Goal: Task Accomplishment & Management: Complete application form

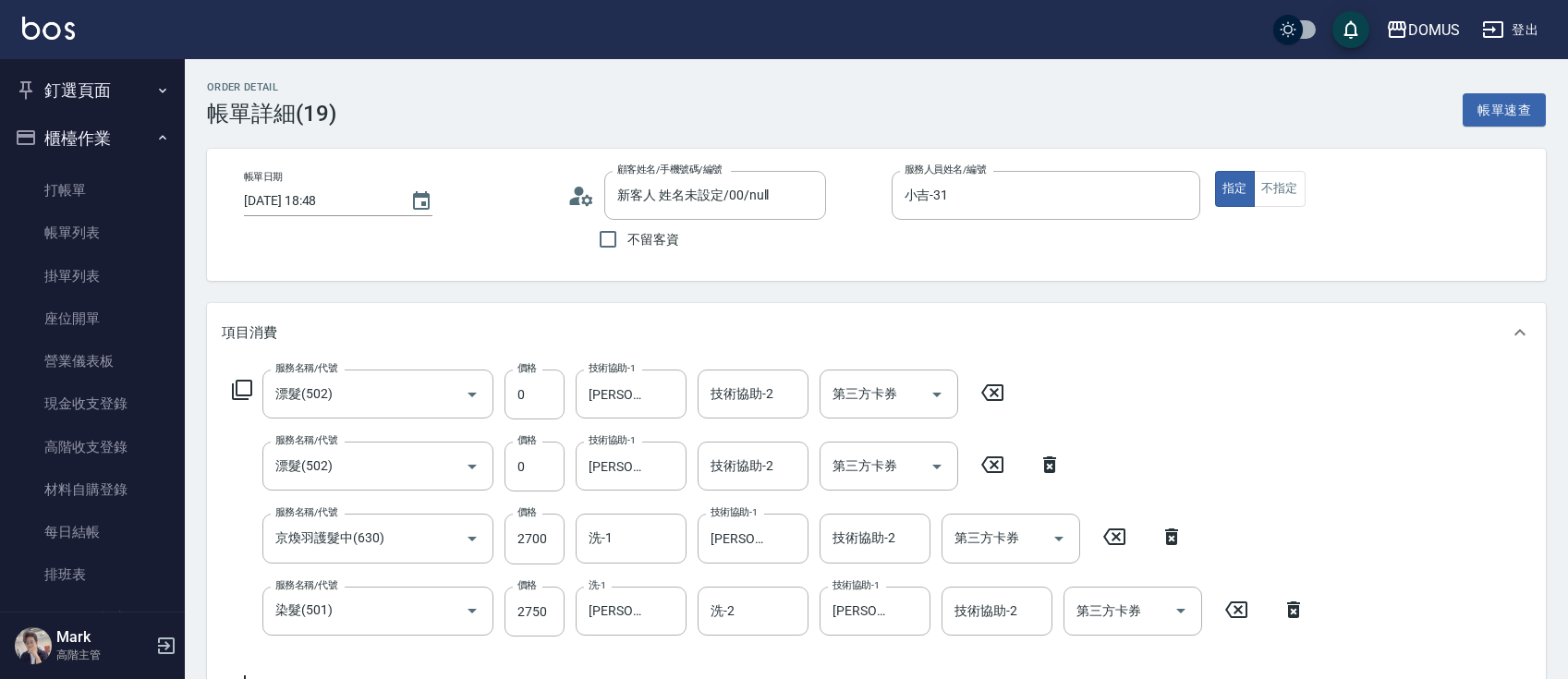
scroll to position [688, 0]
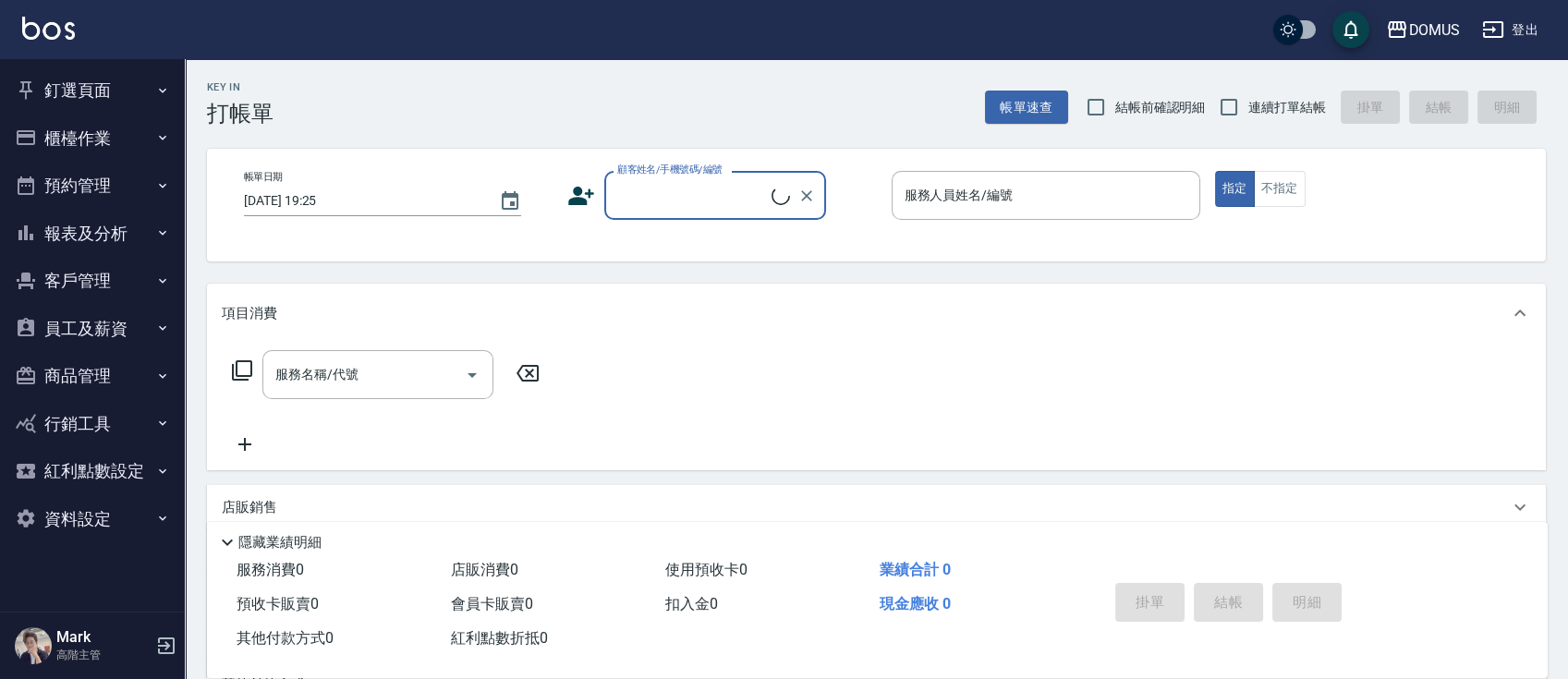
click at [59, 98] on button "釘選頁面" at bounding box center [92, 90] width 170 height 48
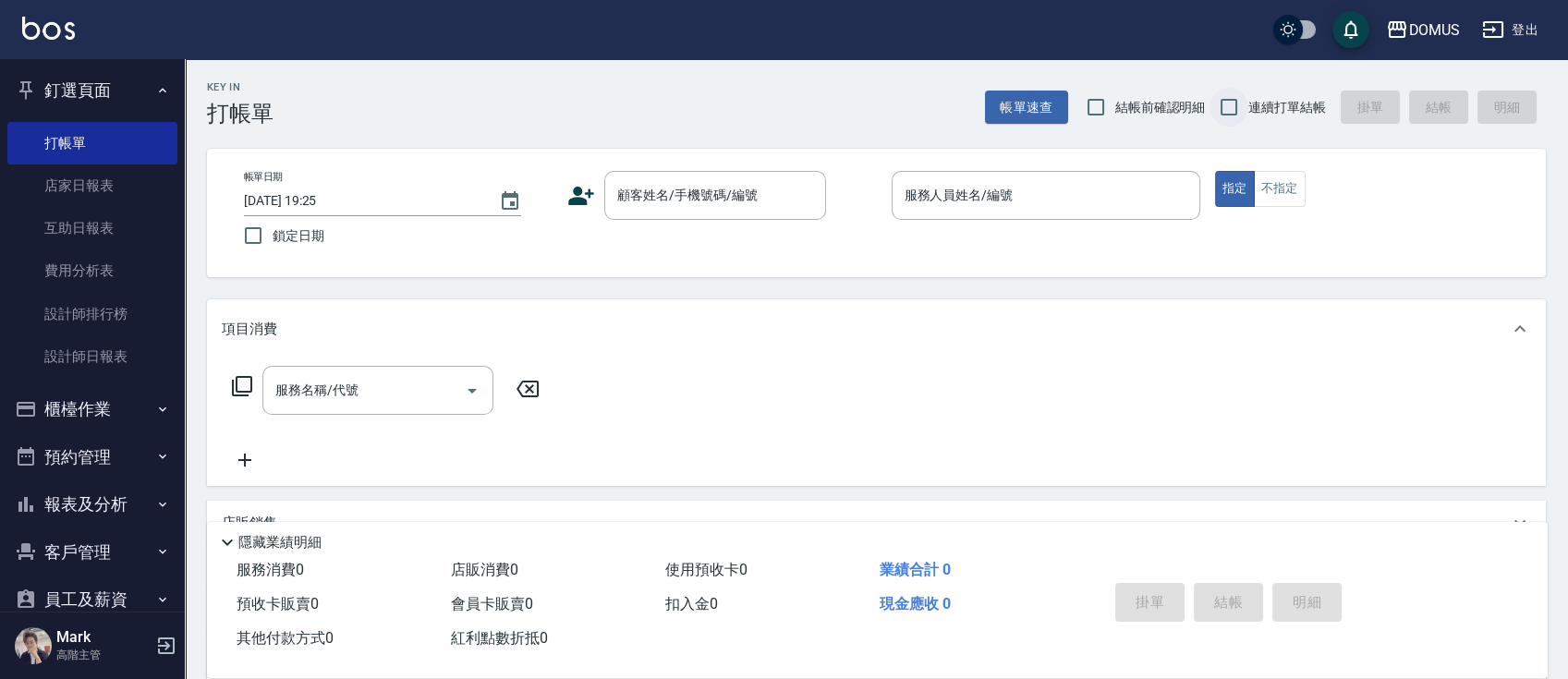
click at [1226, 113] on input "連續打單結帳" at bounding box center [1228, 106] width 38 height 38
checkbox input "true"
click at [687, 196] on input "顧客姓名/手機號碼/編號" at bounding box center [701, 196] width 178 height 33
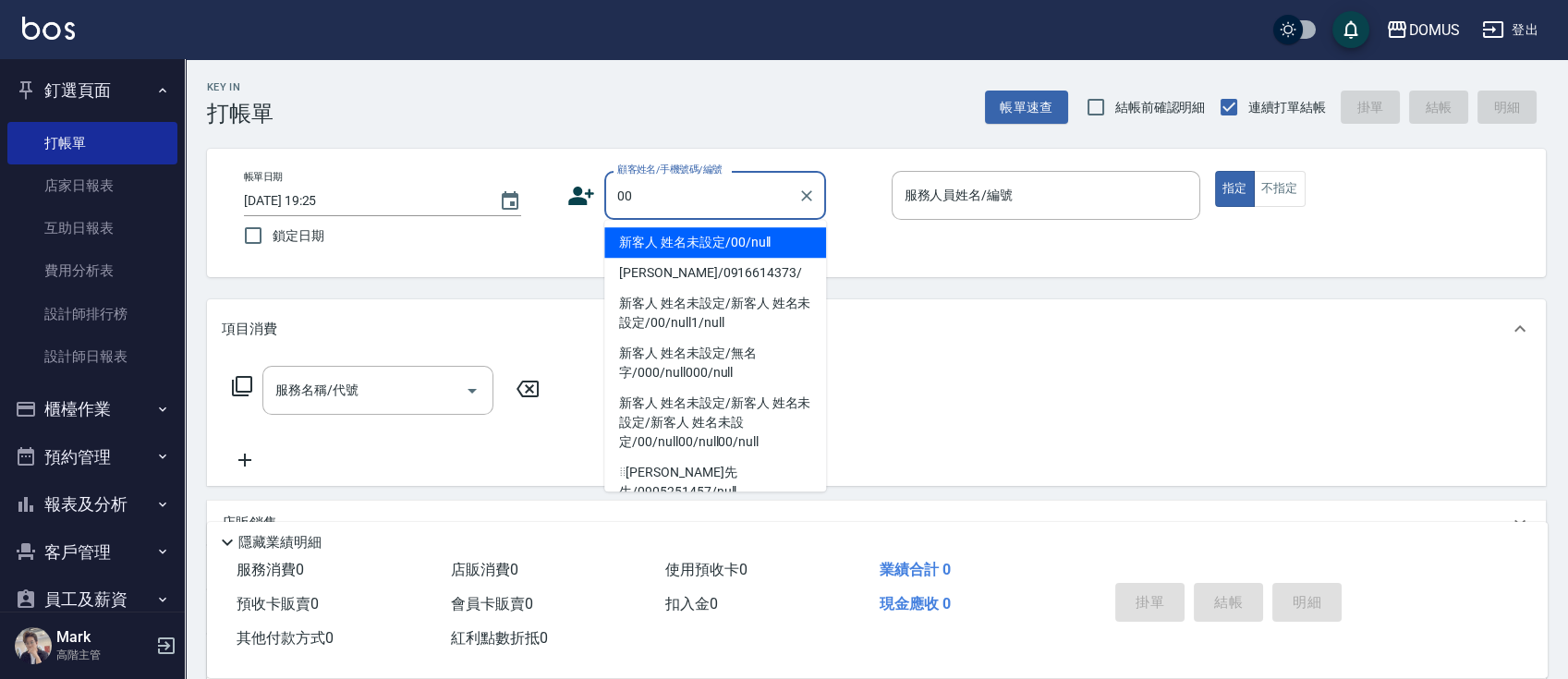
type input "新客人 姓名未設定/00/null"
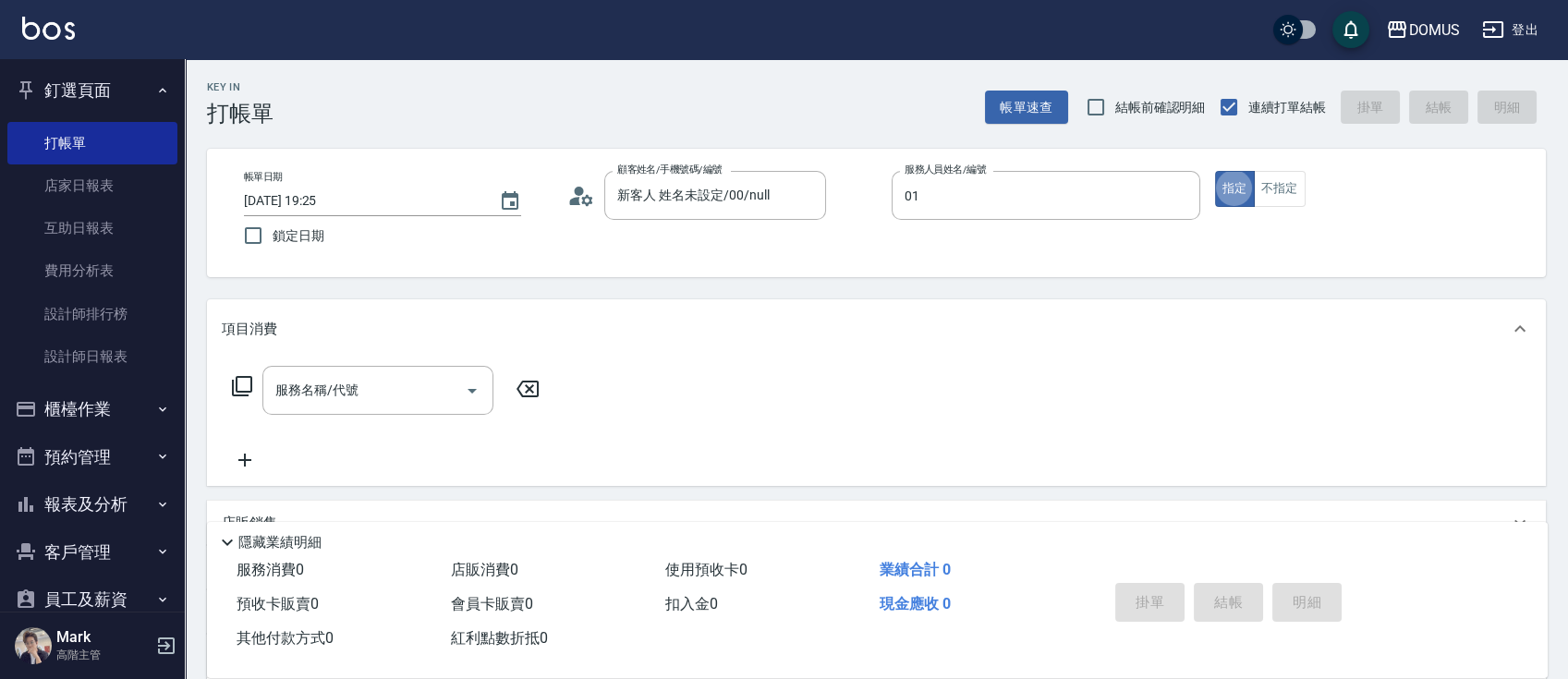
type input "Mark-01"
type button "true"
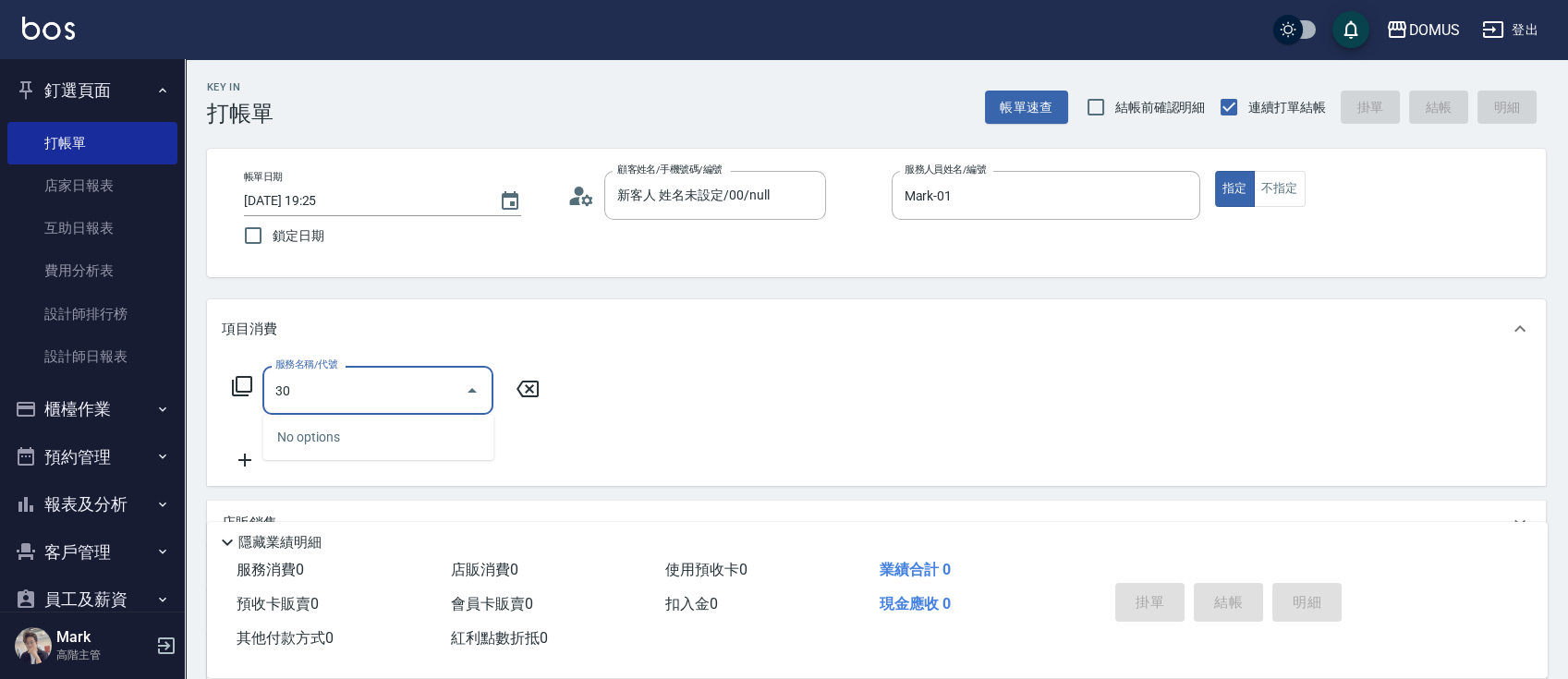
type input "301"
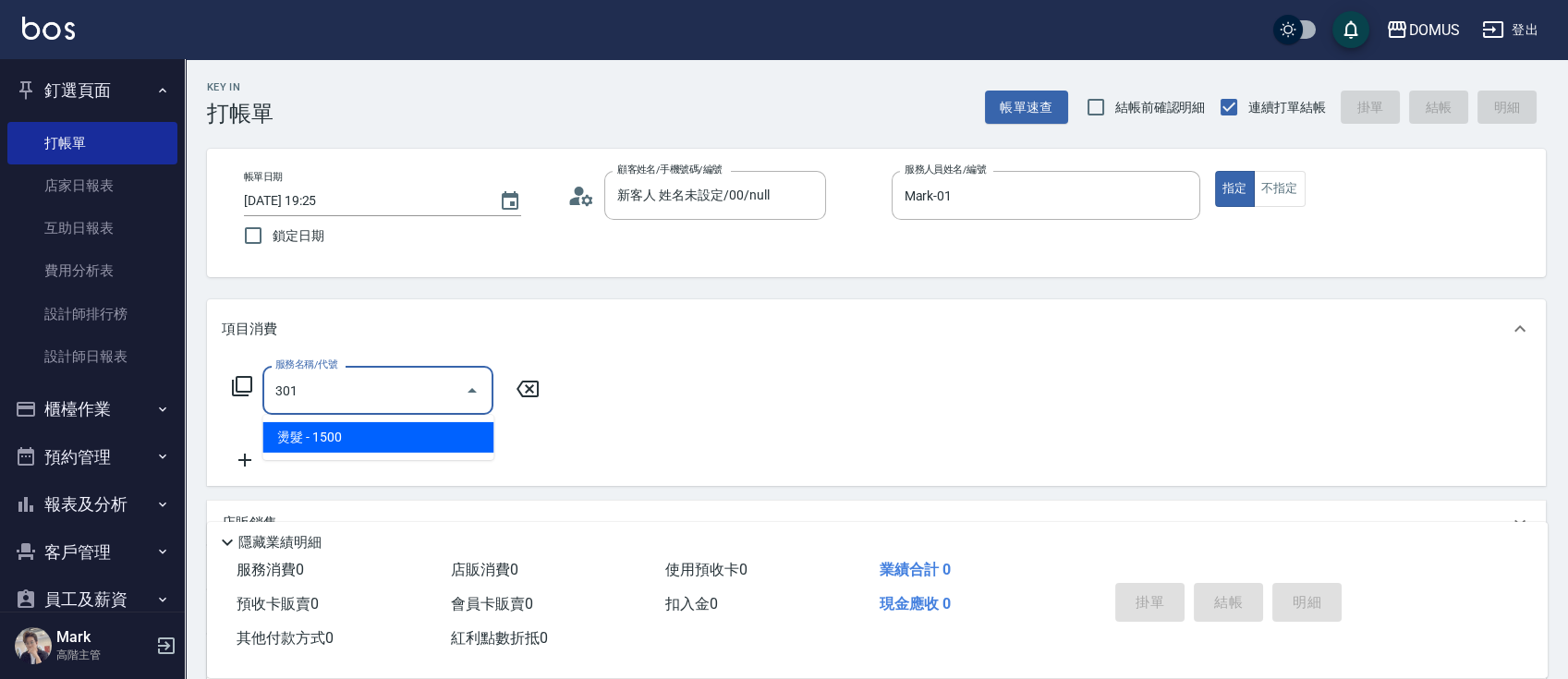
type input "150"
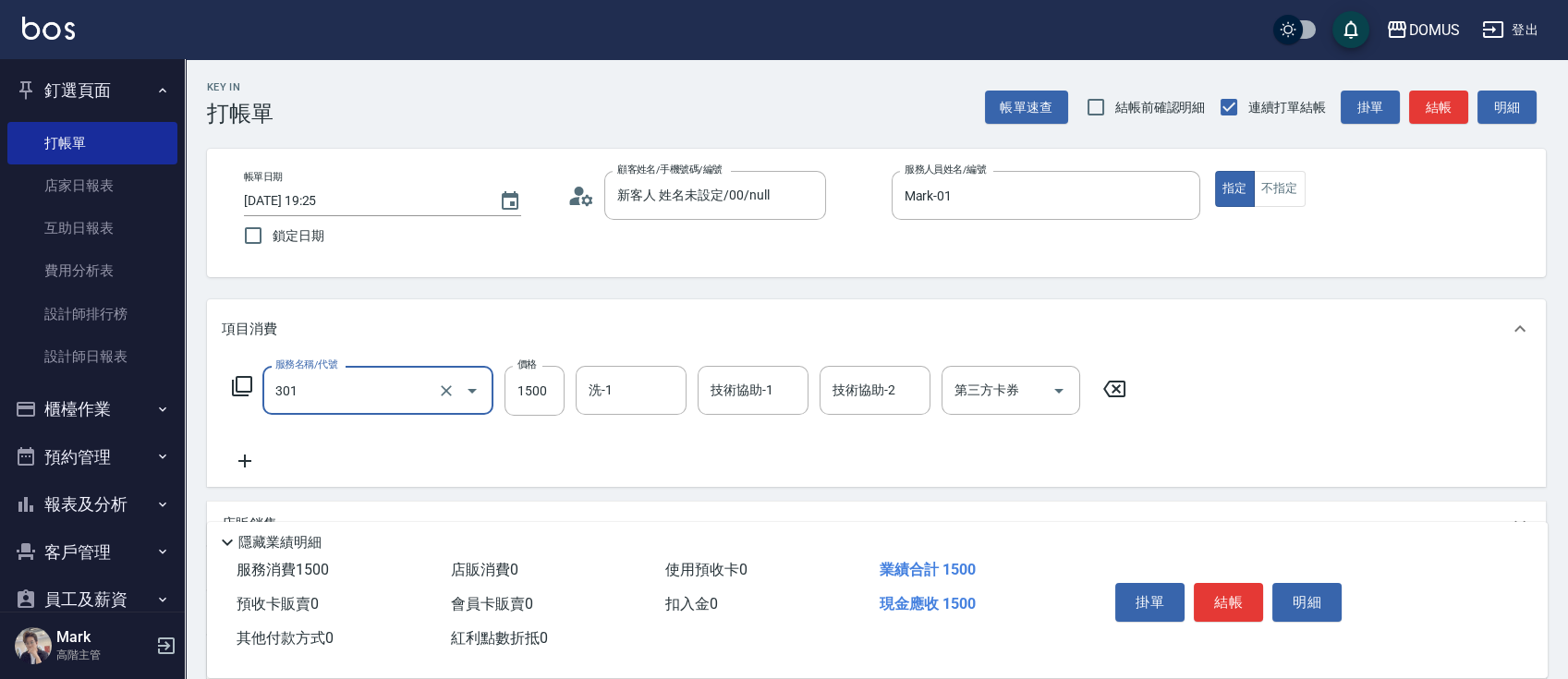
type input "燙髮(301)"
type input "3"
type input "0"
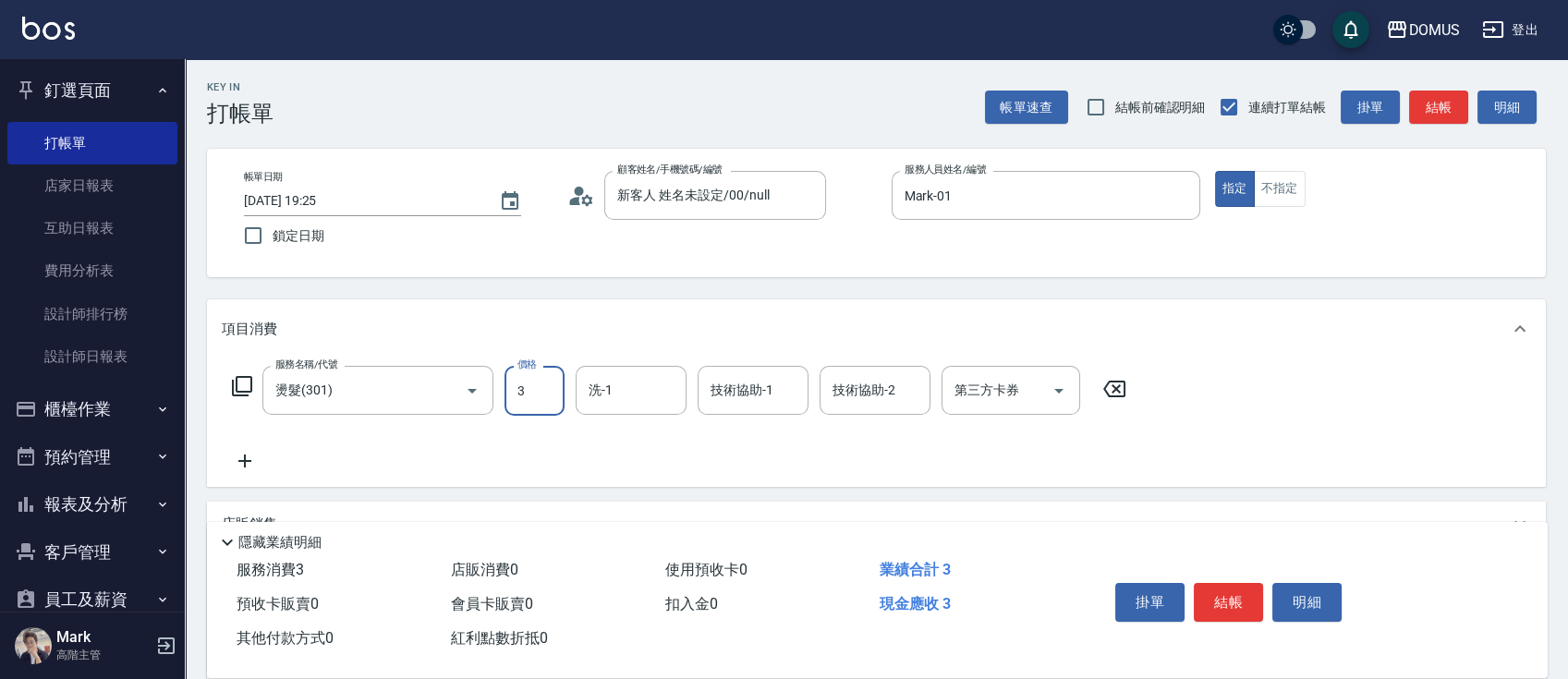
type input "30"
type input "300"
type input "3000"
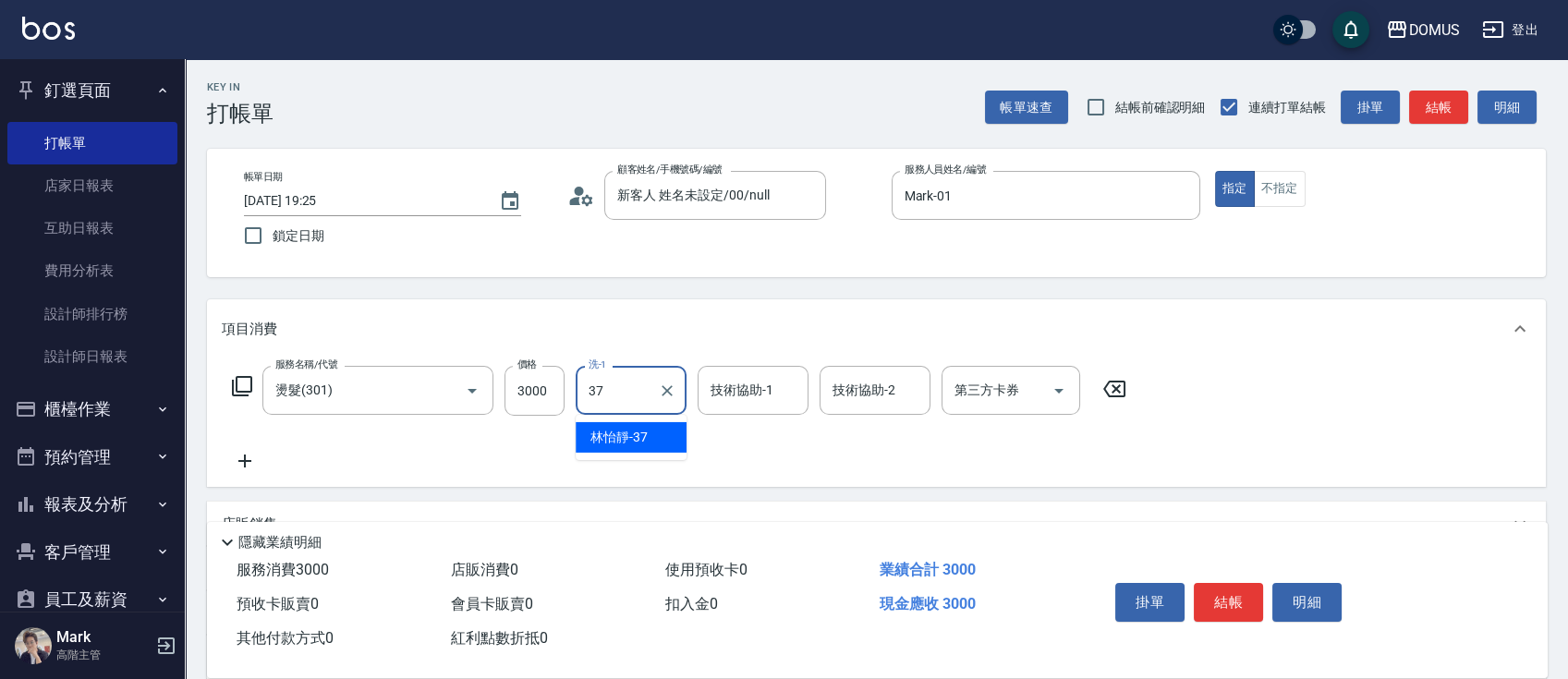
type input "林怡靜-37"
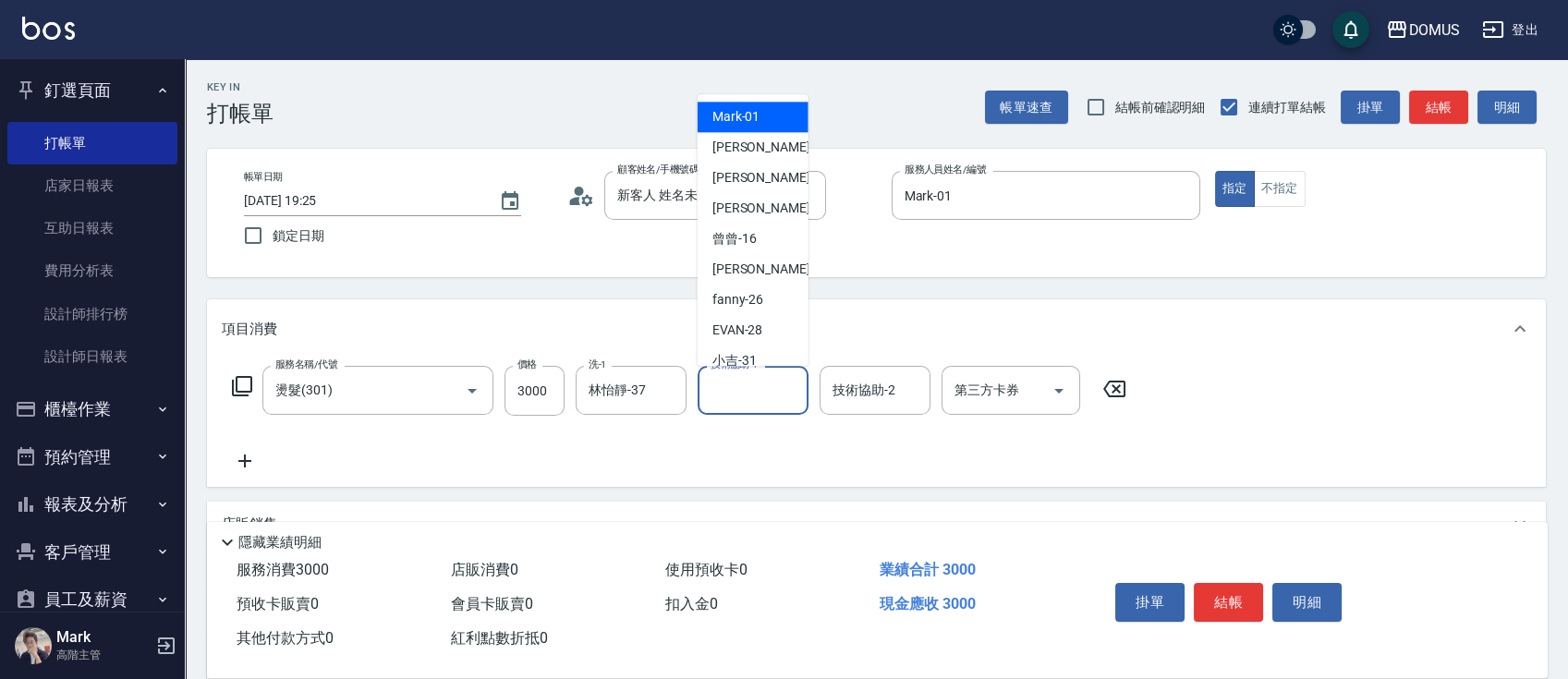
click at [746, 386] on input "技術協助-1" at bounding box center [753, 390] width 94 height 33
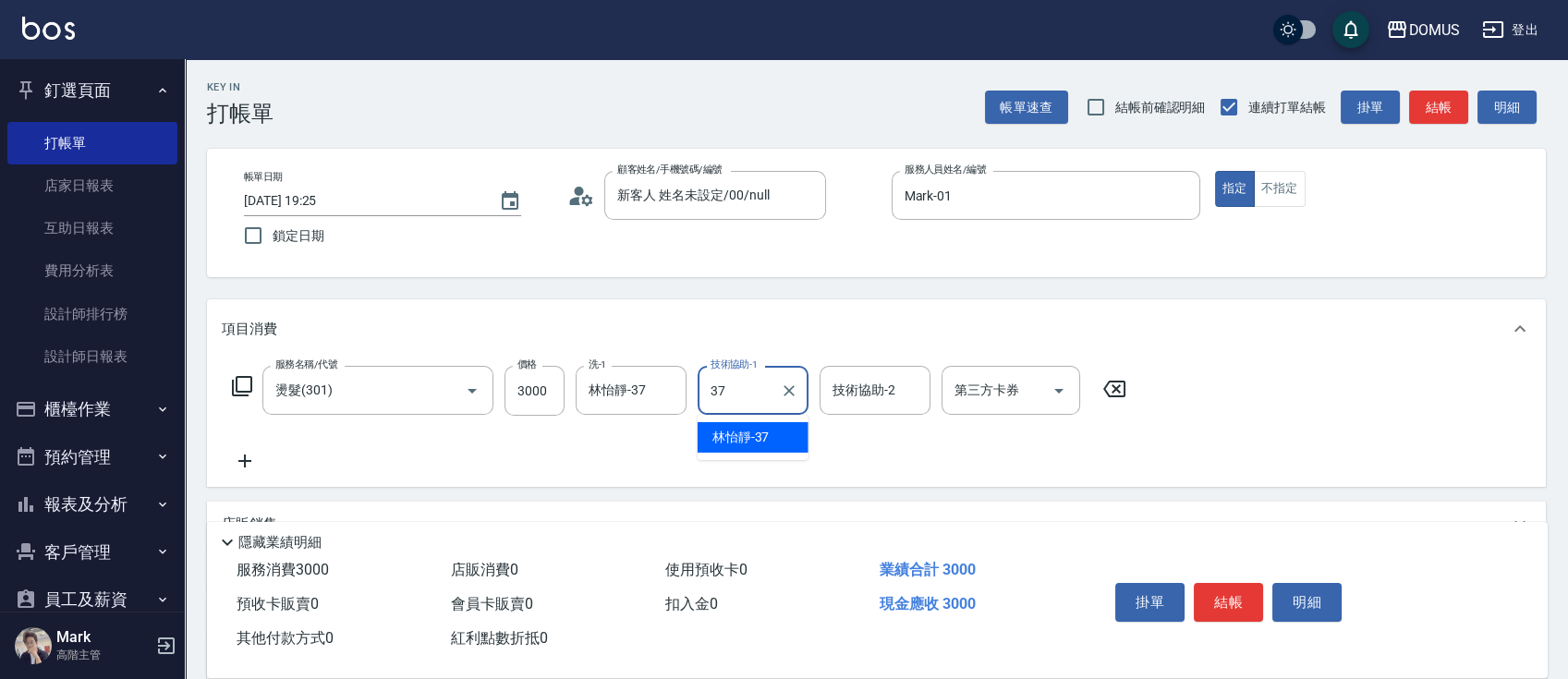
type input "林怡靜-37"
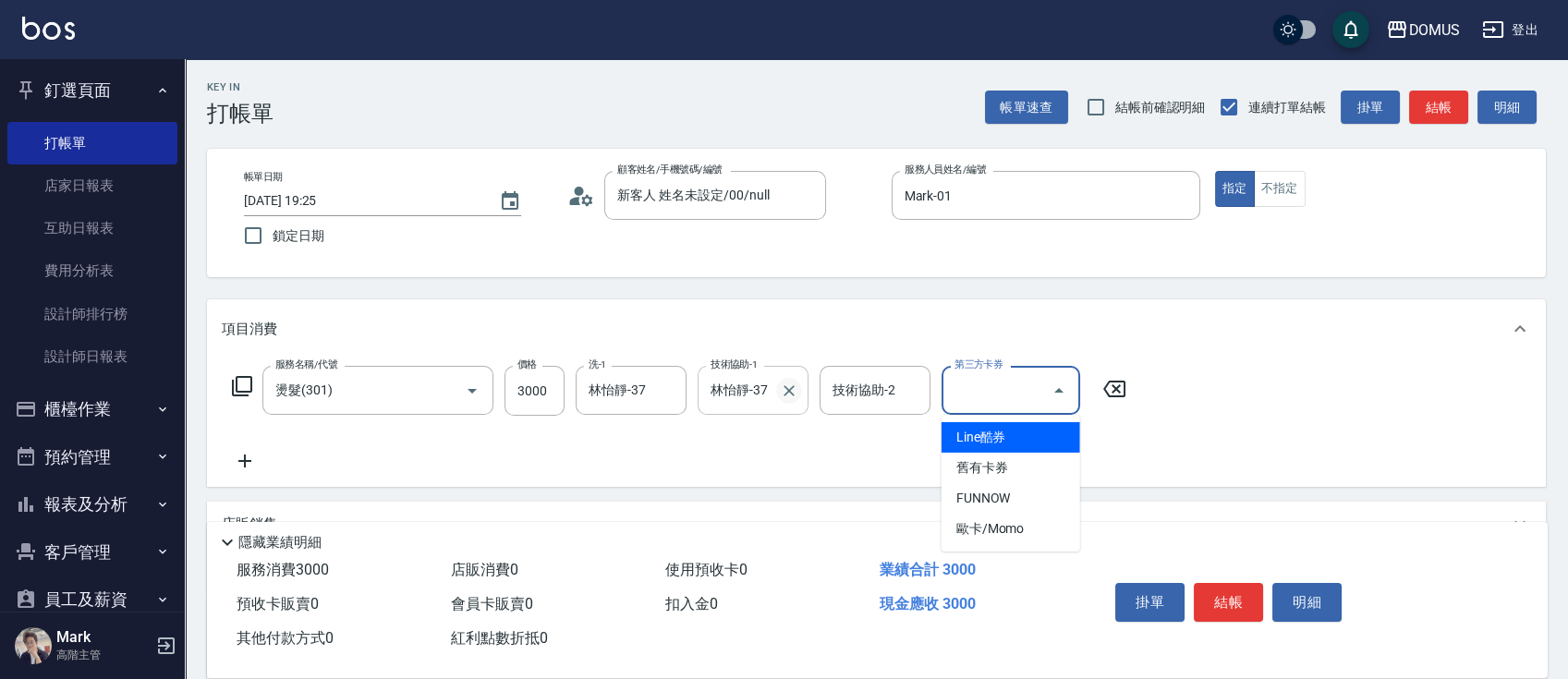
click at [795, 395] on icon "Clear" at bounding box center [789, 390] width 18 height 18
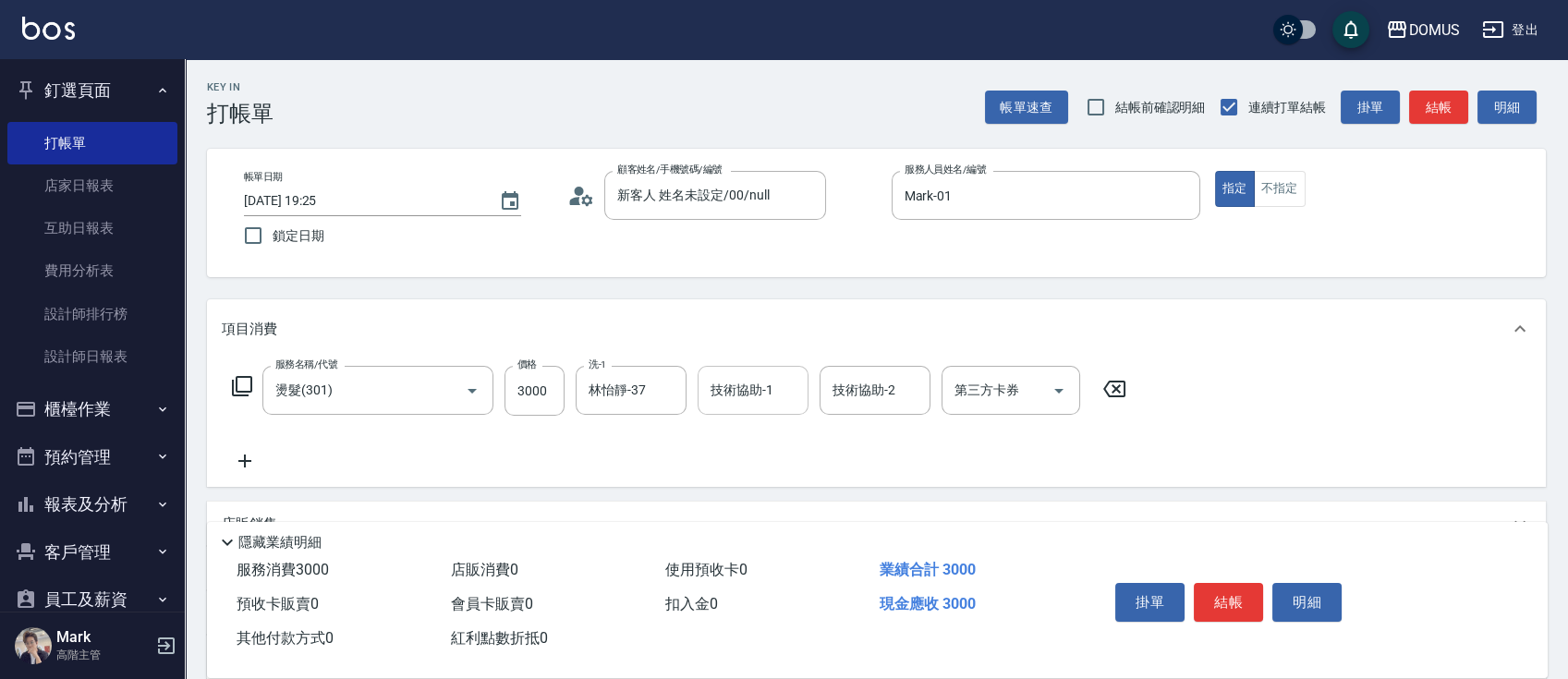
click at [268, 462] on div "服務名稱/代號 燙髮(301) 服務名稱/代號 價格 3000 價格 洗-1 林怡靜-37 洗-1 技術協助-1 技術協助-1 技術協助-2 技術協助-2 第…" at bounding box center [679, 418] width 915 height 106
click at [252, 459] on icon at bounding box center [245, 460] width 46 height 22
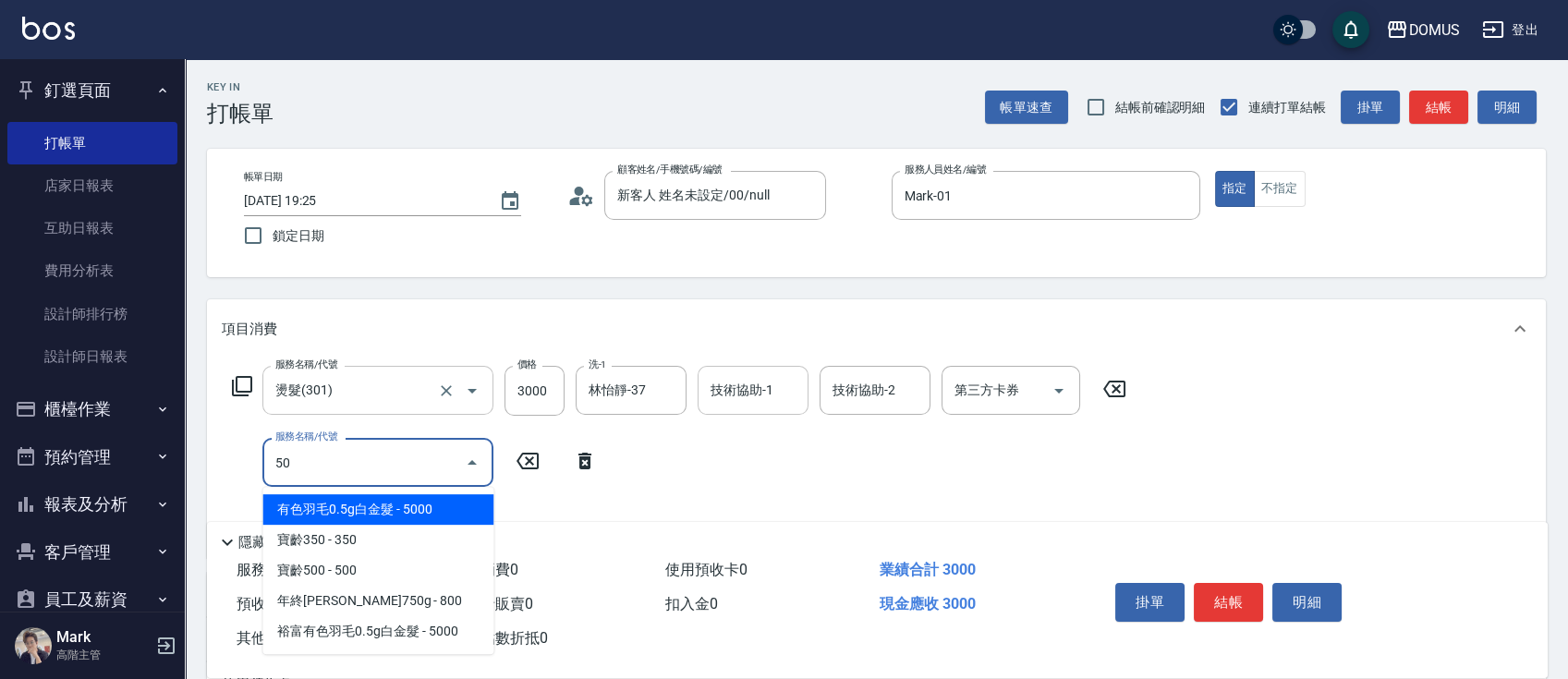
type input "501"
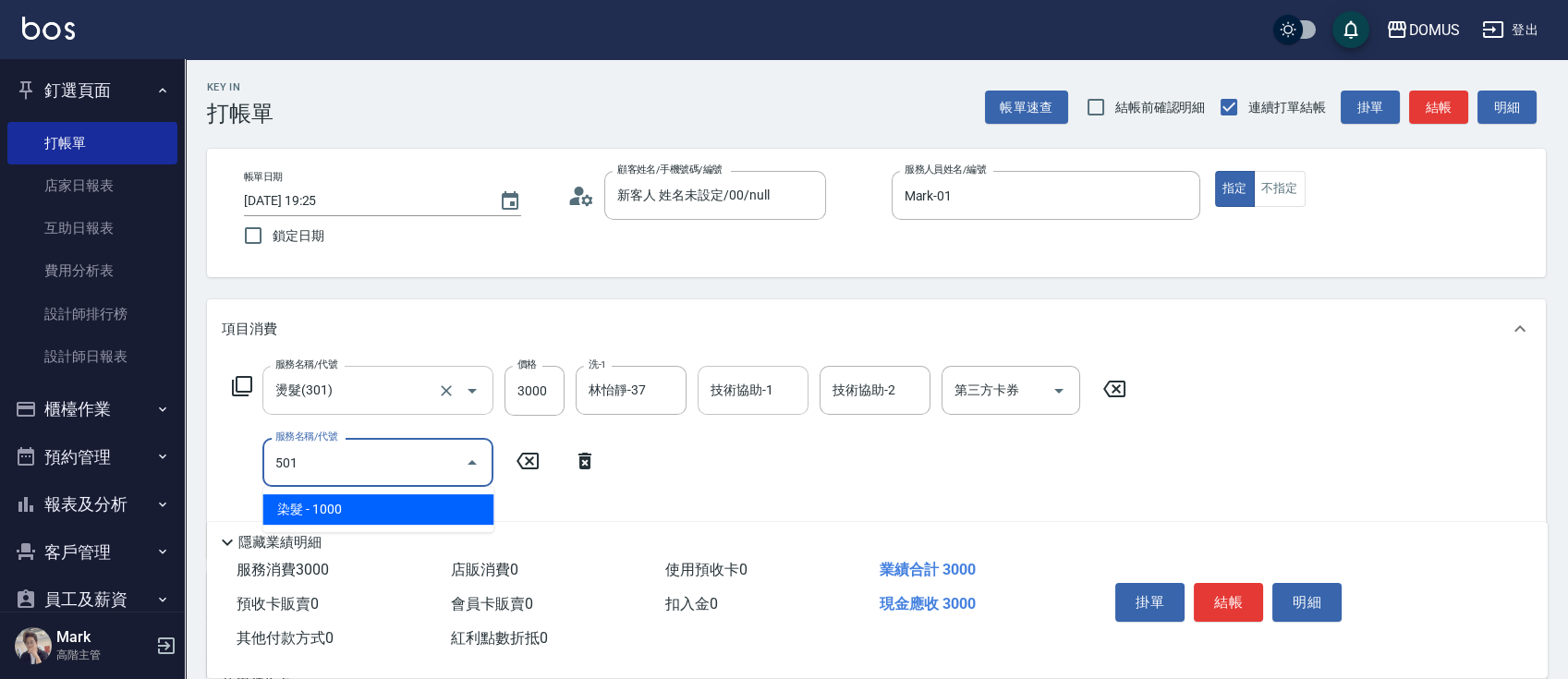
type input "400"
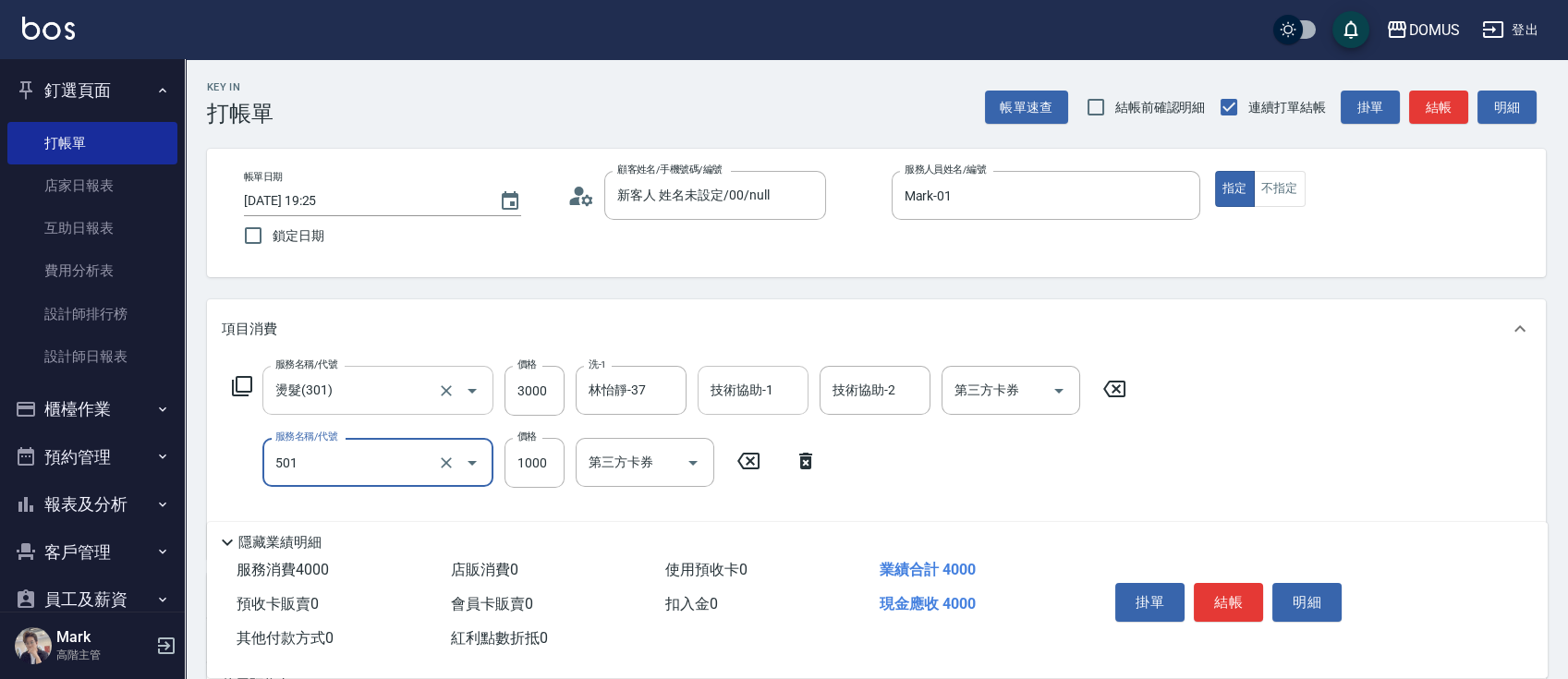
type input "染髮(501)"
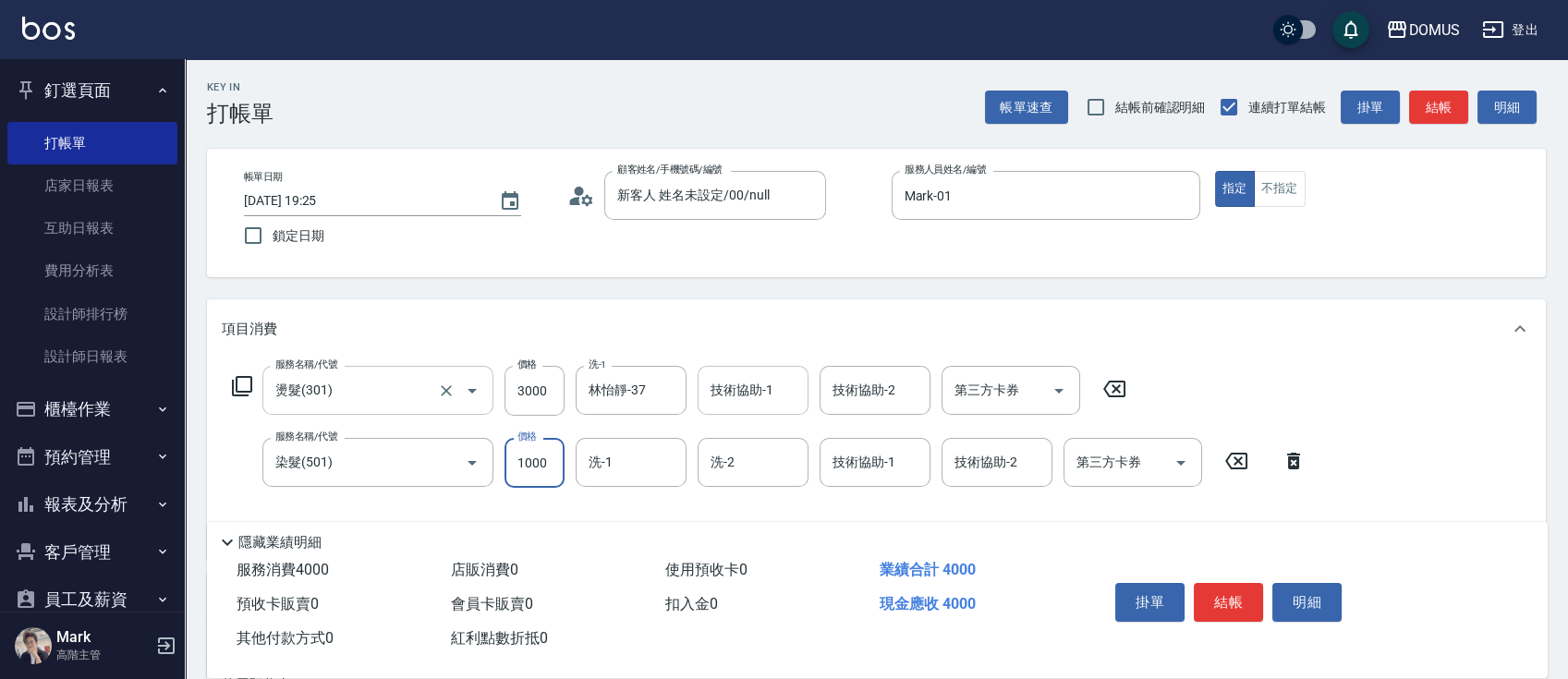
type input "300"
type input "18"
type input "310"
type input "180"
type input "480"
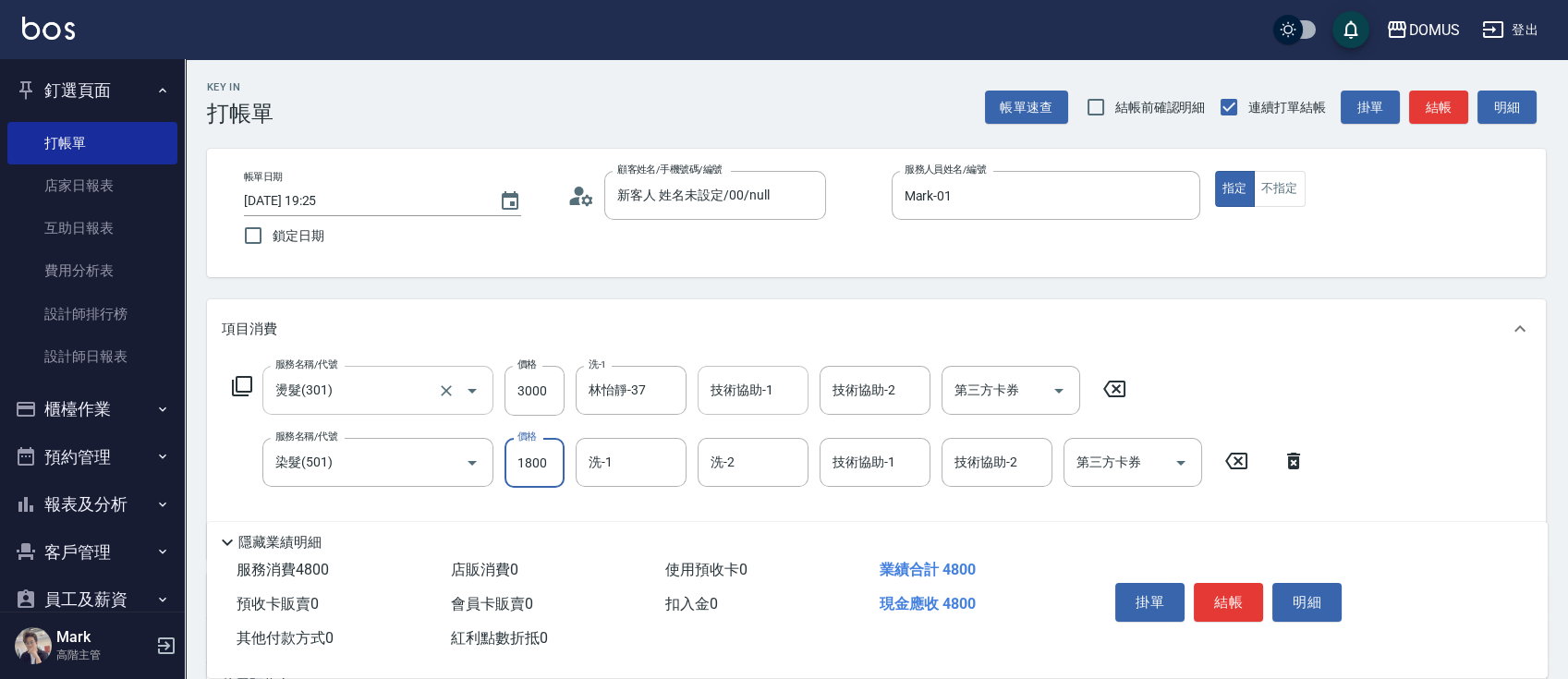
type input "1800"
type input "林怡靜-37"
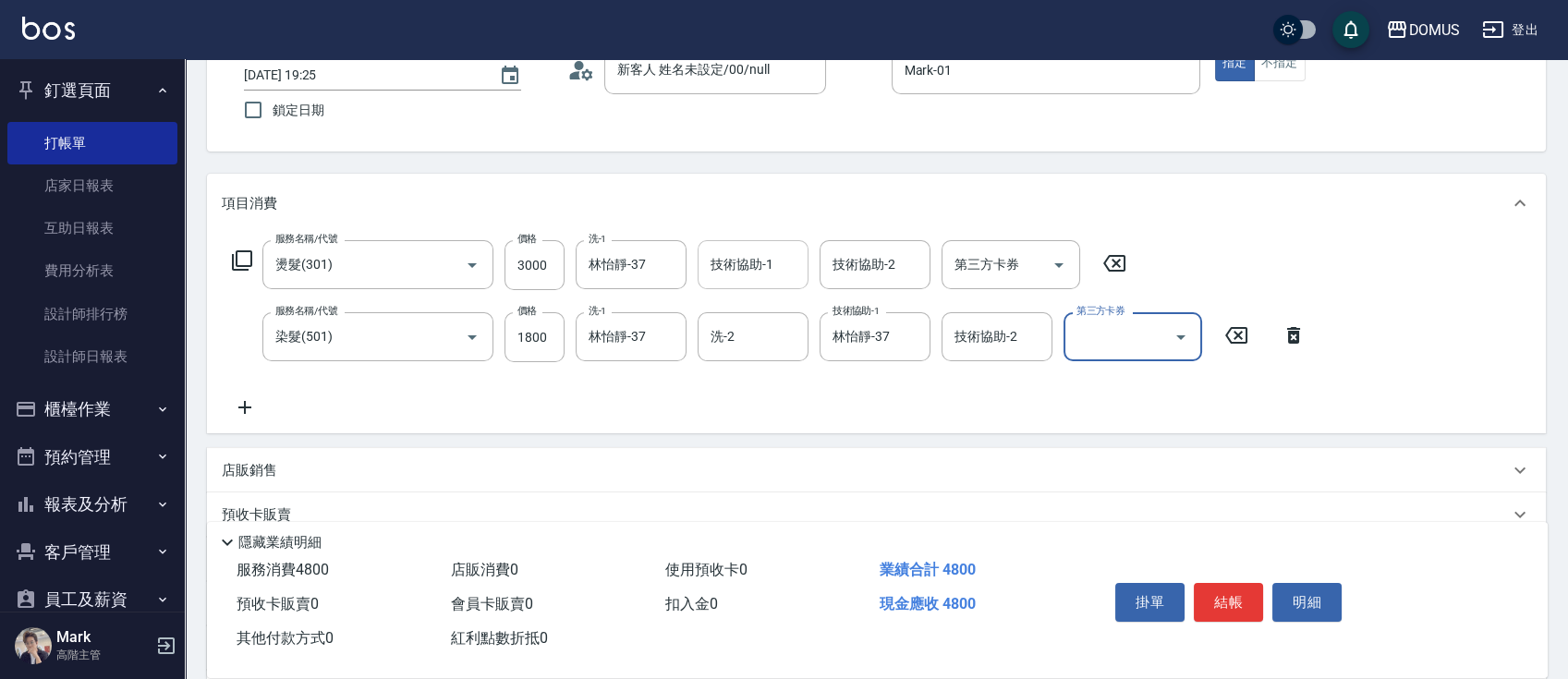
scroll to position [246, 0]
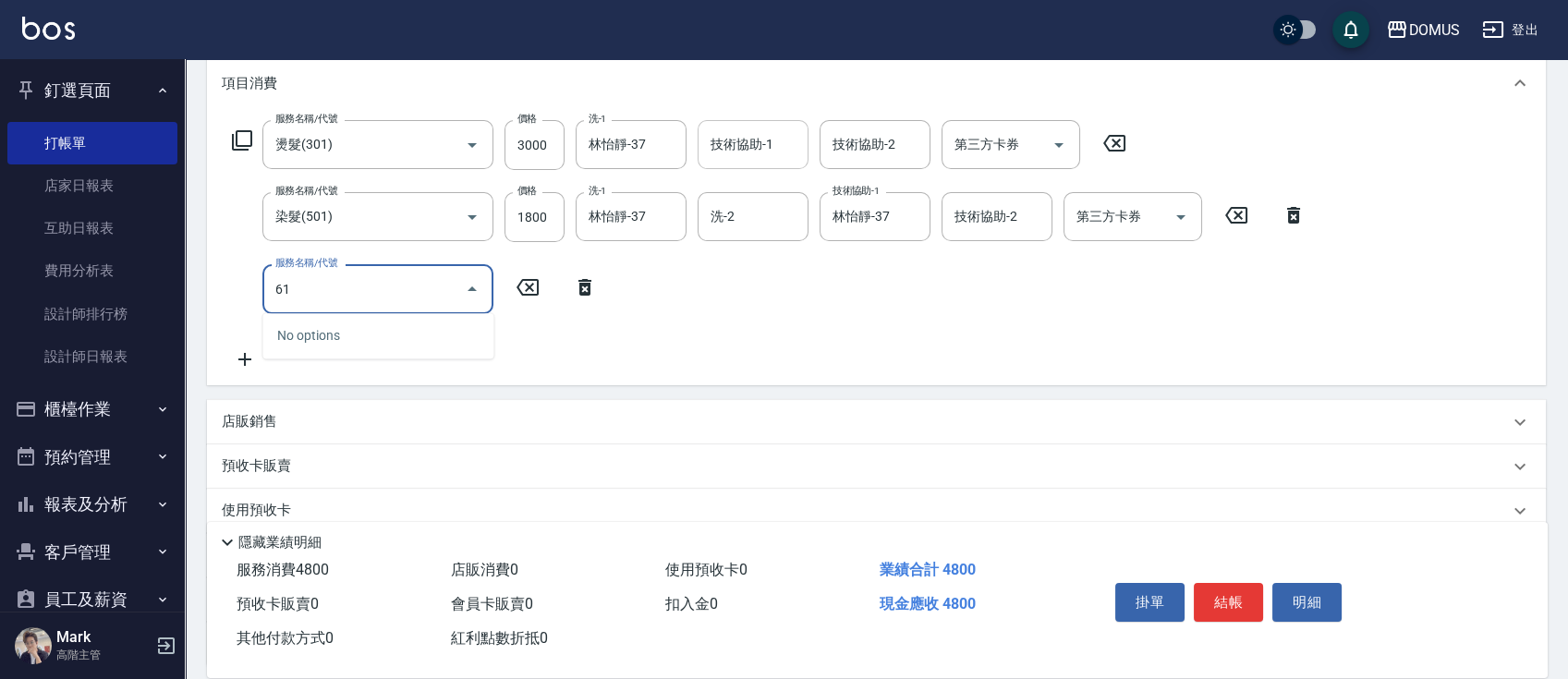
type input "618"
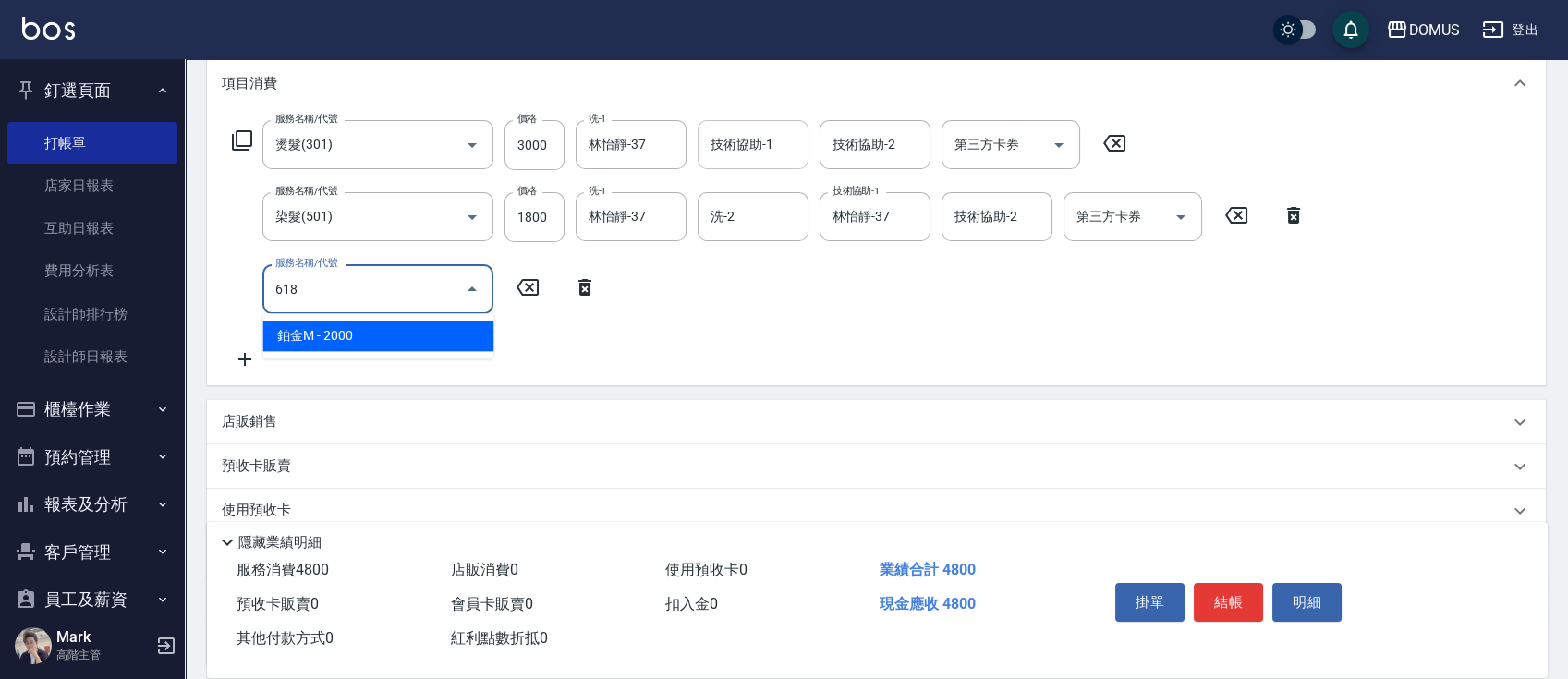
type input "680"
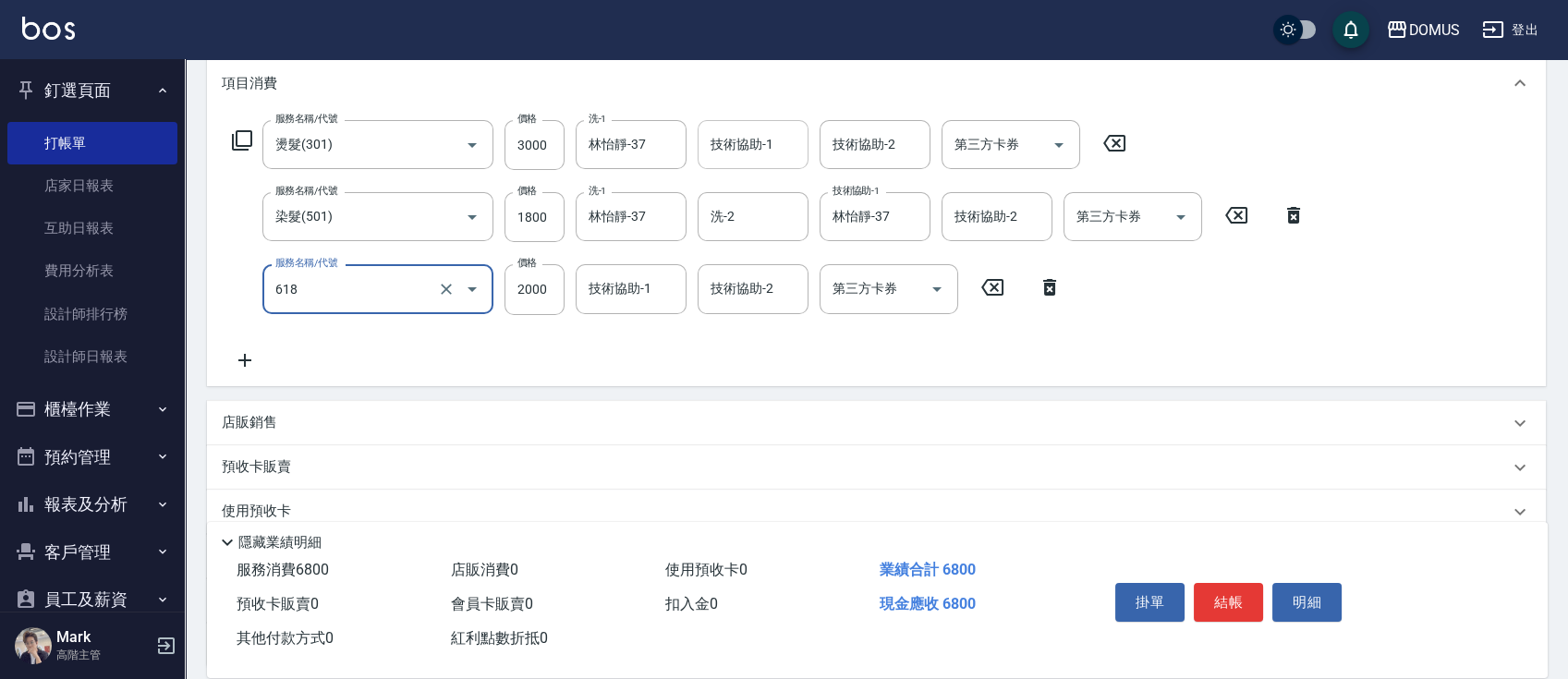
type input "鉑金M(618)"
type input "1"
type input "480"
type input "18"
type input "490"
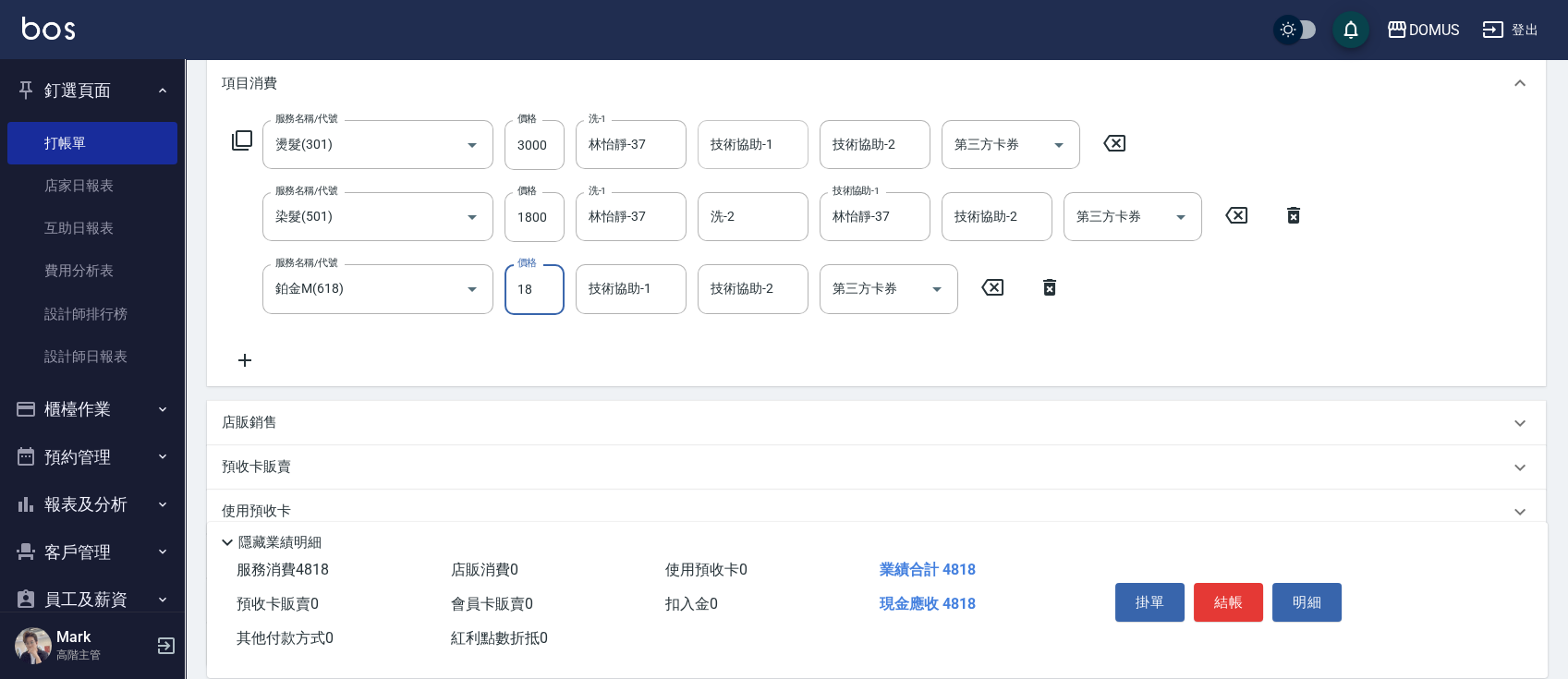
type input "180"
type input "660"
type input "1800"
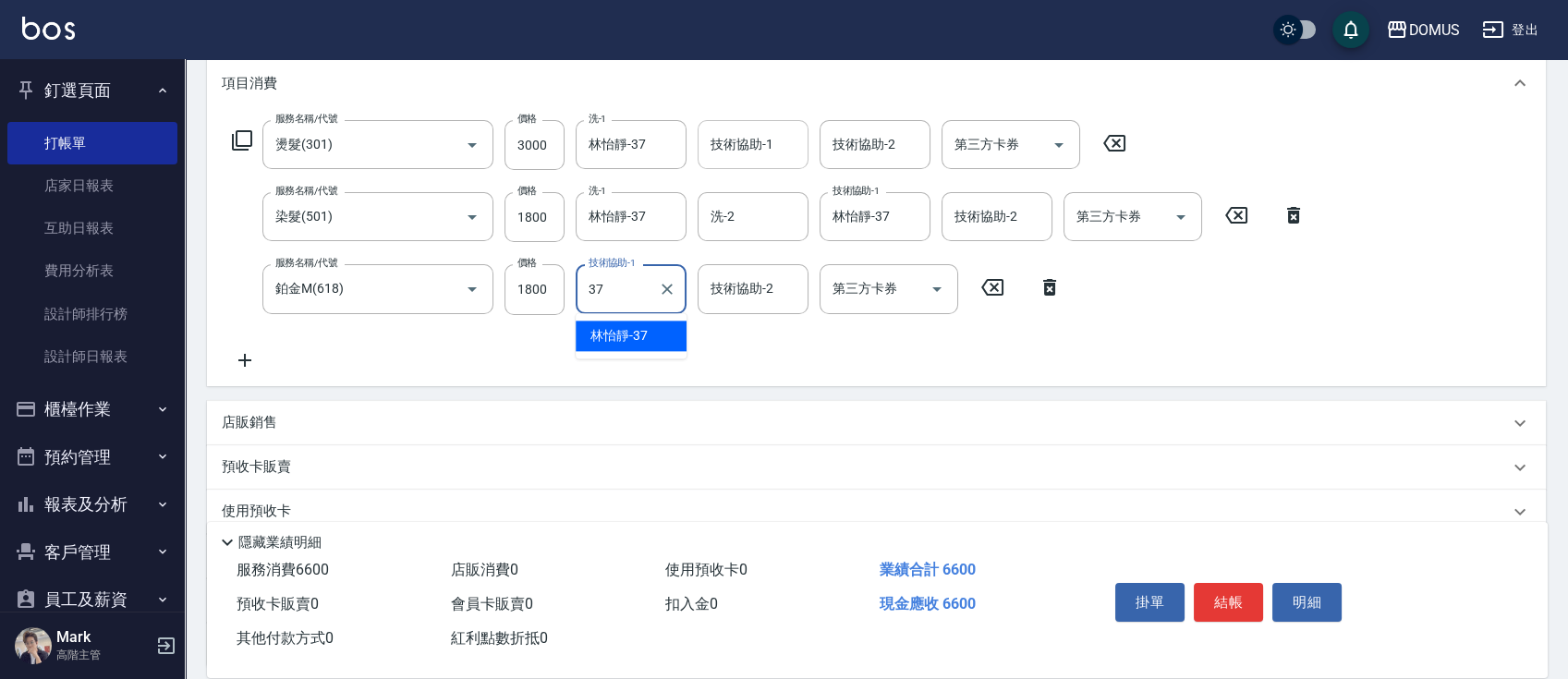
type input "林怡靜-37"
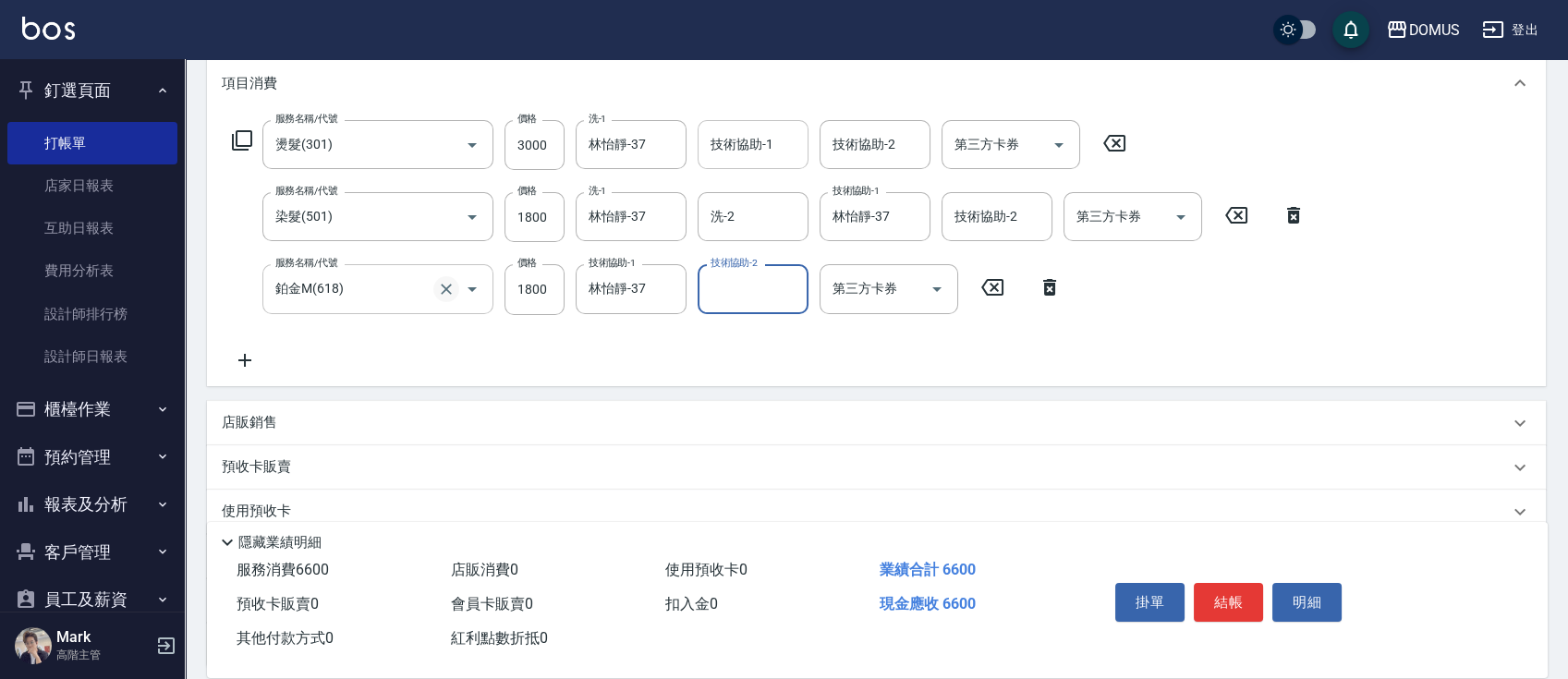
click at [443, 280] on icon "Clear" at bounding box center [445, 289] width 18 height 18
type input "鉑金M(618)"
type input "480"
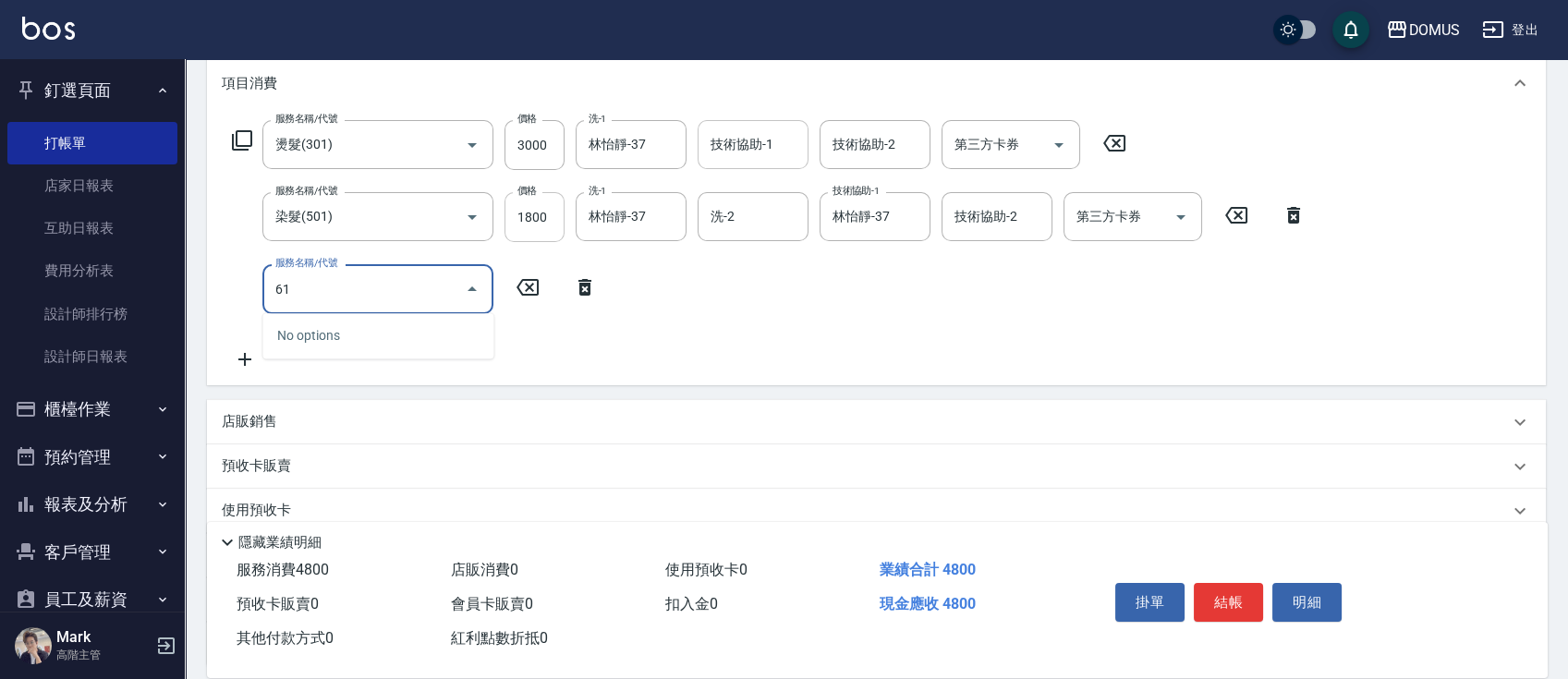
type input "617"
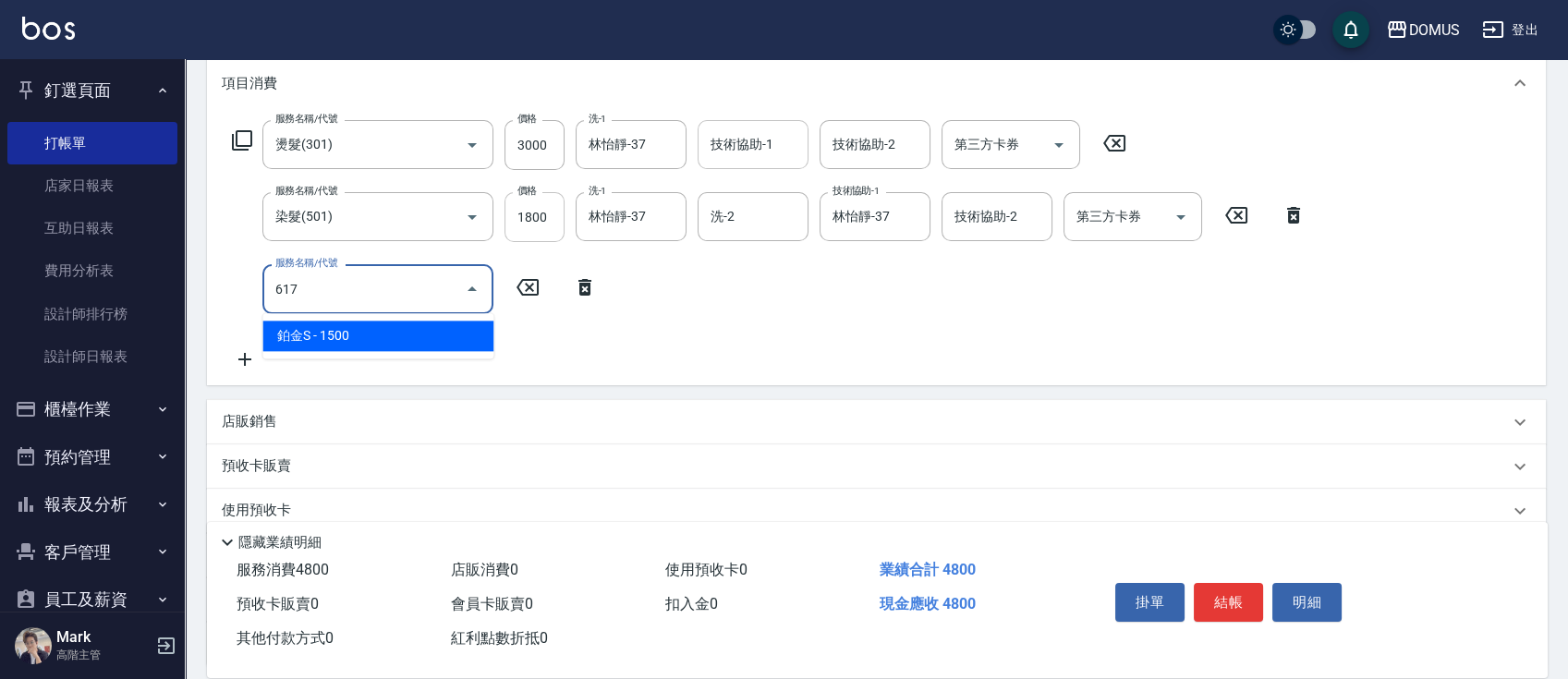
type input "630"
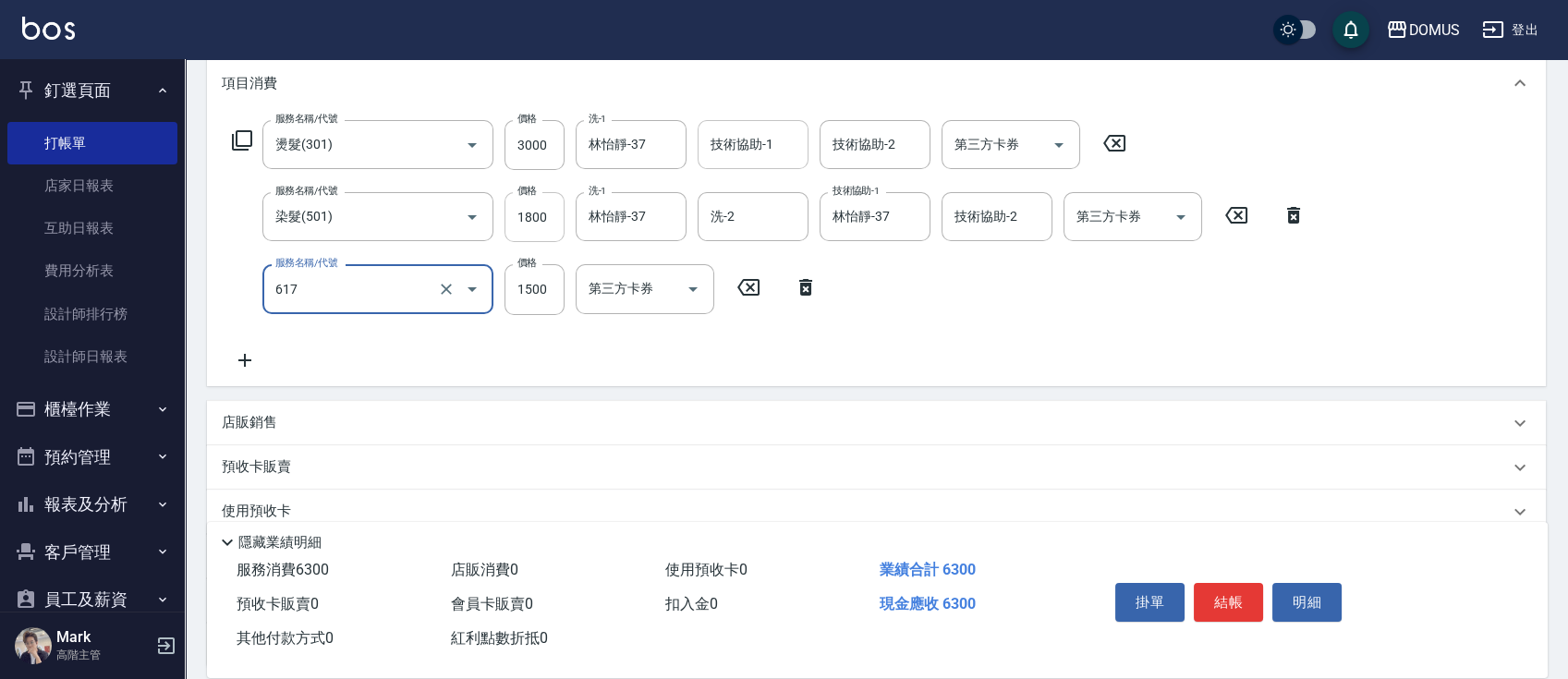
type input "鉑金S(617)"
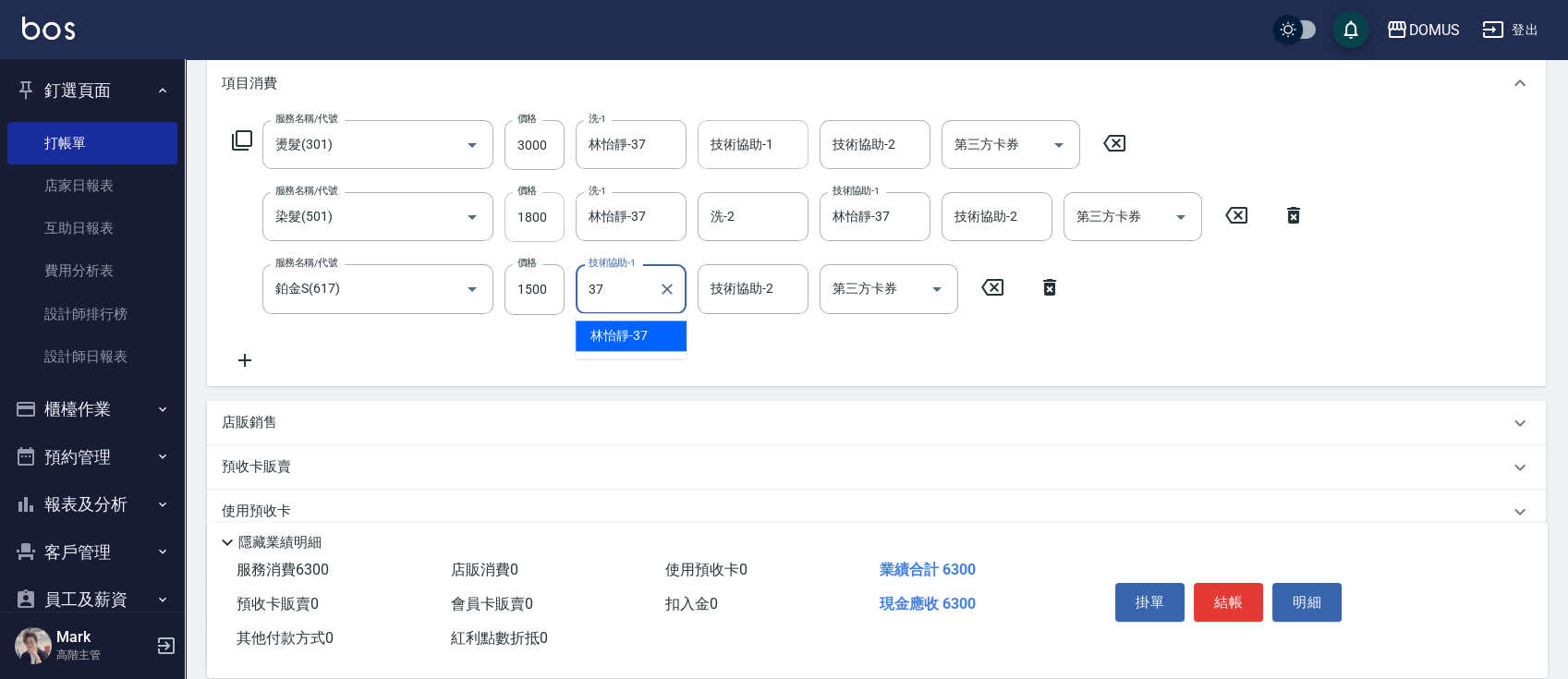
type input "林怡靜-37"
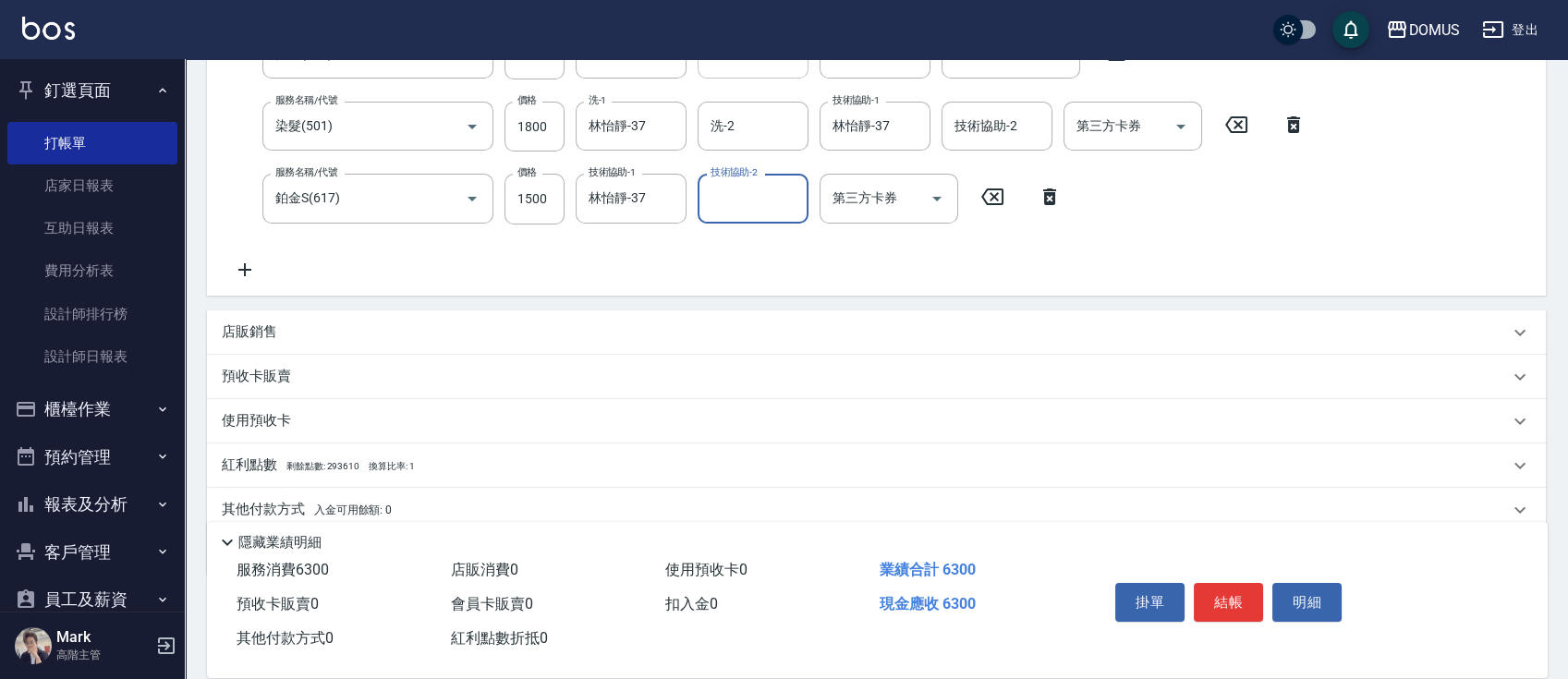
scroll to position [369, 0]
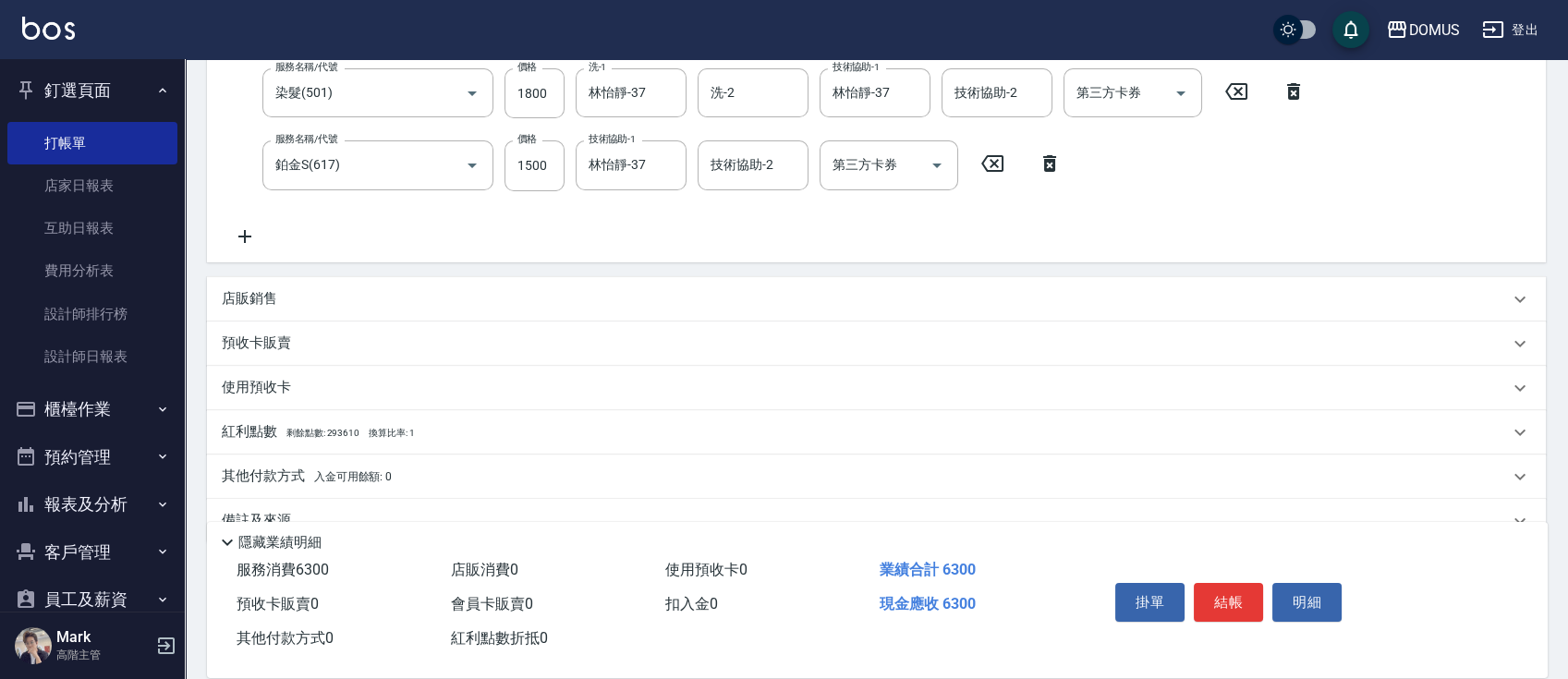
click at [392, 502] on div "備註及來源" at bounding box center [876, 521] width 1339 height 44
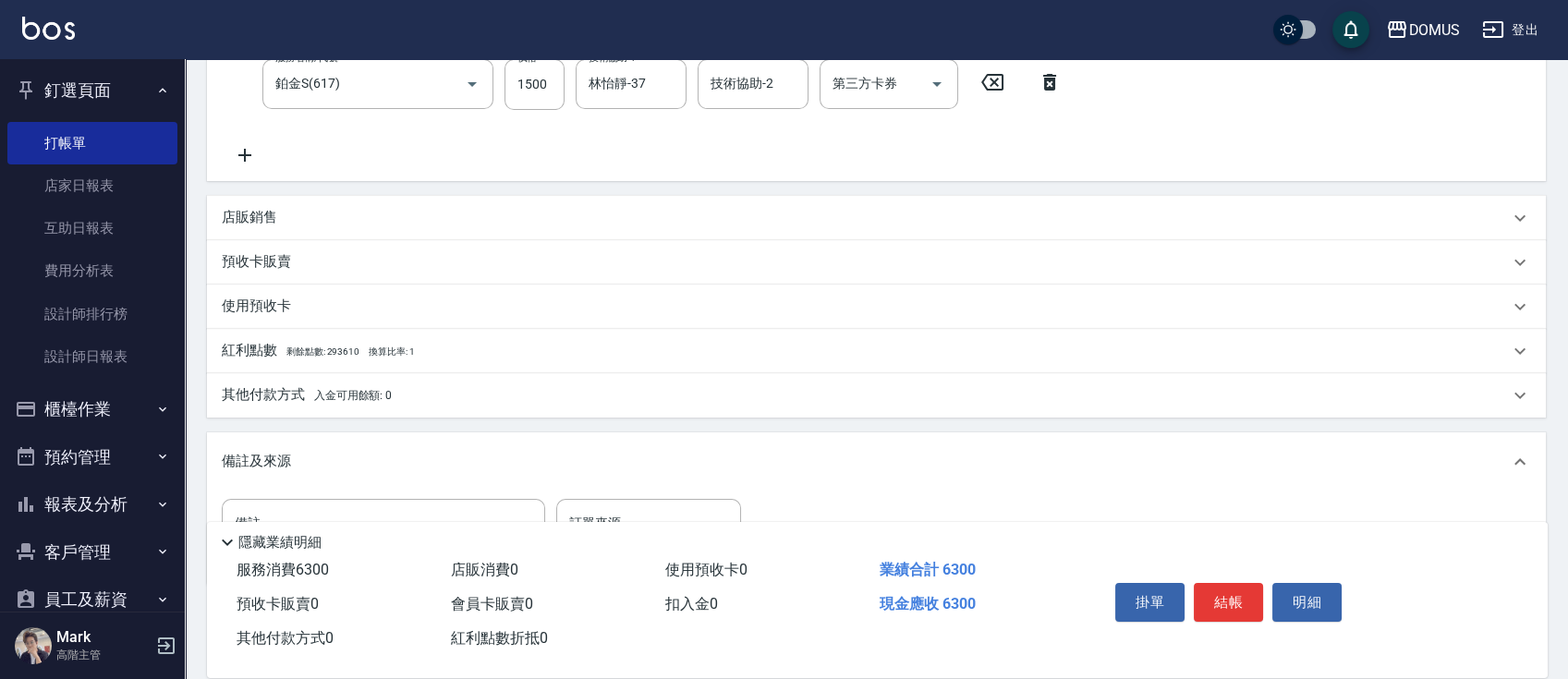
scroll to position [531, 0]
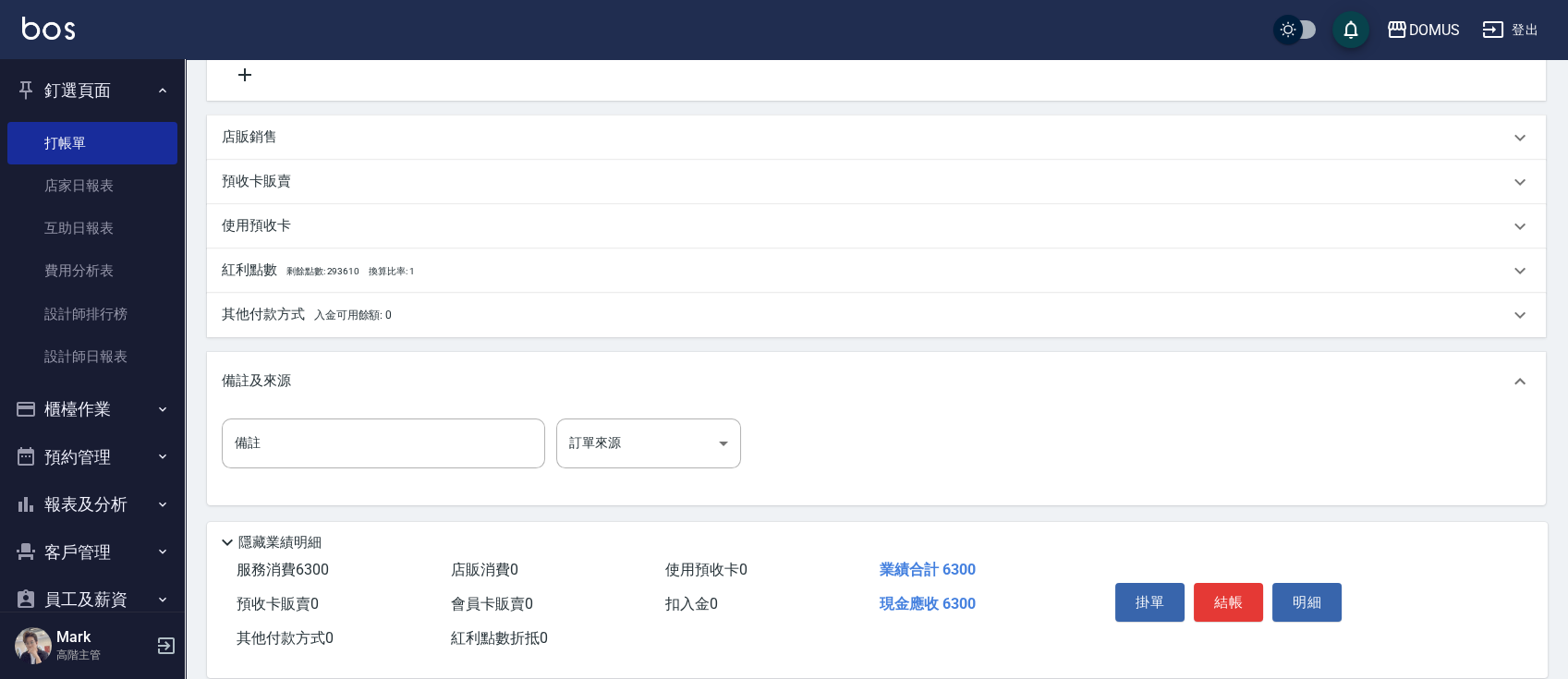
click at [327, 299] on div "其他付款方式 入金可用餘額: 0" at bounding box center [876, 315] width 1339 height 44
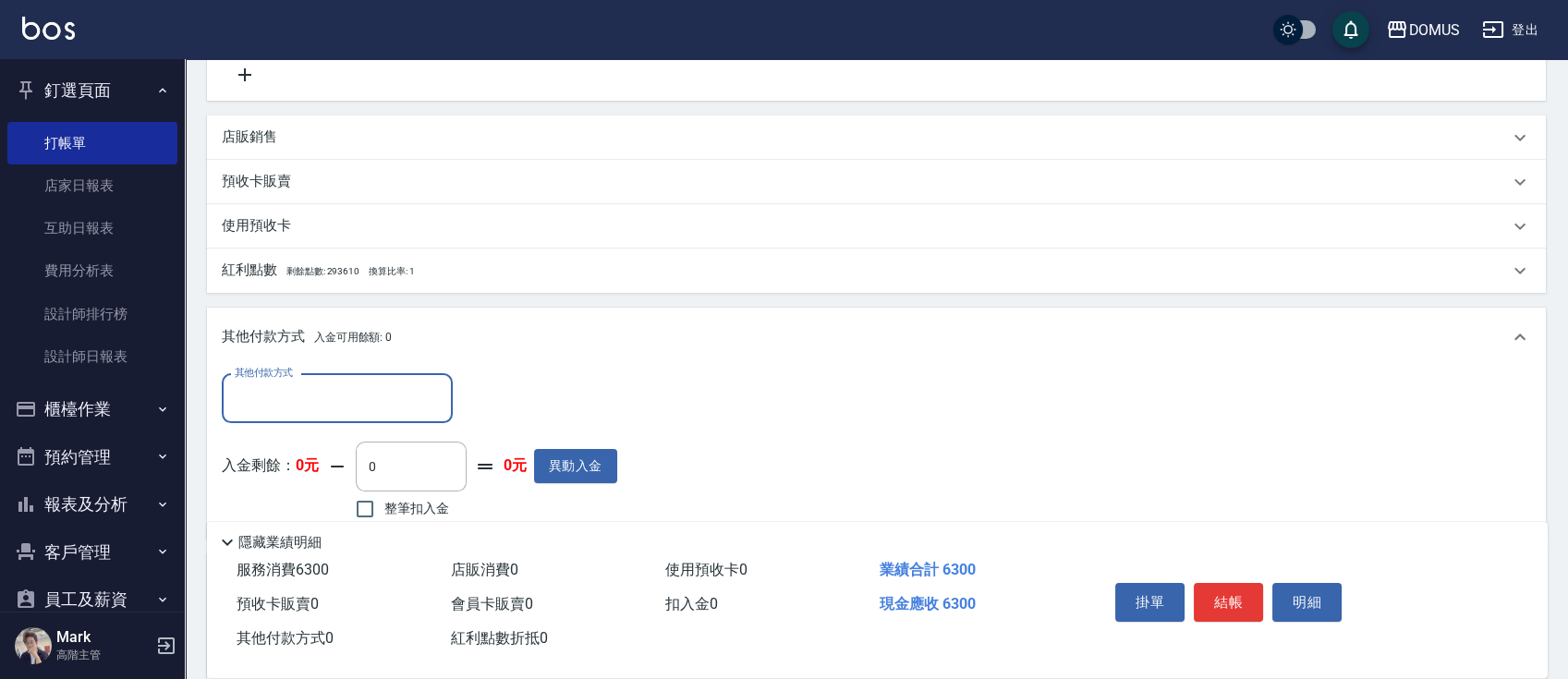
scroll to position [0, 0]
click at [270, 378] on label "其他付款方式" at bounding box center [264, 372] width 59 height 13
click at [270, 383] on input "其他付款方式" at bounding box center [337, 399] width 214 height 33
click at [270, 385] on input "其他付款方式" at bounding box center [337, 399] width 214 height 33
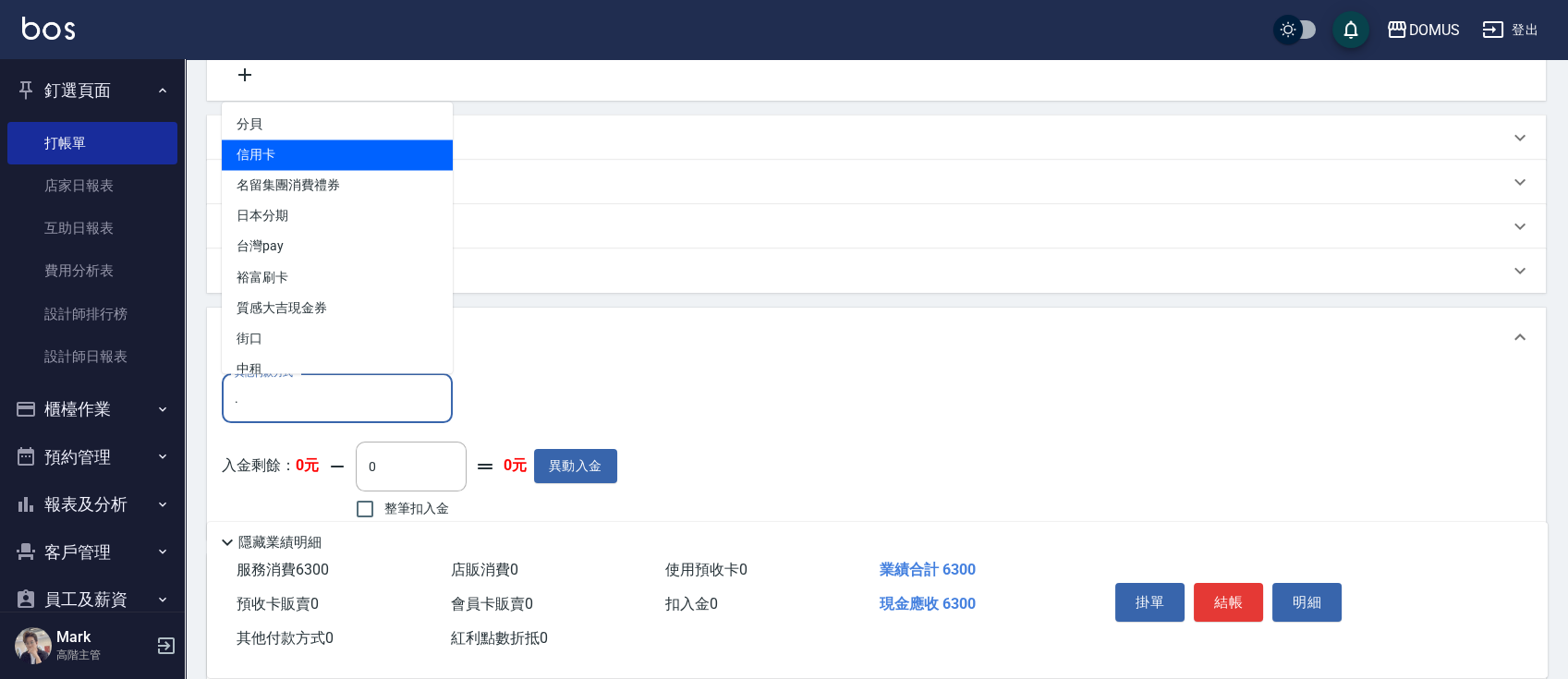
type input "undefined"
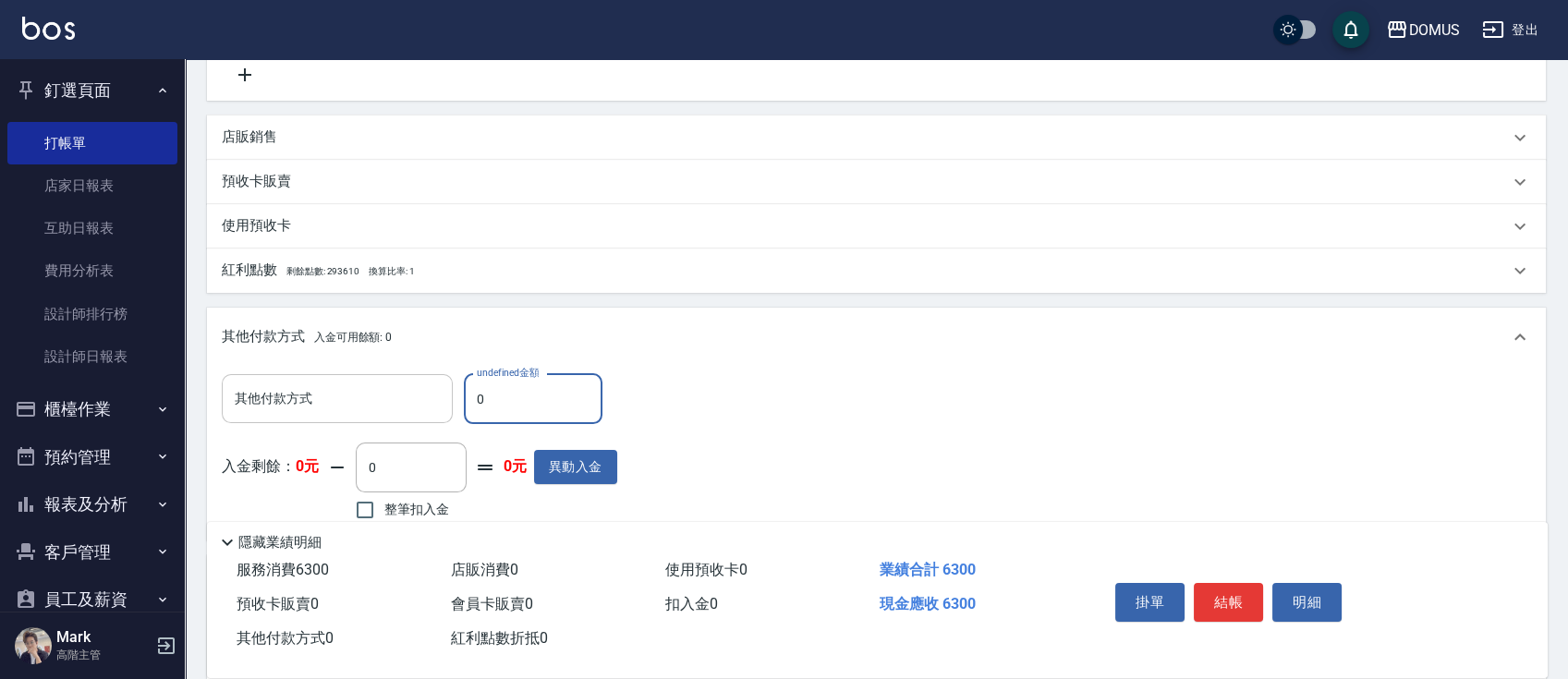
drag, startPoint x: 286, startPoint y: 378, endPoint x: 288, endPoint y: 397, distance: 19.1
click at [308, 413] on div "其他付款方式" at bounding box center [337, 398] width 231 height 49
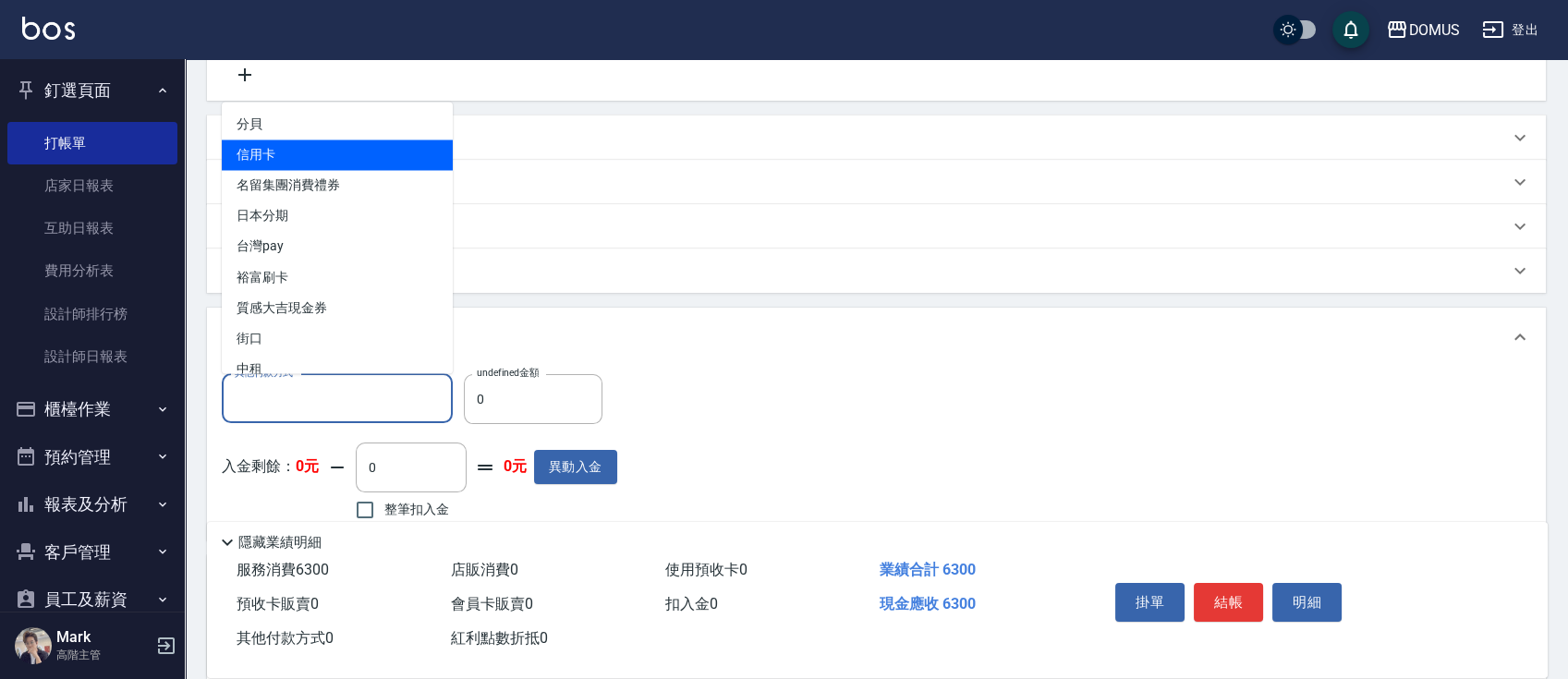
type input "信用卡"
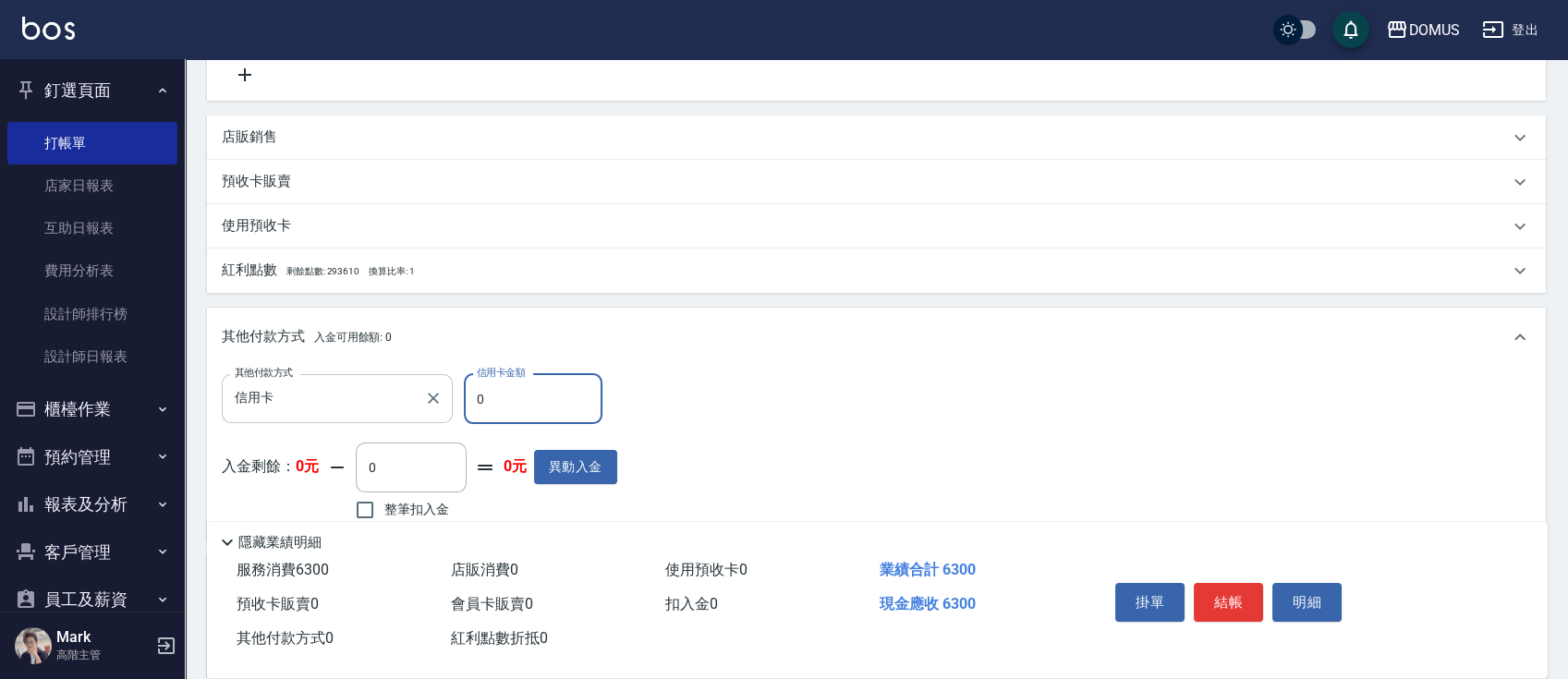
type input "66"
type input "620"
type input "63"
type input "560"
type input "630"
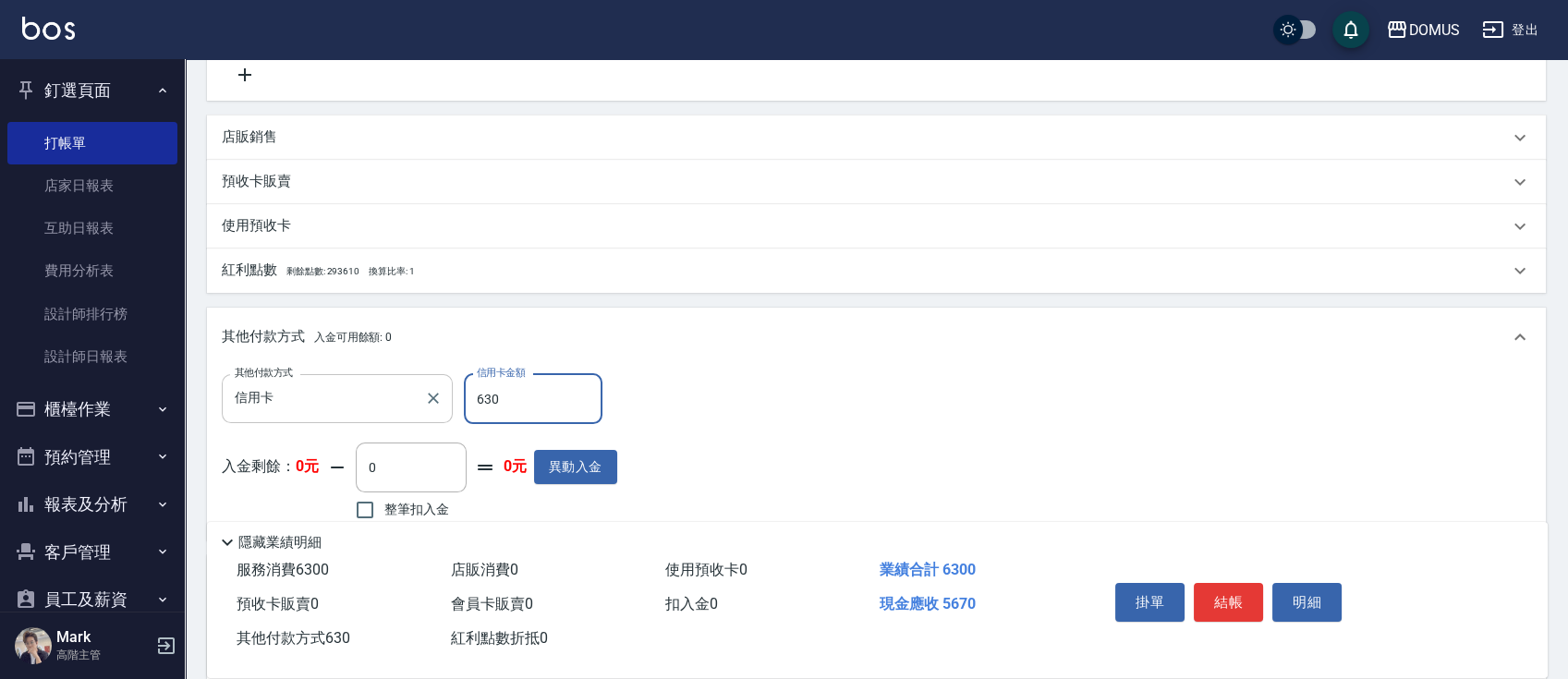
type input "0"
type input "6300"
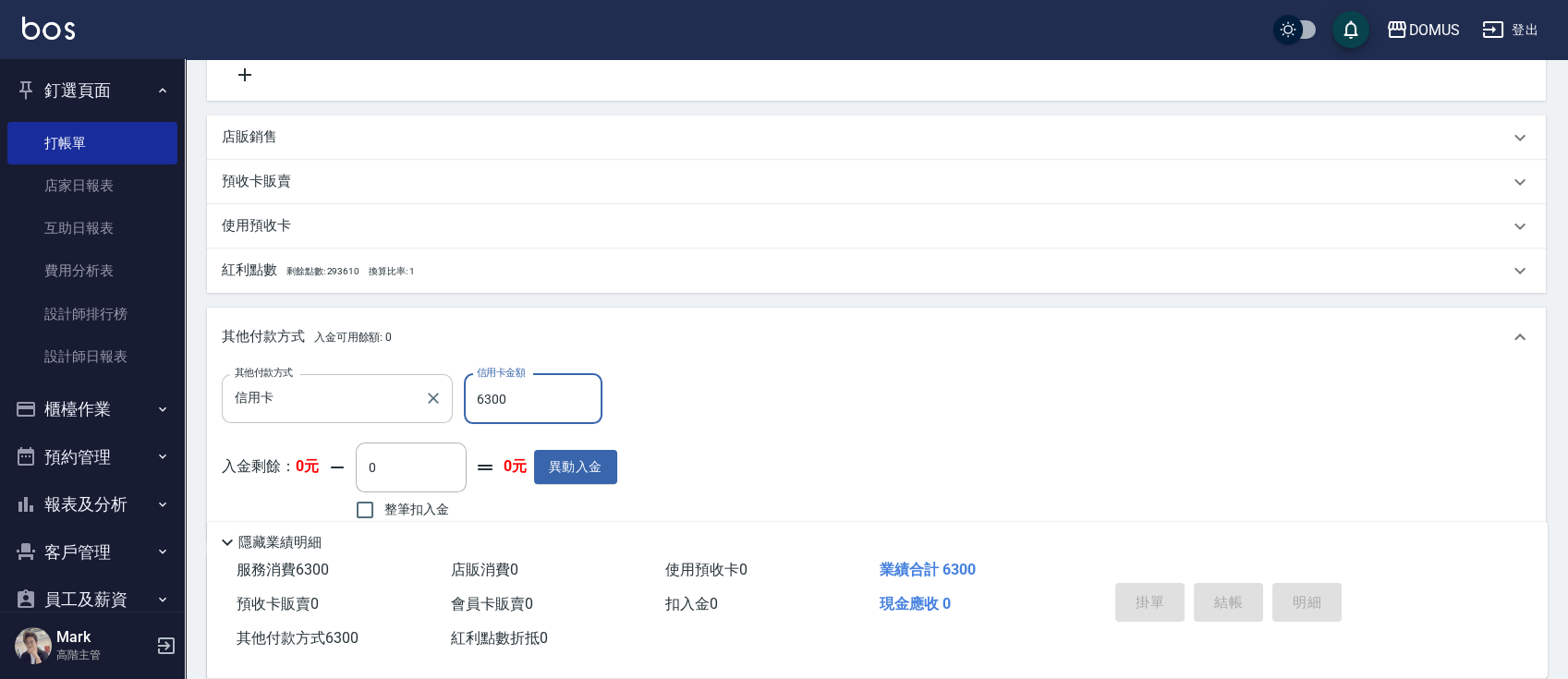
type input "[DATE] 19:26"
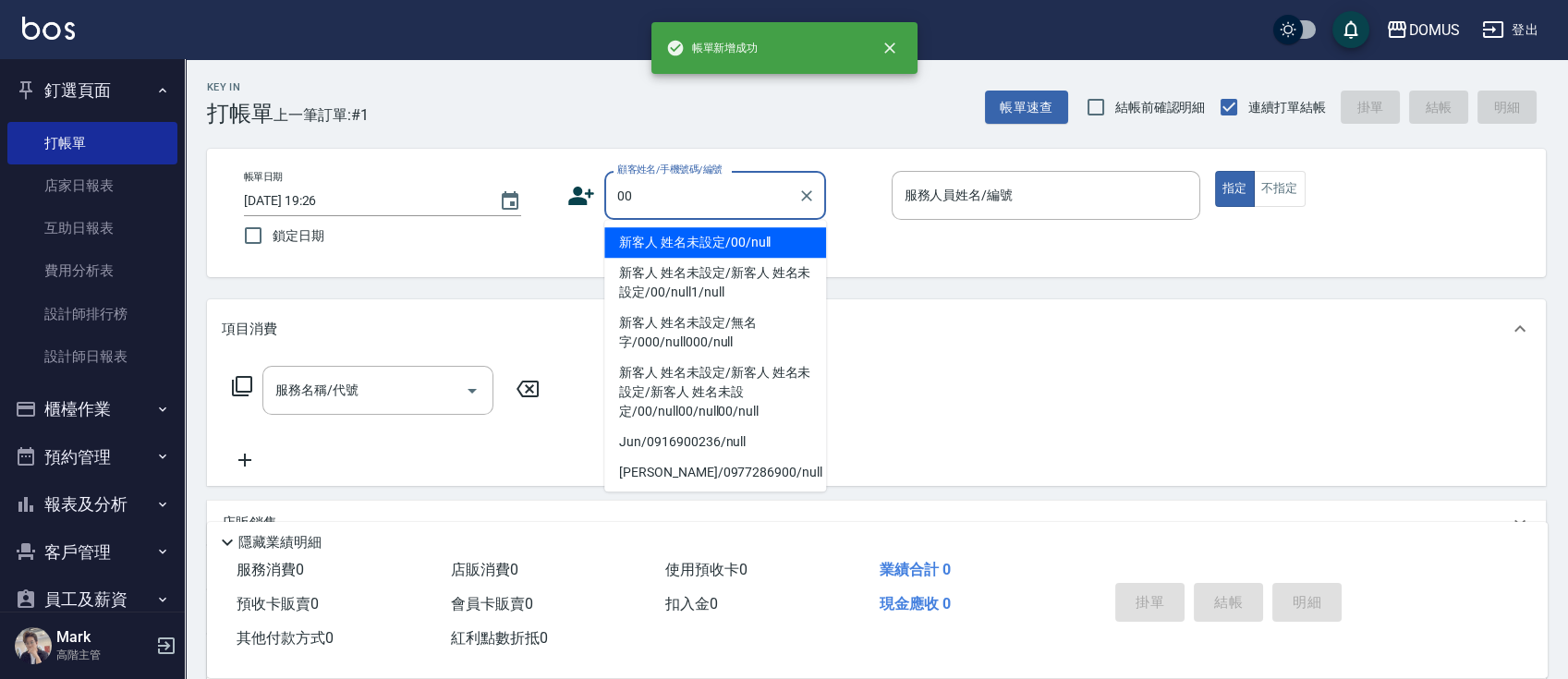
type input "新客人 姓名未設定/00/null"
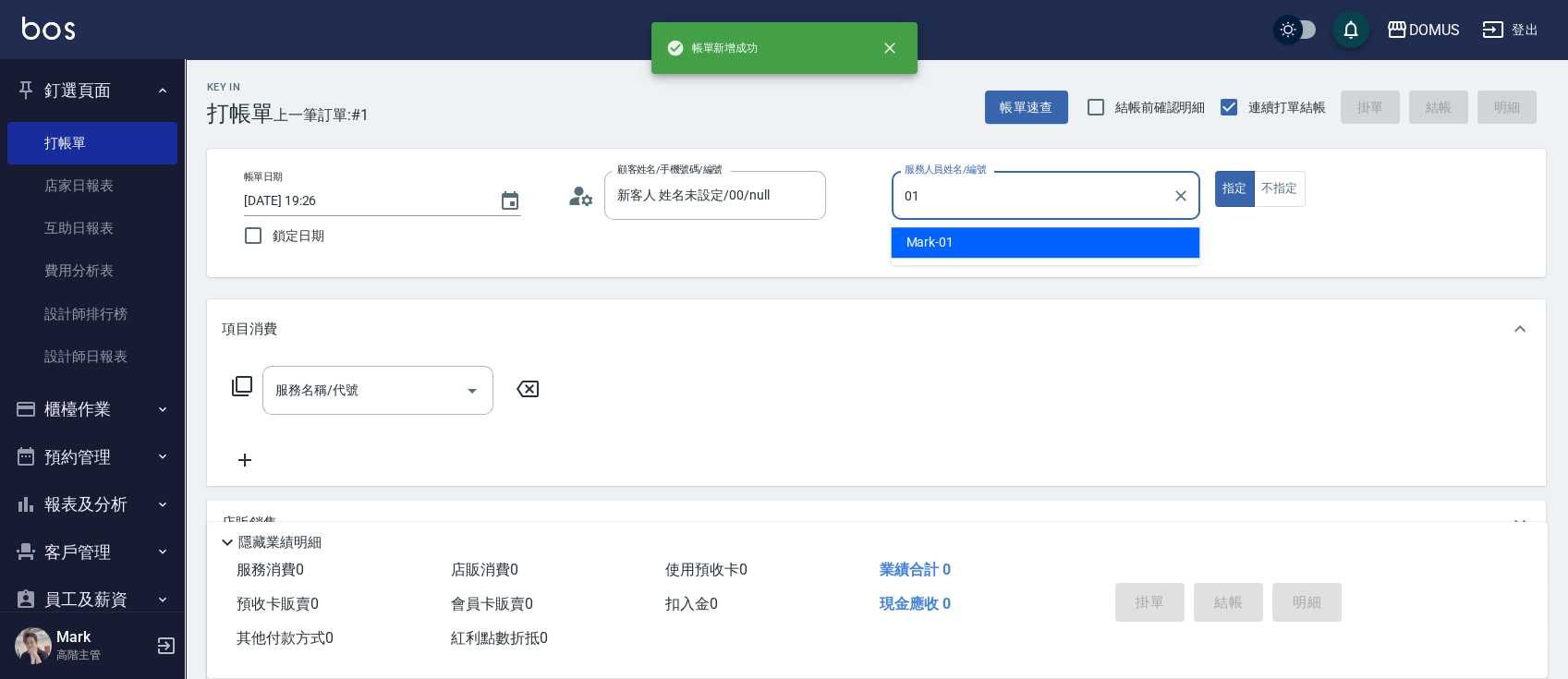
type input "Mark-01"
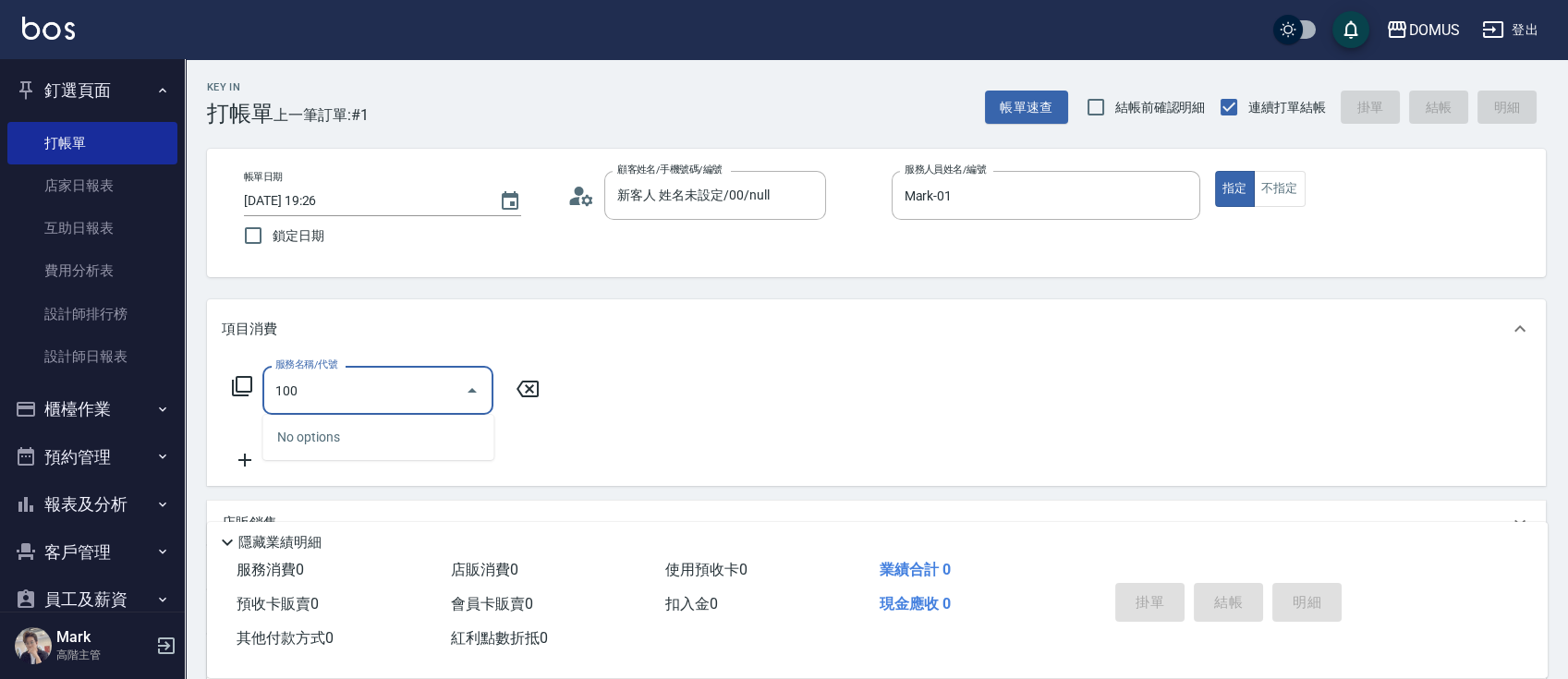
type input "1002"
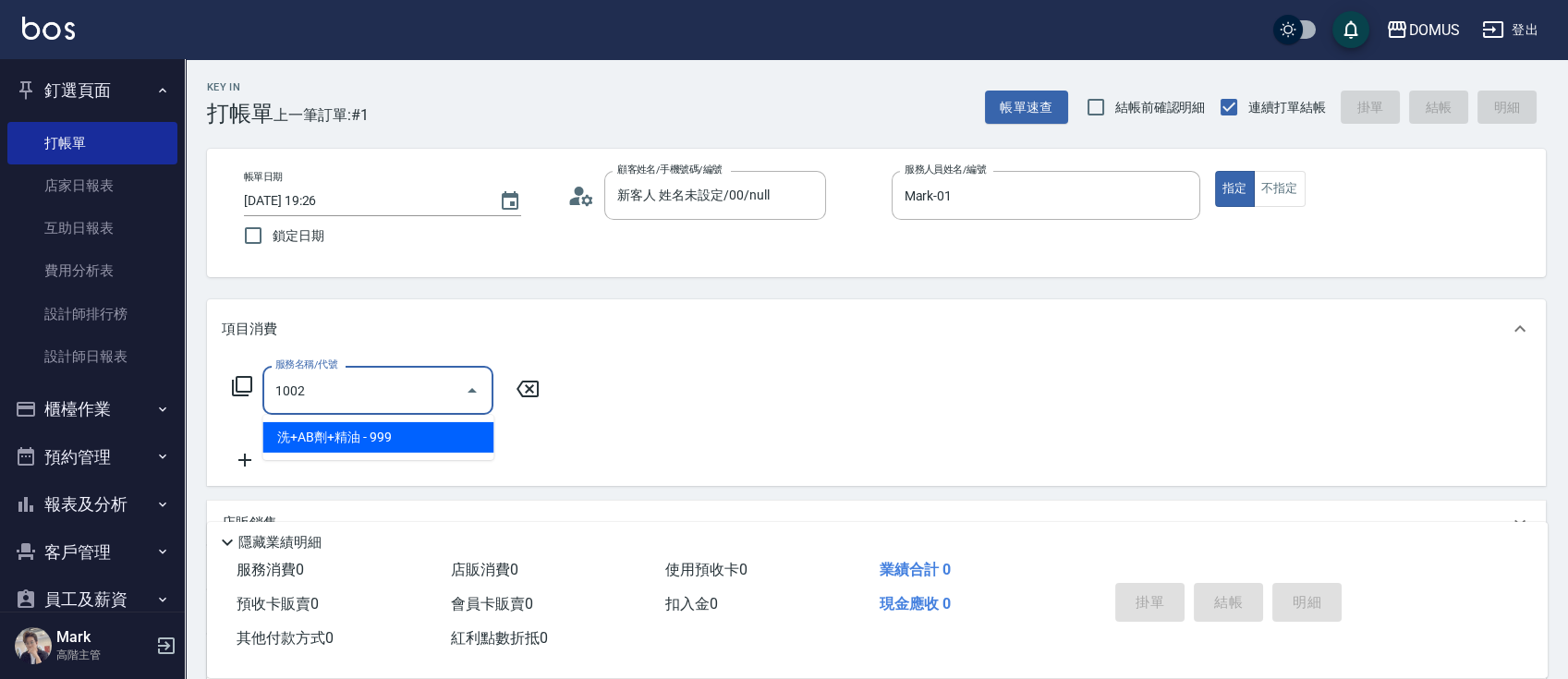
type input "90"
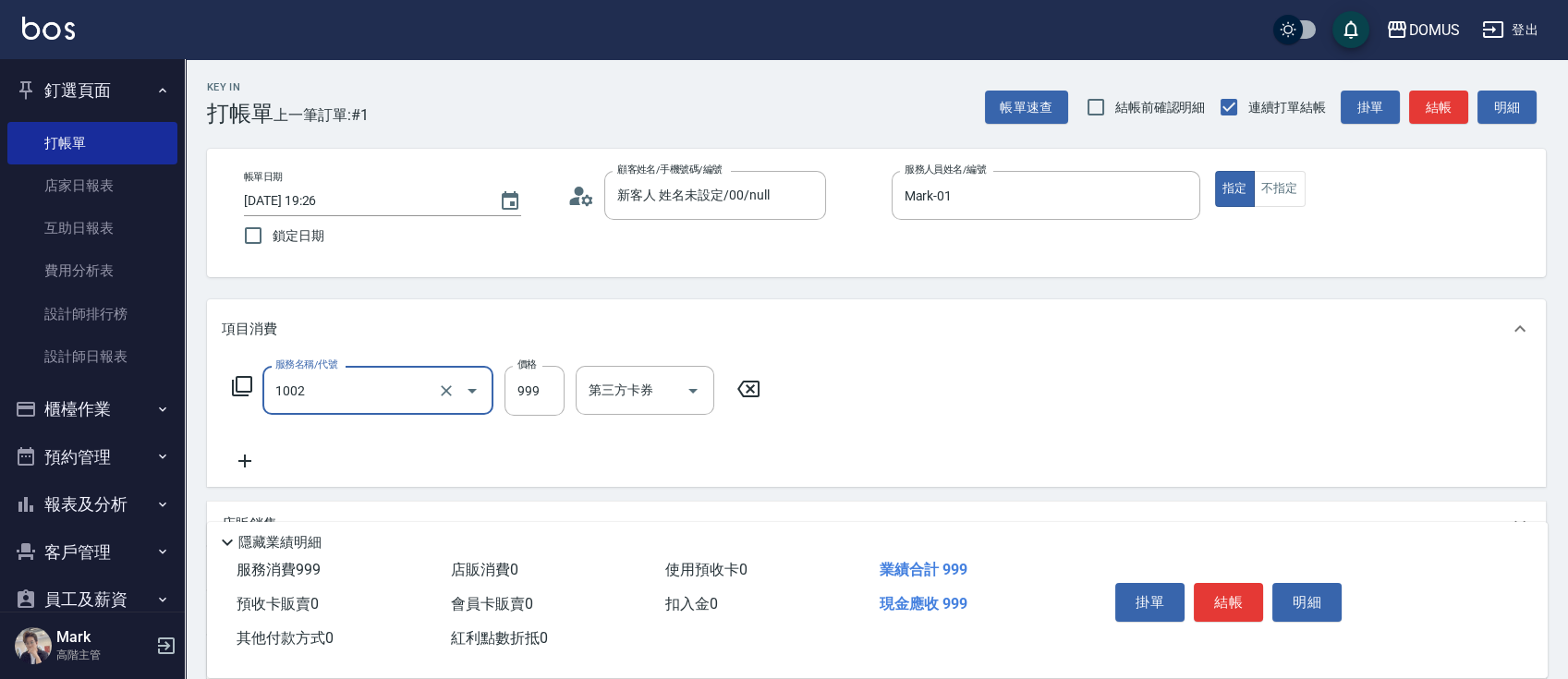
type input "洗+AB劑+精油(1002)"
type input "0"
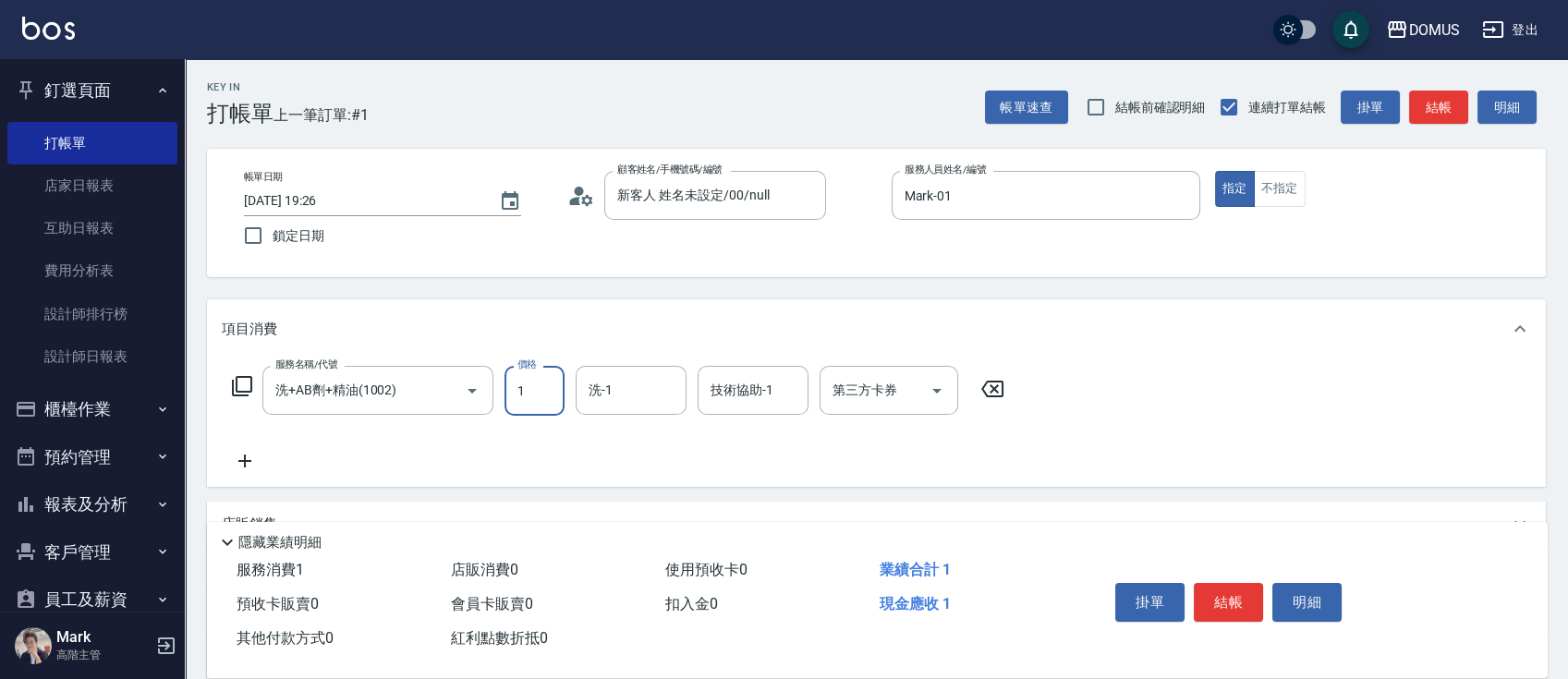
type input "10"
type input "100"
type input "1000"
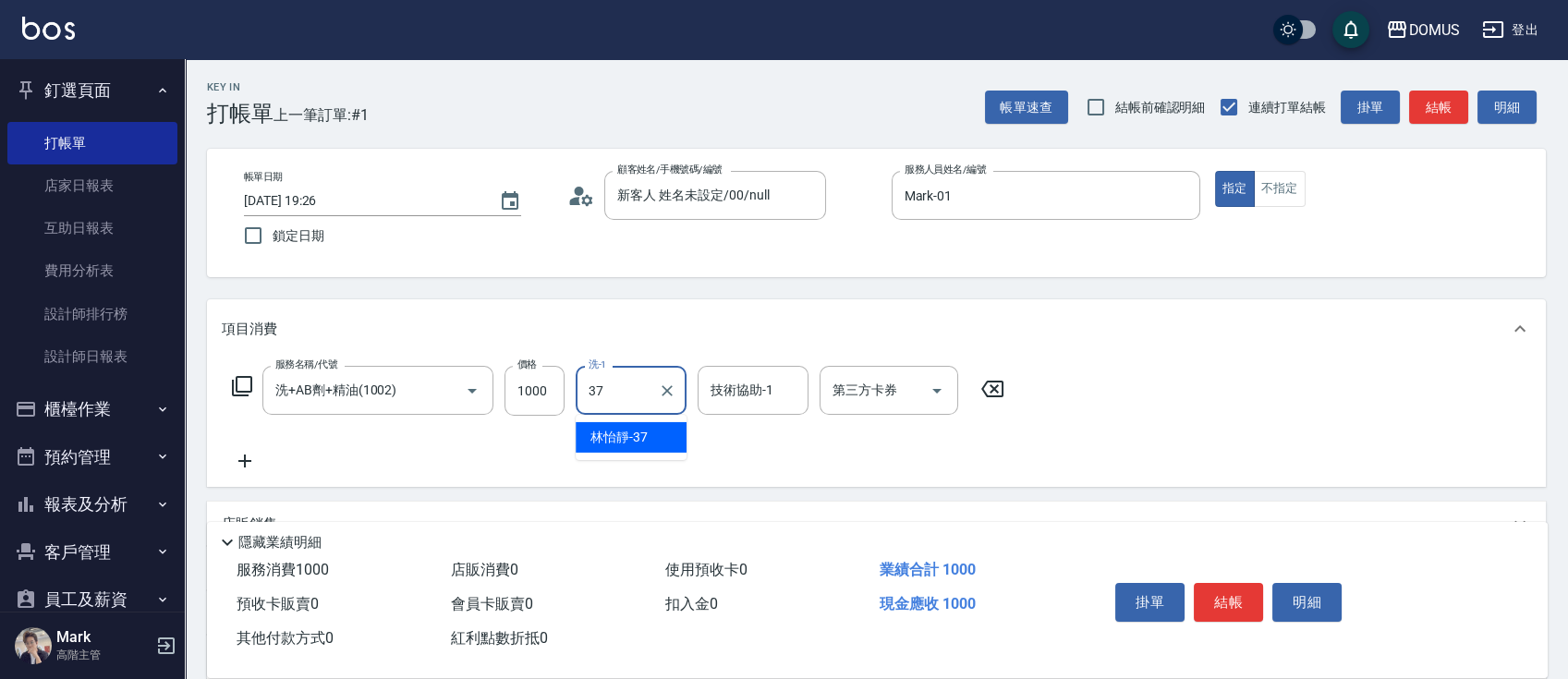
type input "林怡靜-37"
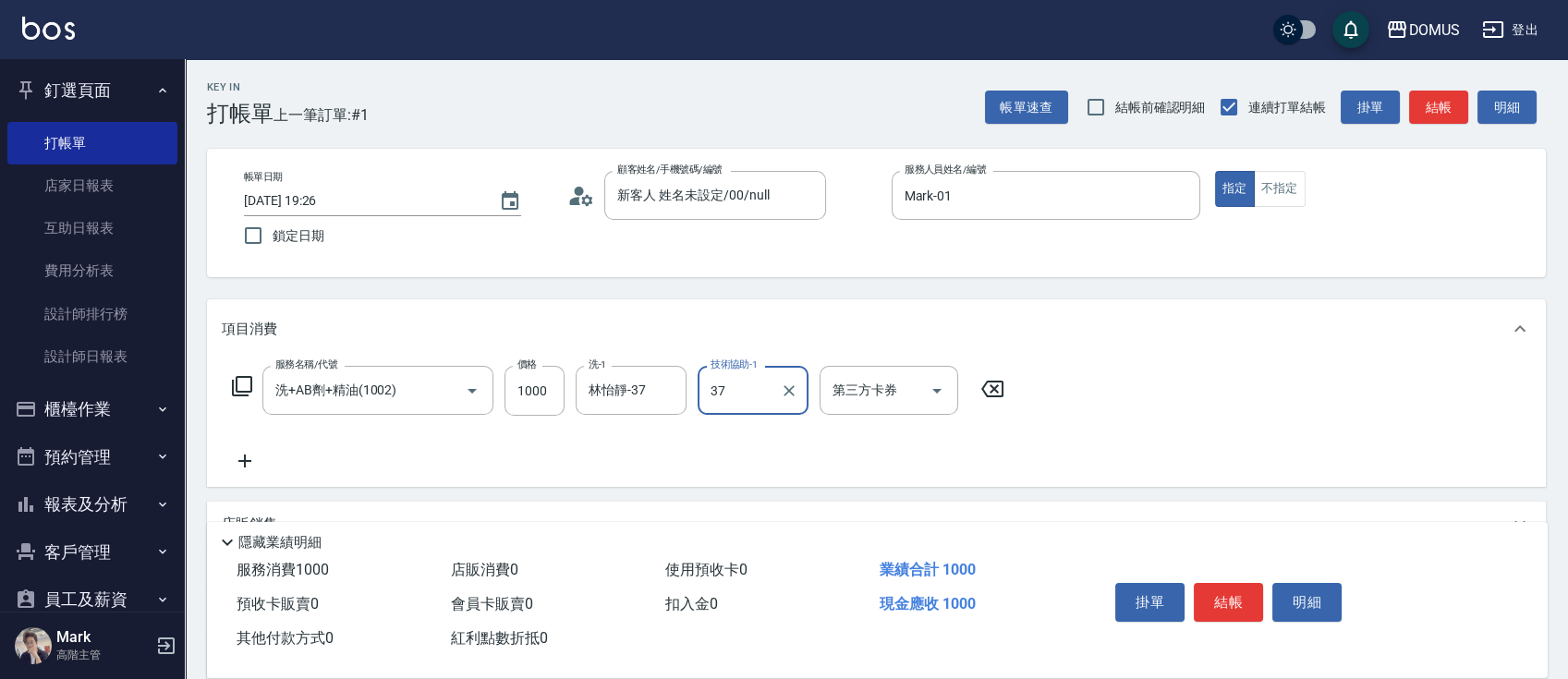
type input "林怡靜-37"
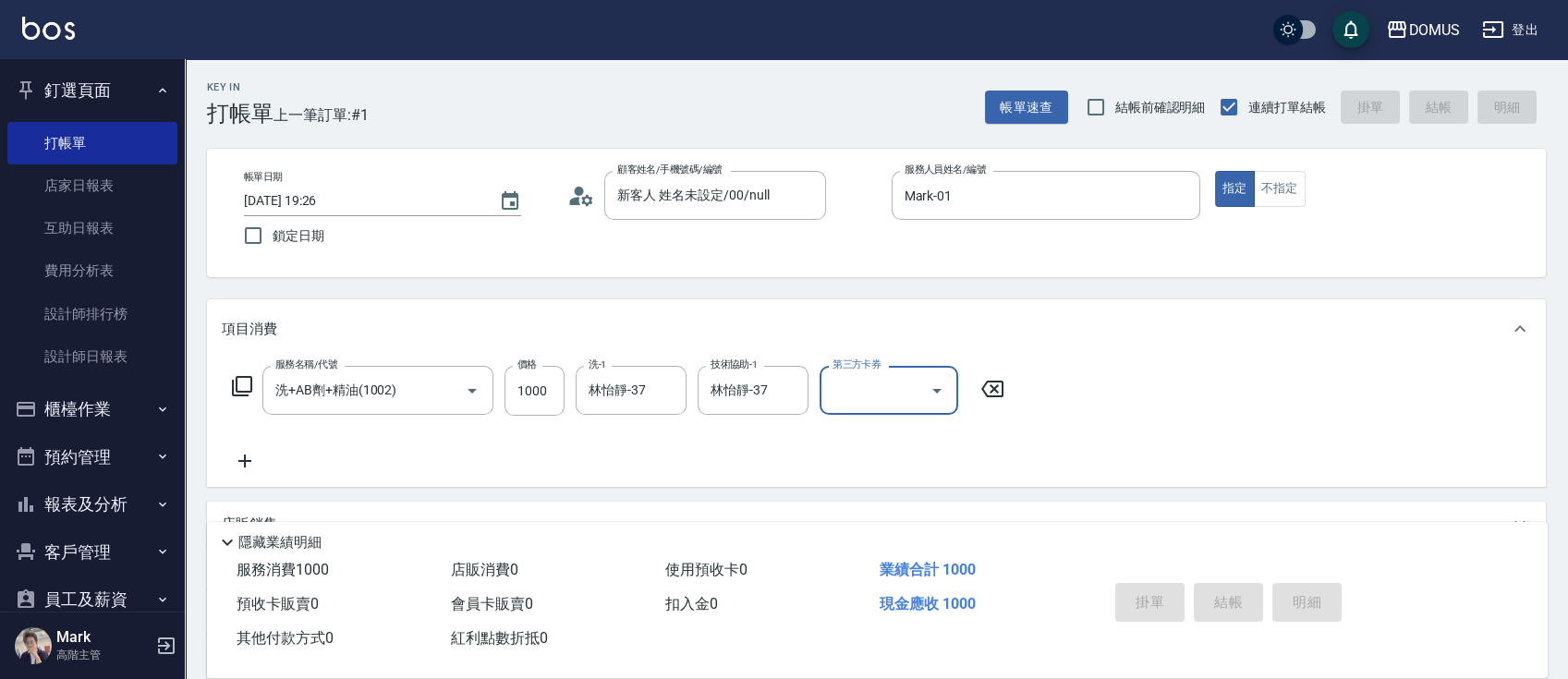
type input "0"
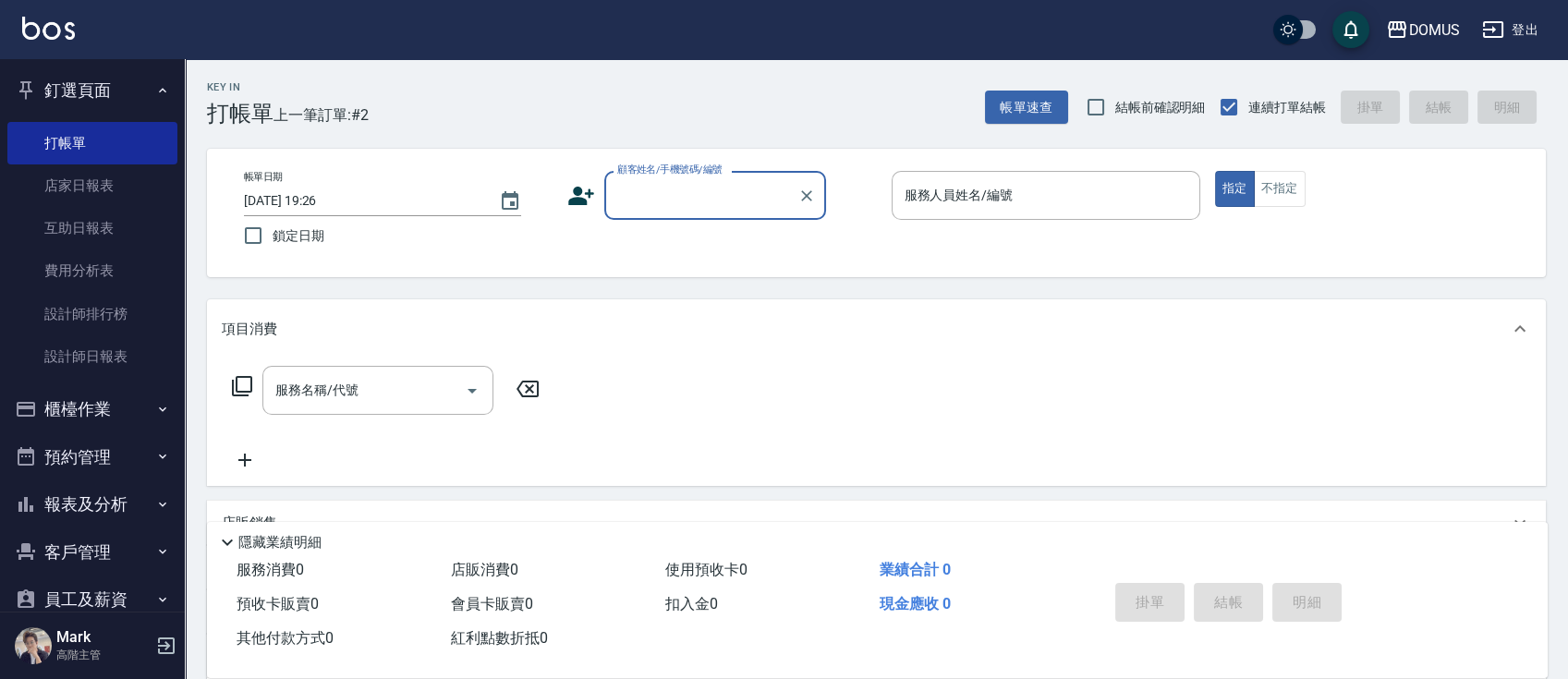
click at [84, 384] on ul "打帳單 店家日報表 互助日報表 費用分析表 設計師排行榜 設計師日報表" at bounding box center [92, 249] width 170 height 271
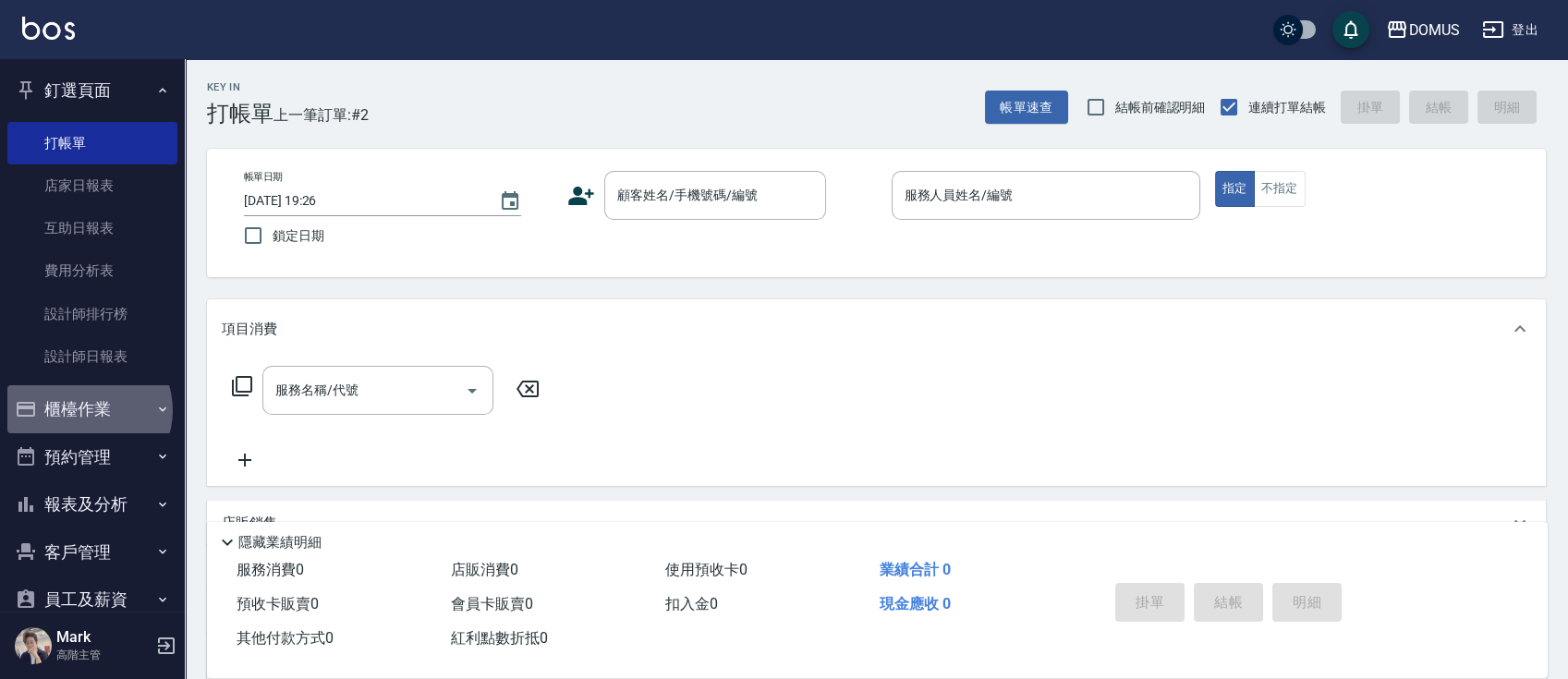
click at [87, 410] on button "櫃檯作業" at bounding box center [92, 410] width 170 height 48
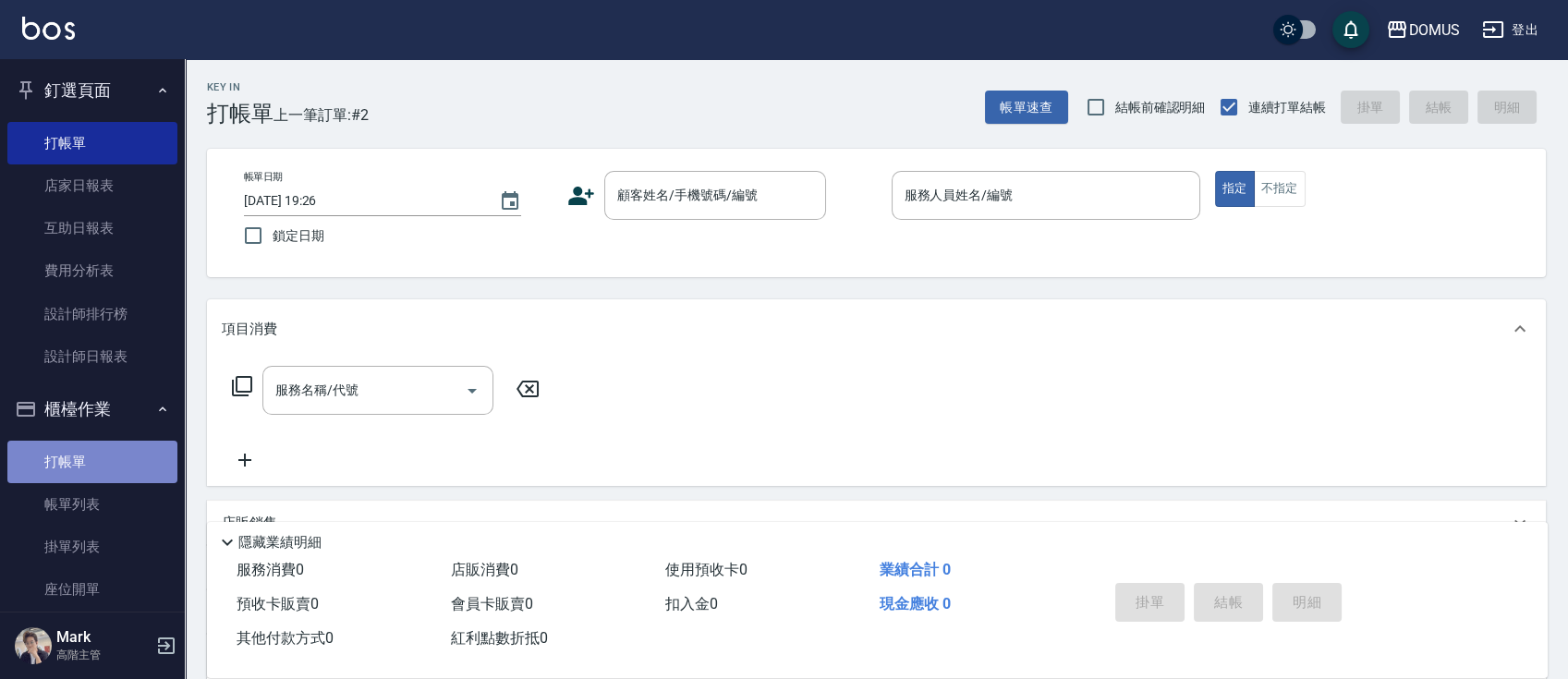
click at [93, 465] on link "打帳單" at bounding box center [92, 461] width 170 height 42
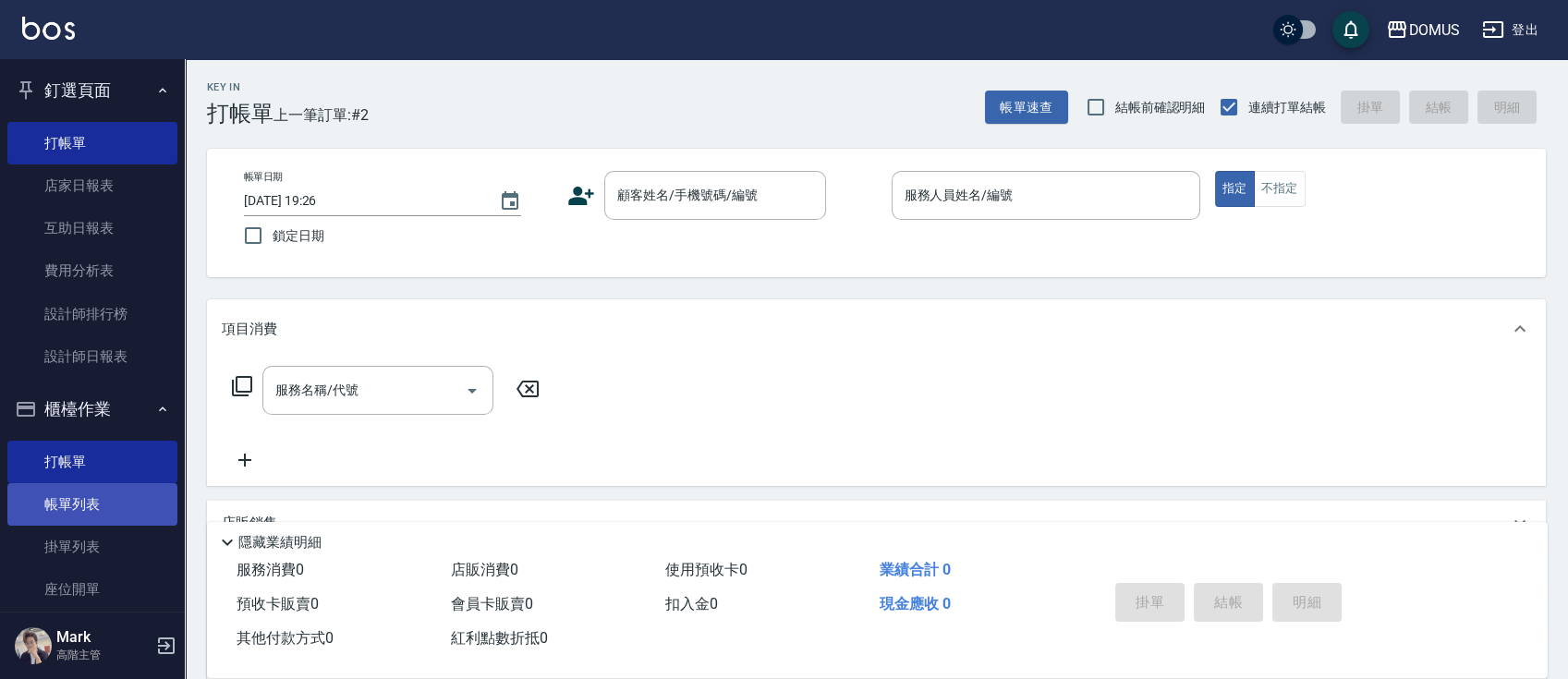
click at [150, 492] on link "帳單列表" at bounding box center [92, 504] width 170 height 42
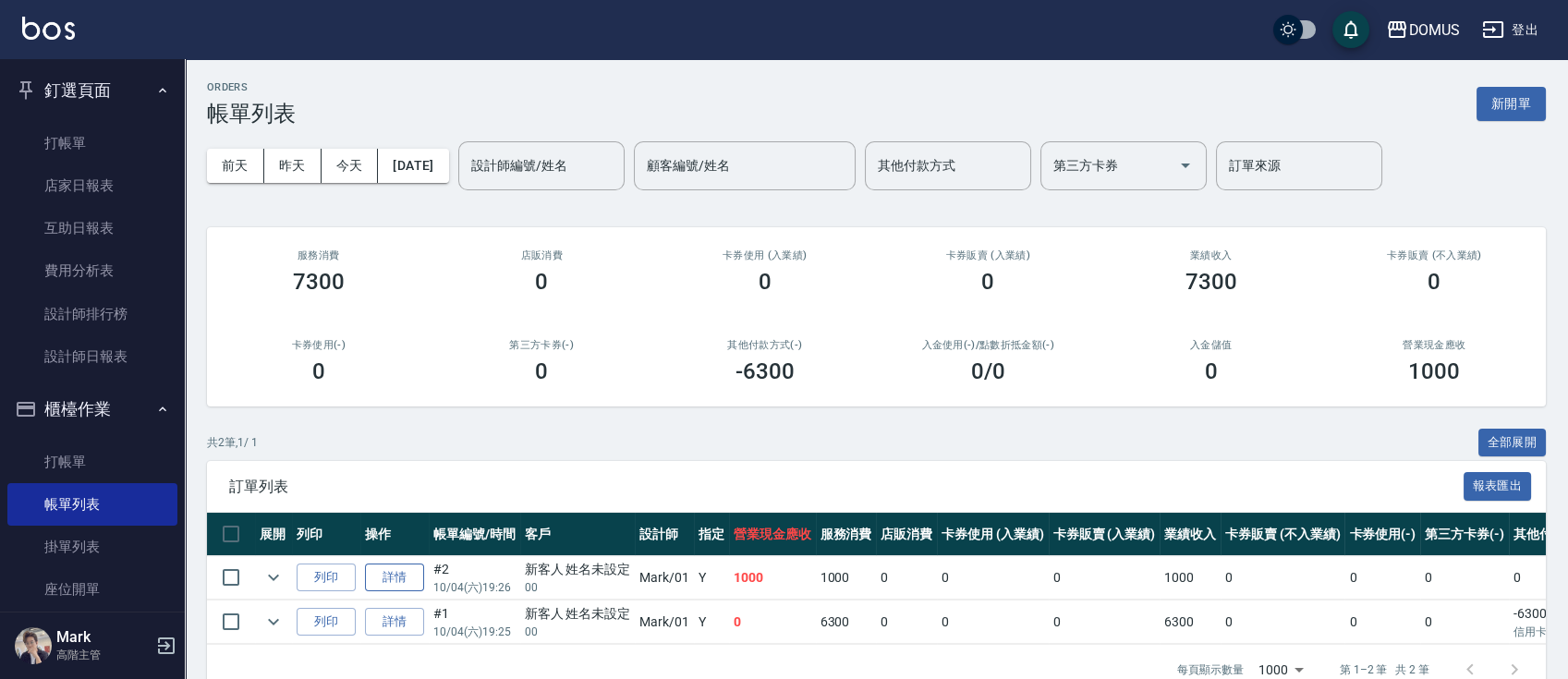
click at [401, 574] on link "詳情" at bounding box center [394, 577] width 59 height 29
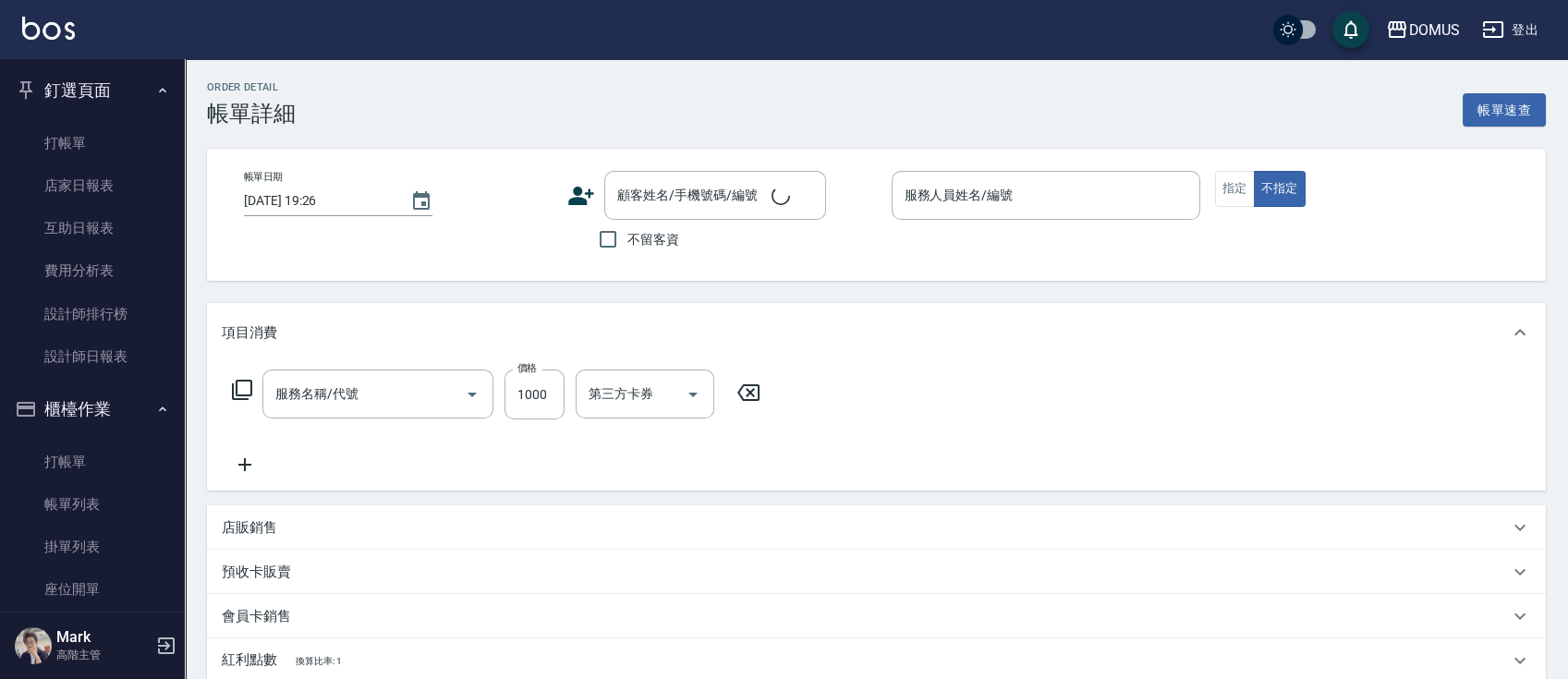
type input "Mark-01"
type input "100"
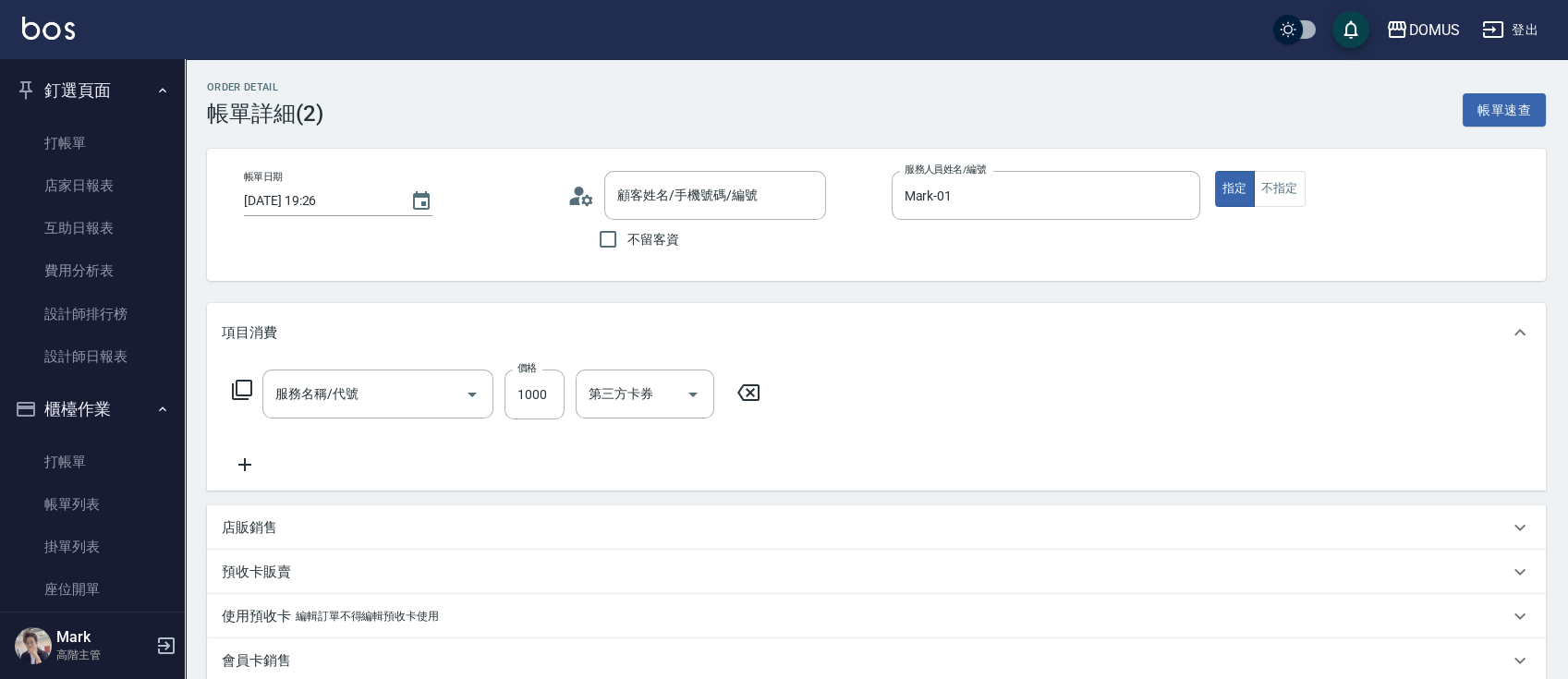
type input "洗+AB劑+精油(1002)"
click at [396, 417] on div "洗+AB劑+精油(1002) 服務名稱/代號" at bounding box center [377, 393] width 231 height 49
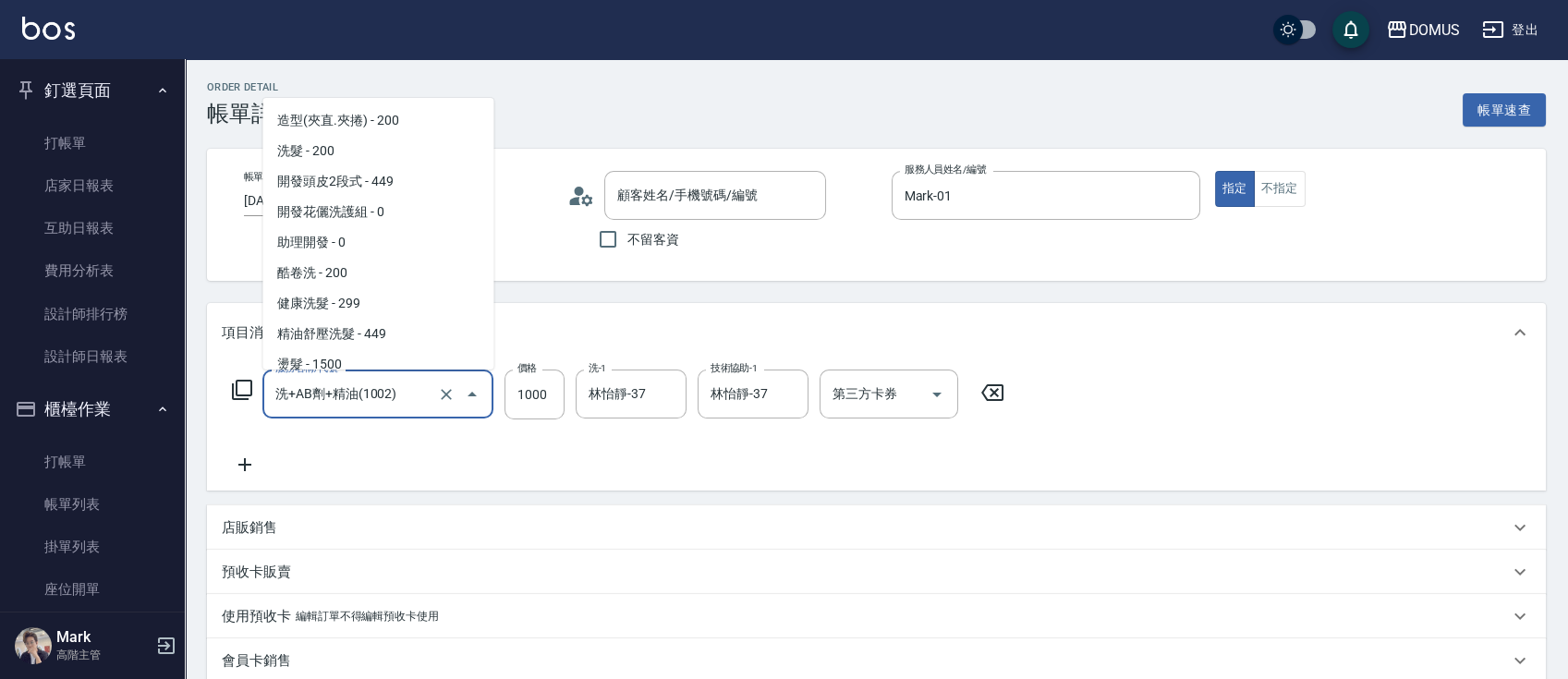
scroll to position [3392, 0]
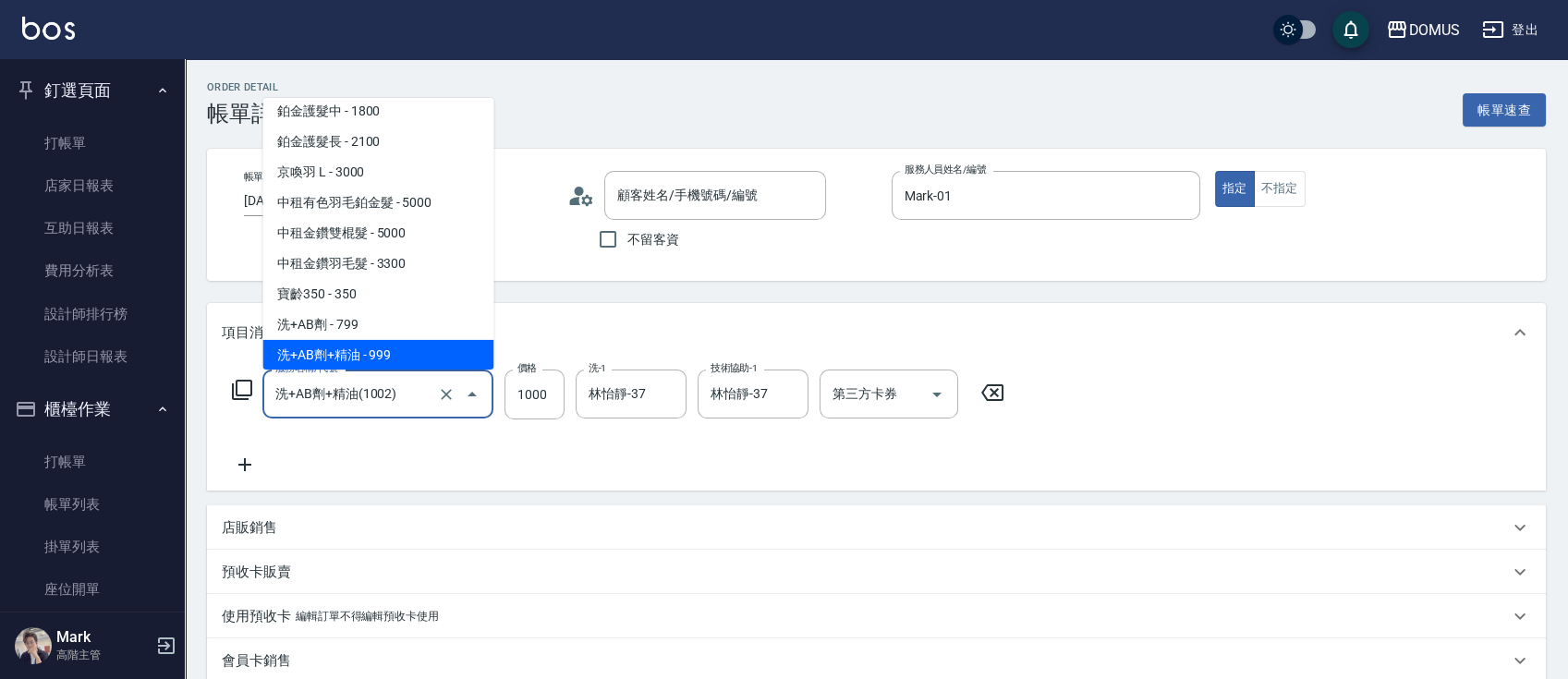
type input "新客人 姓名未設定/00/null"
type input "0"
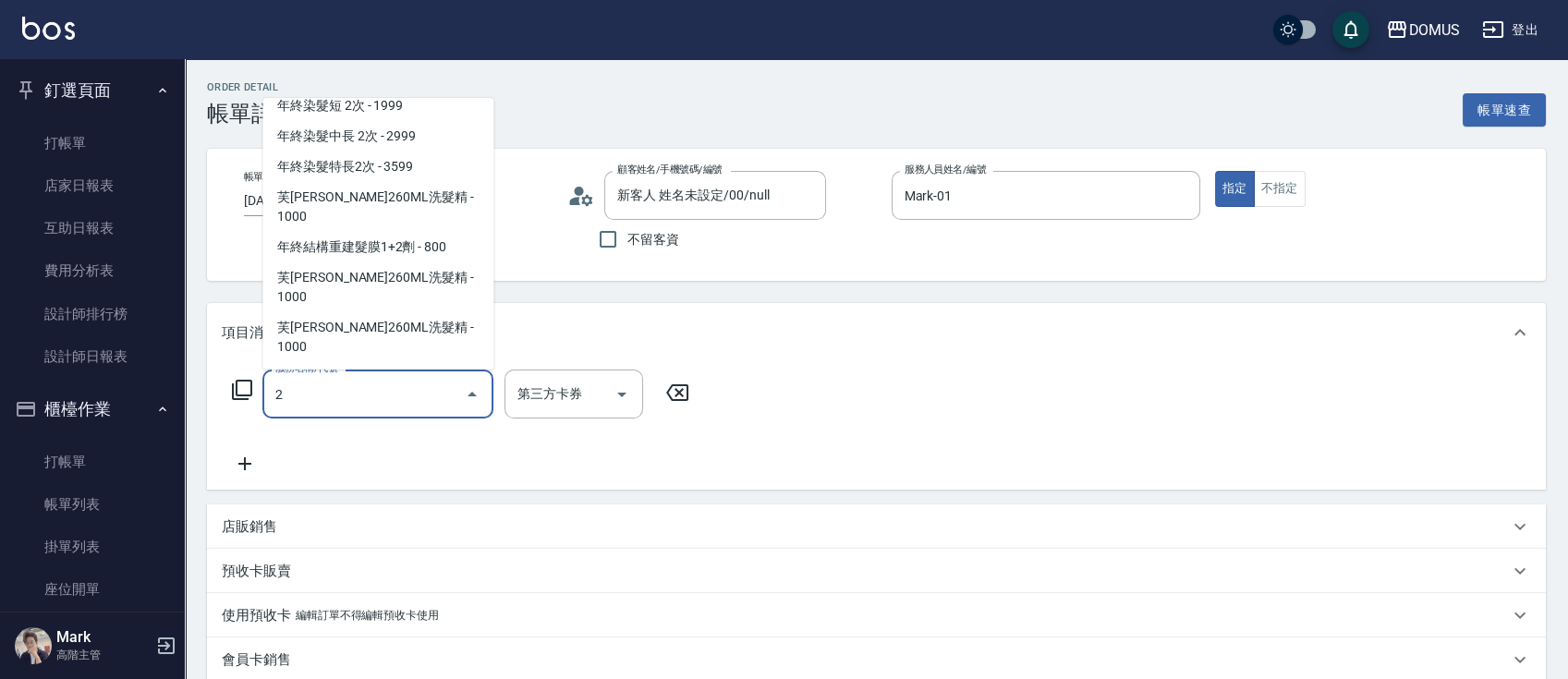
scroll to position [0, 0]
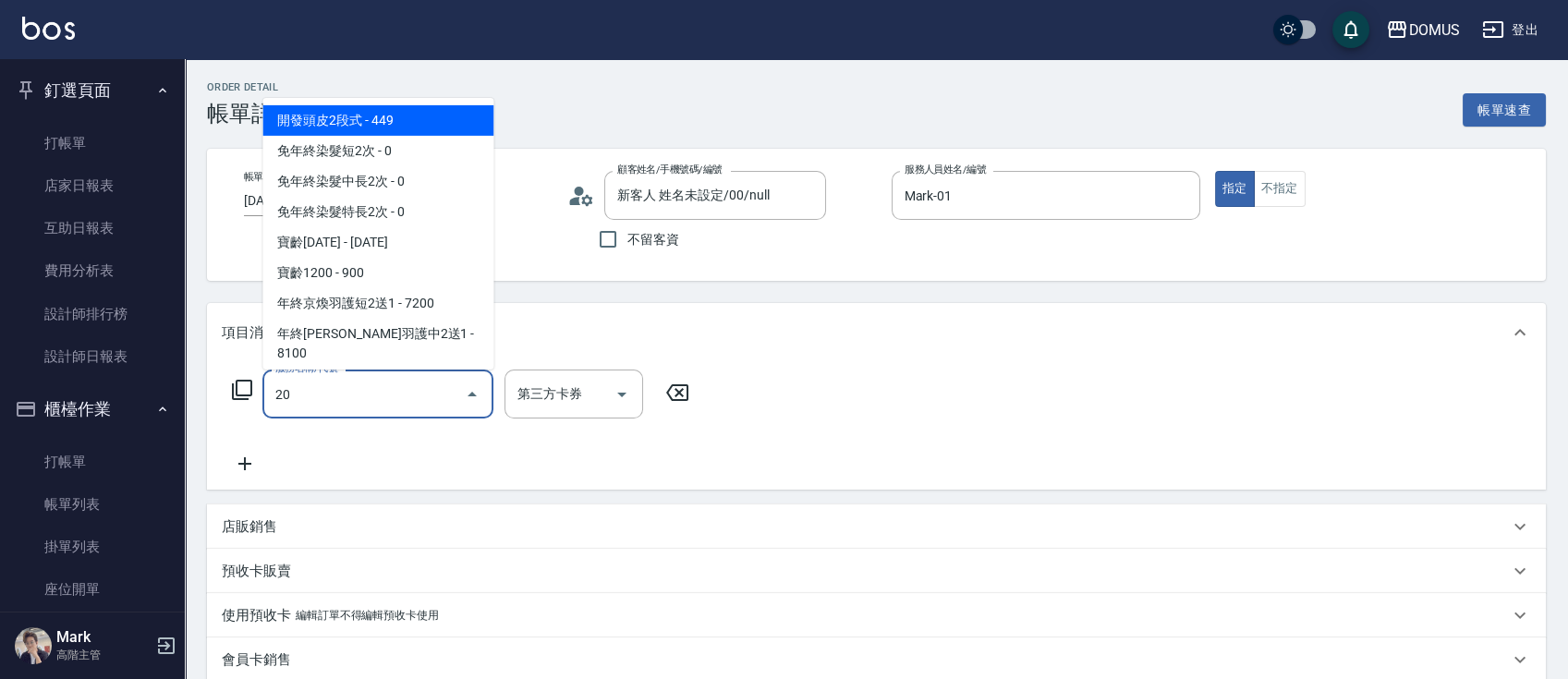
type input "206"
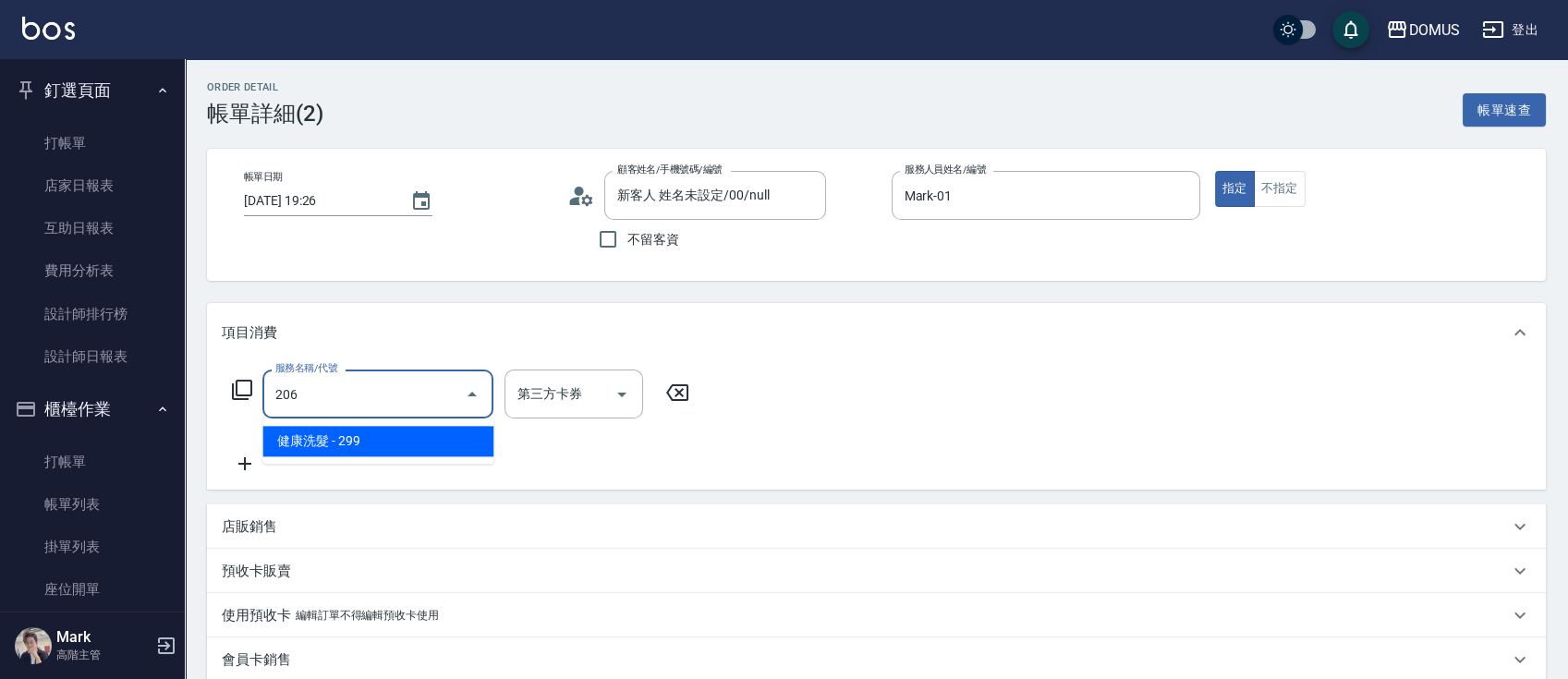
type input "20"
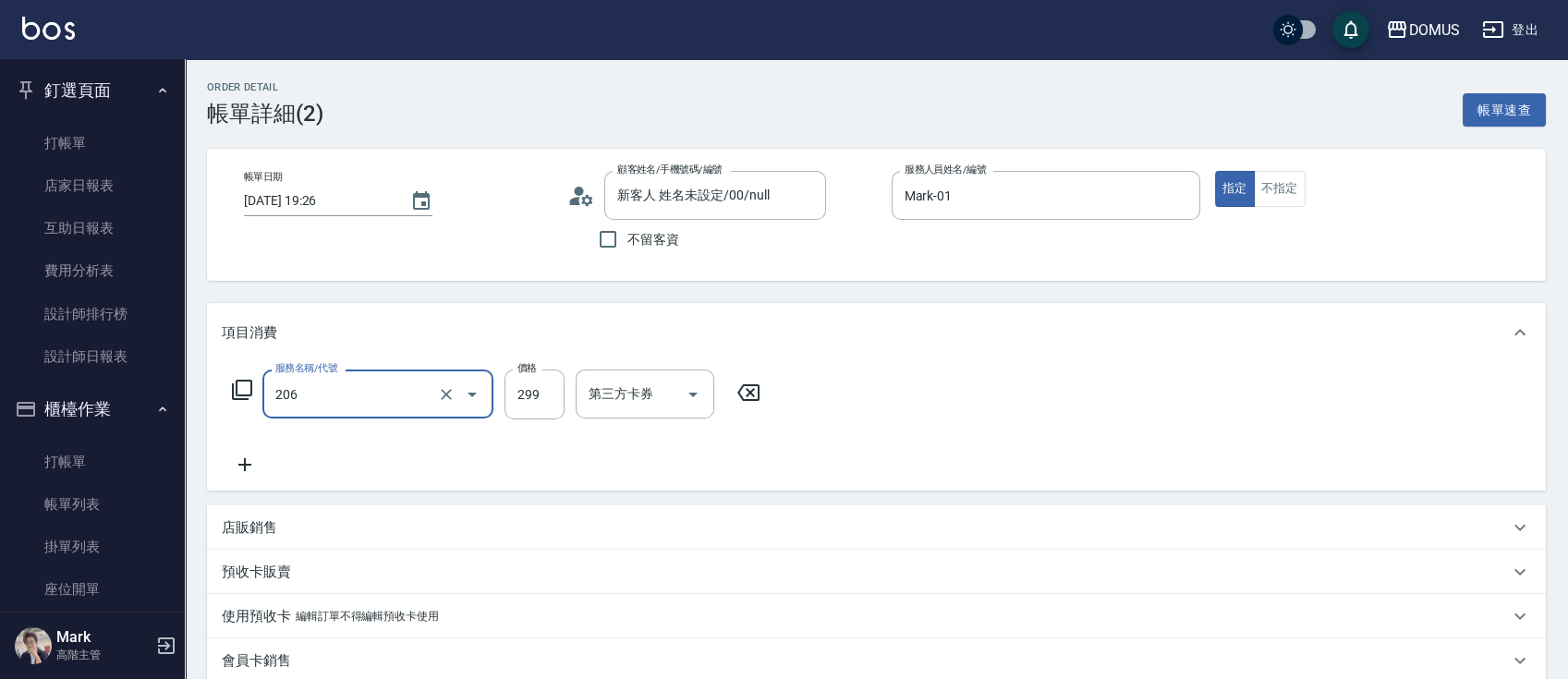
type input "健康洗髮(206)"
type input "3"
type input "0"
type input "30"
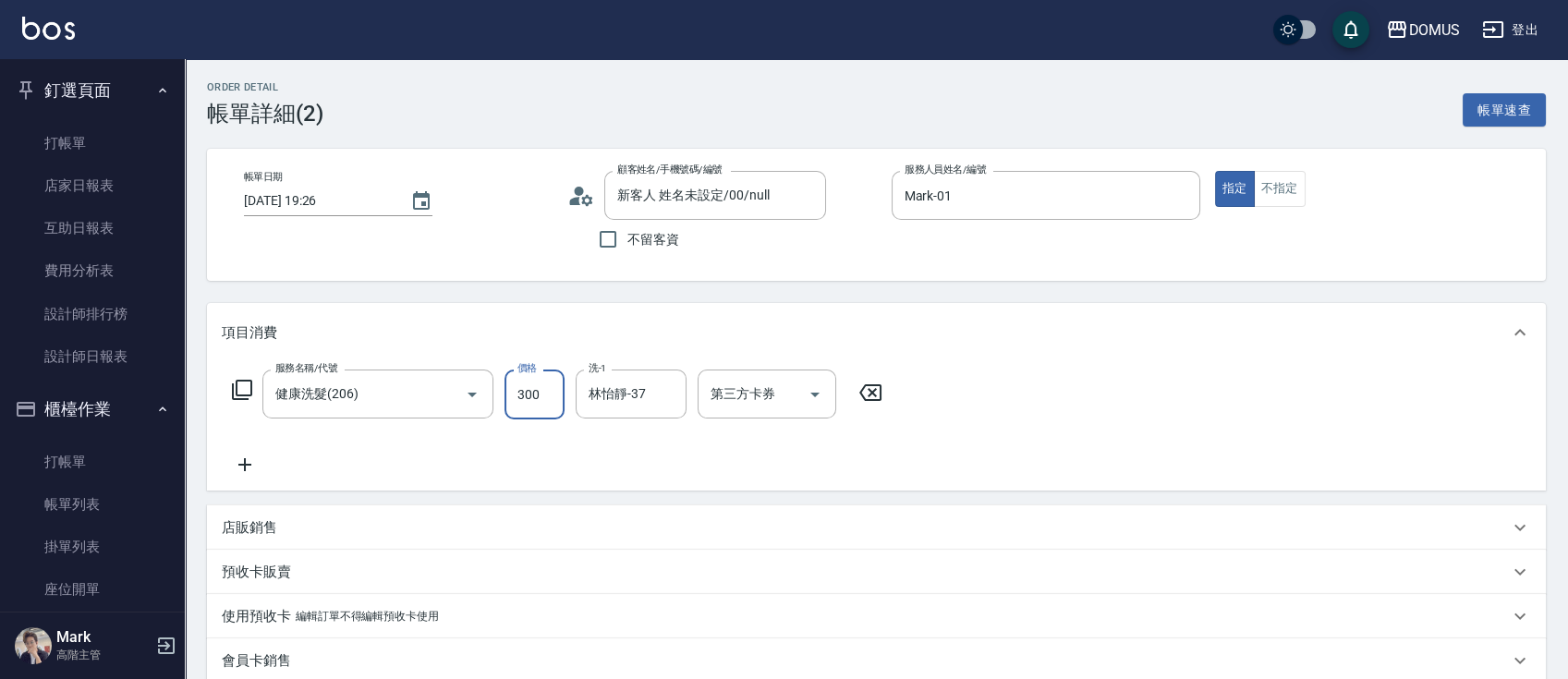
type input "300"
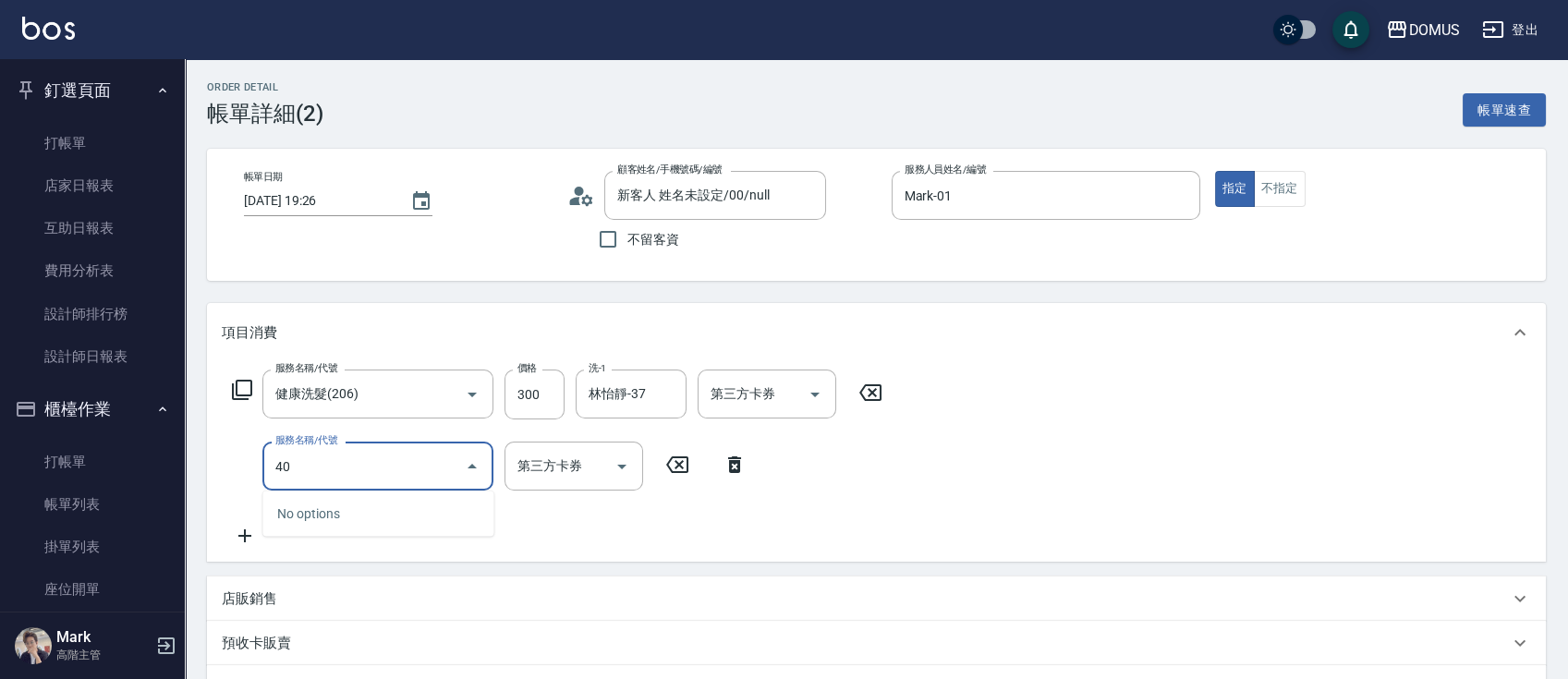
type input "401"
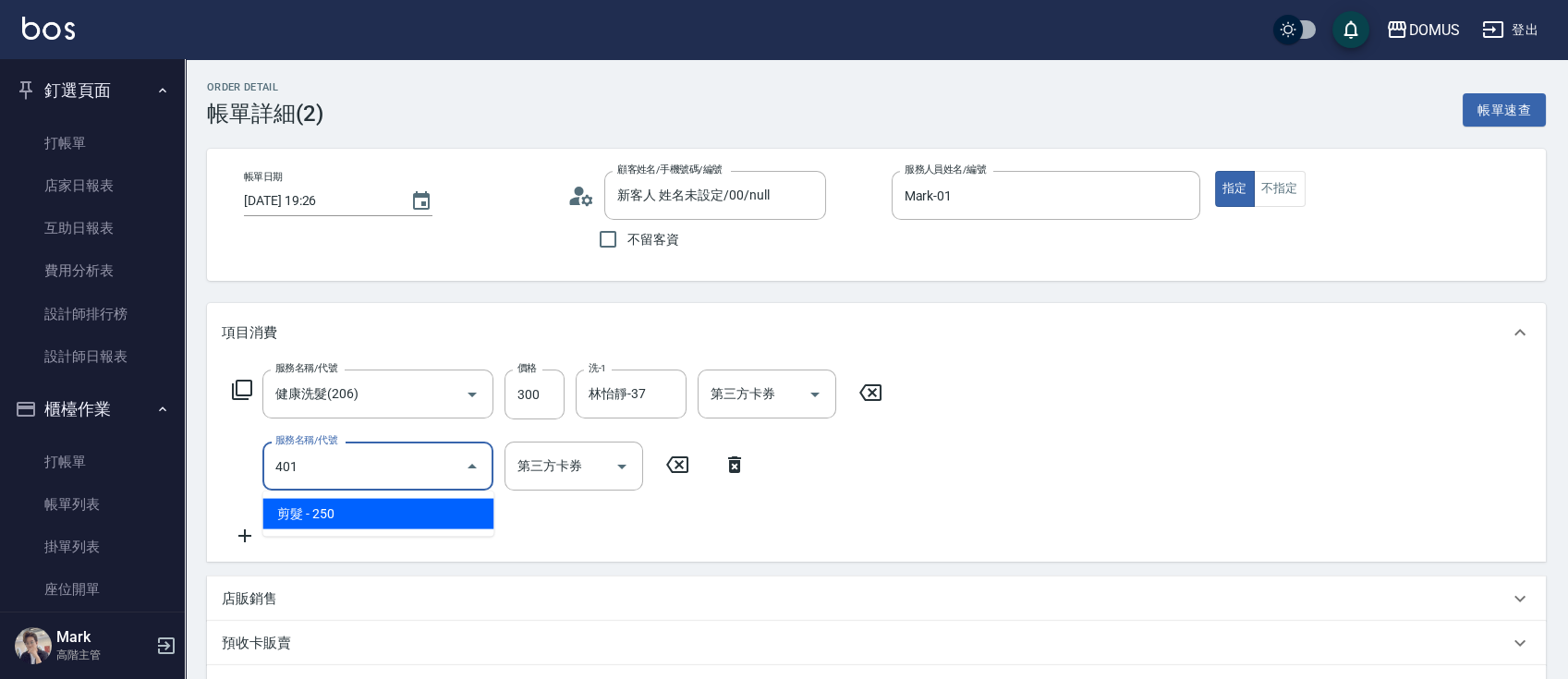
type input "50"
type input "剪髮(401)"
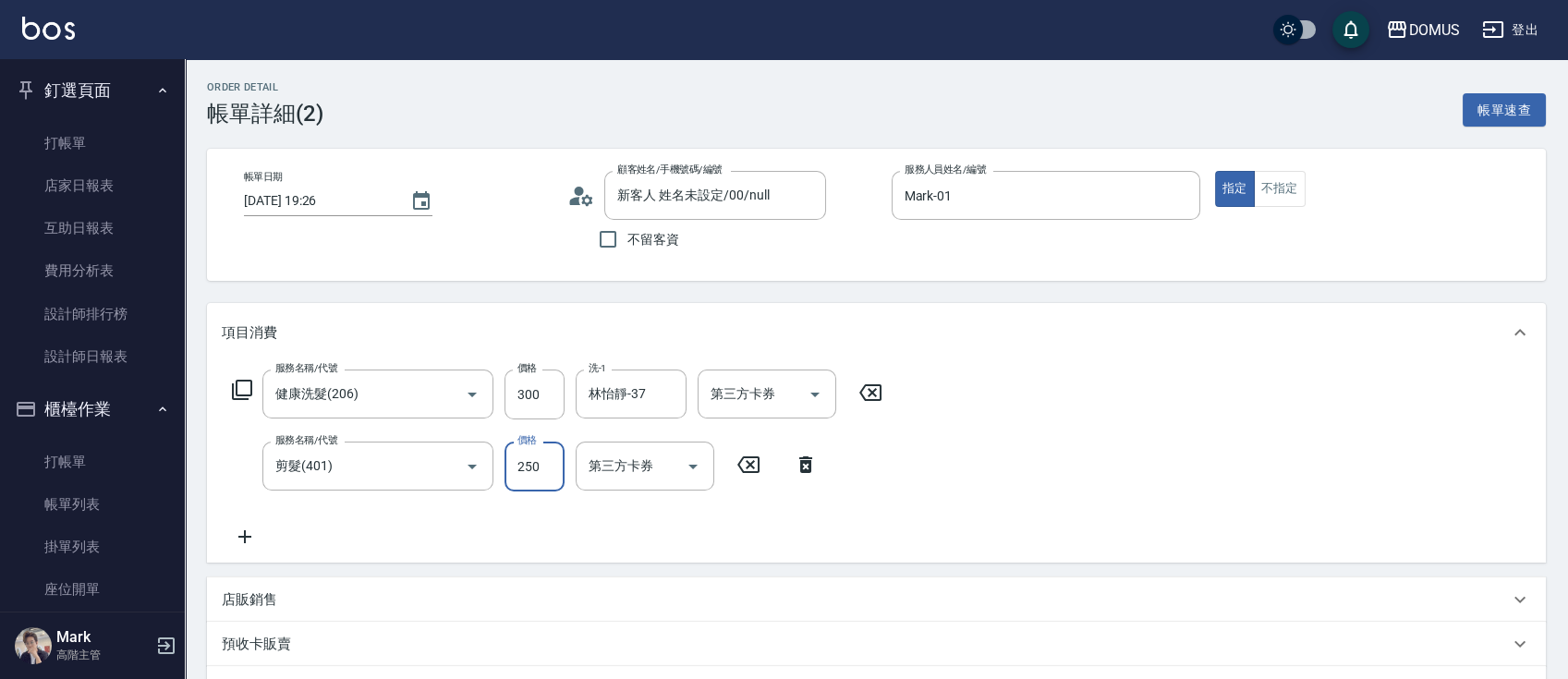
type input "7"
type input "30"
type input "70"
type input "100"
type input "700"
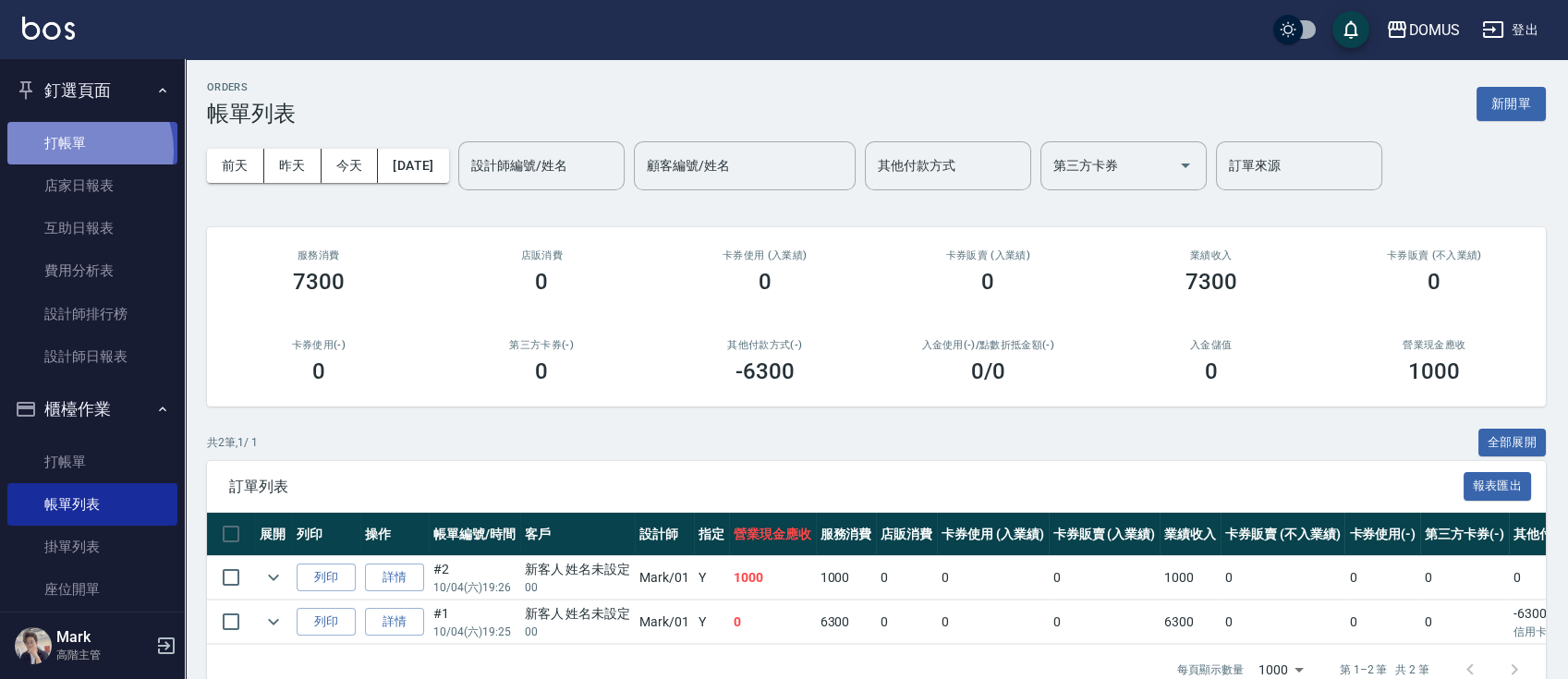
click at [77, 151] on link "打帳單" at bounding box center [92, 143] width 170 height 42
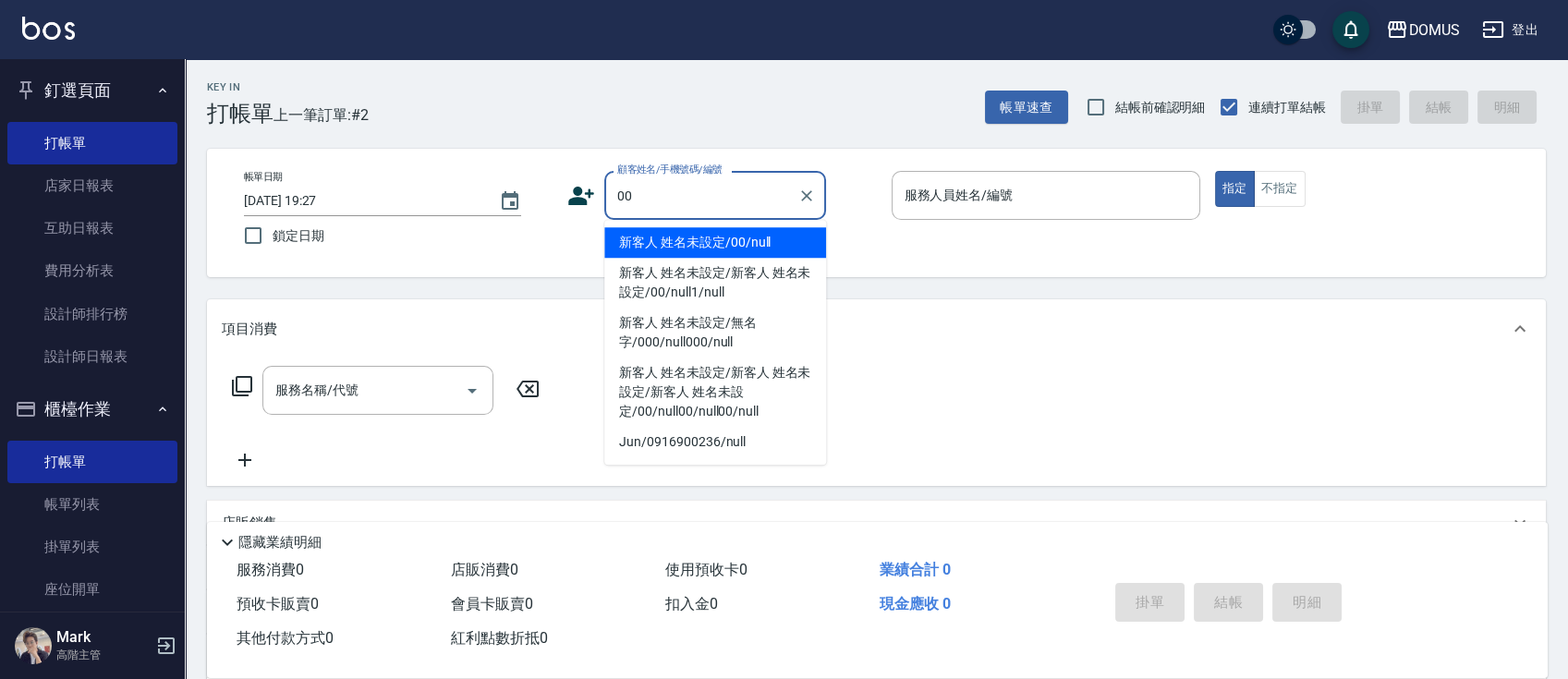
type input "新客人 姓名未設定/00/null"
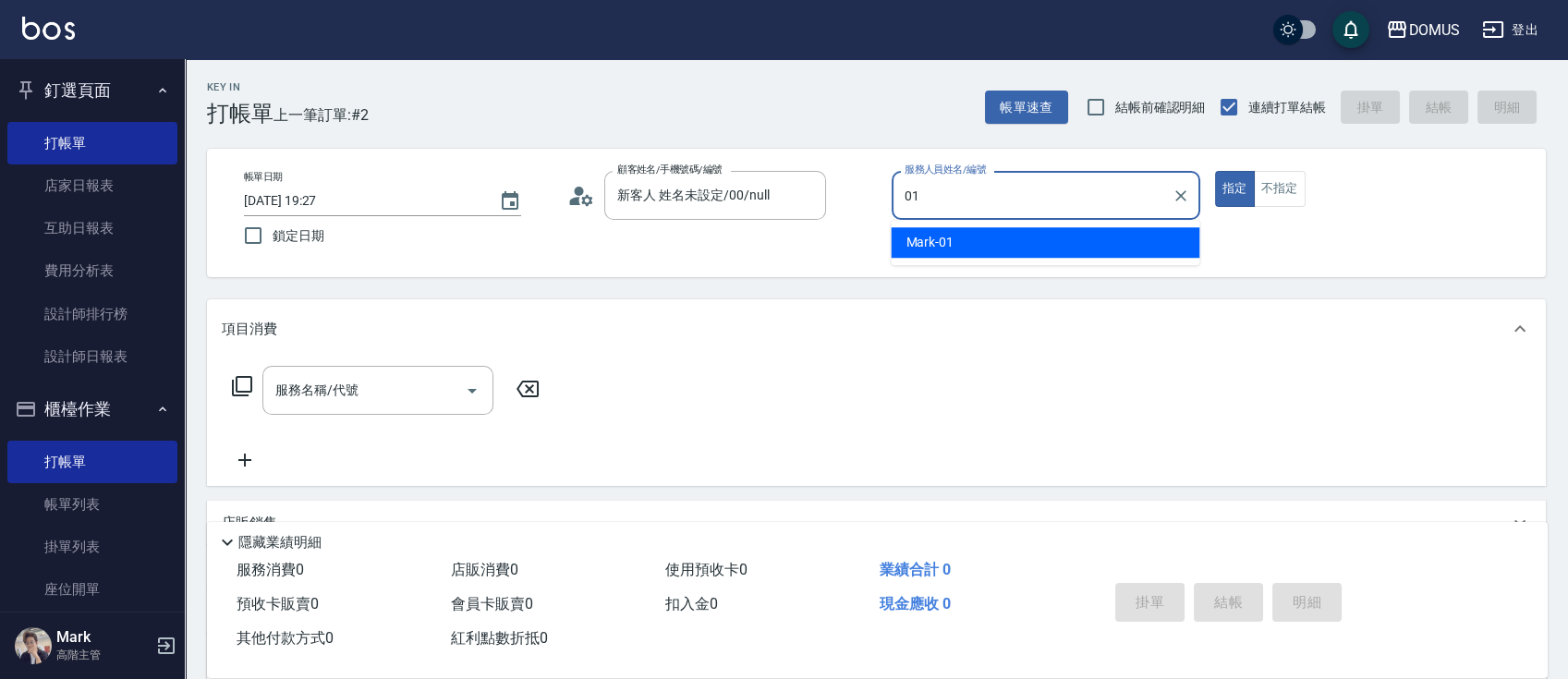
type input "Mark-01"
type button "true"
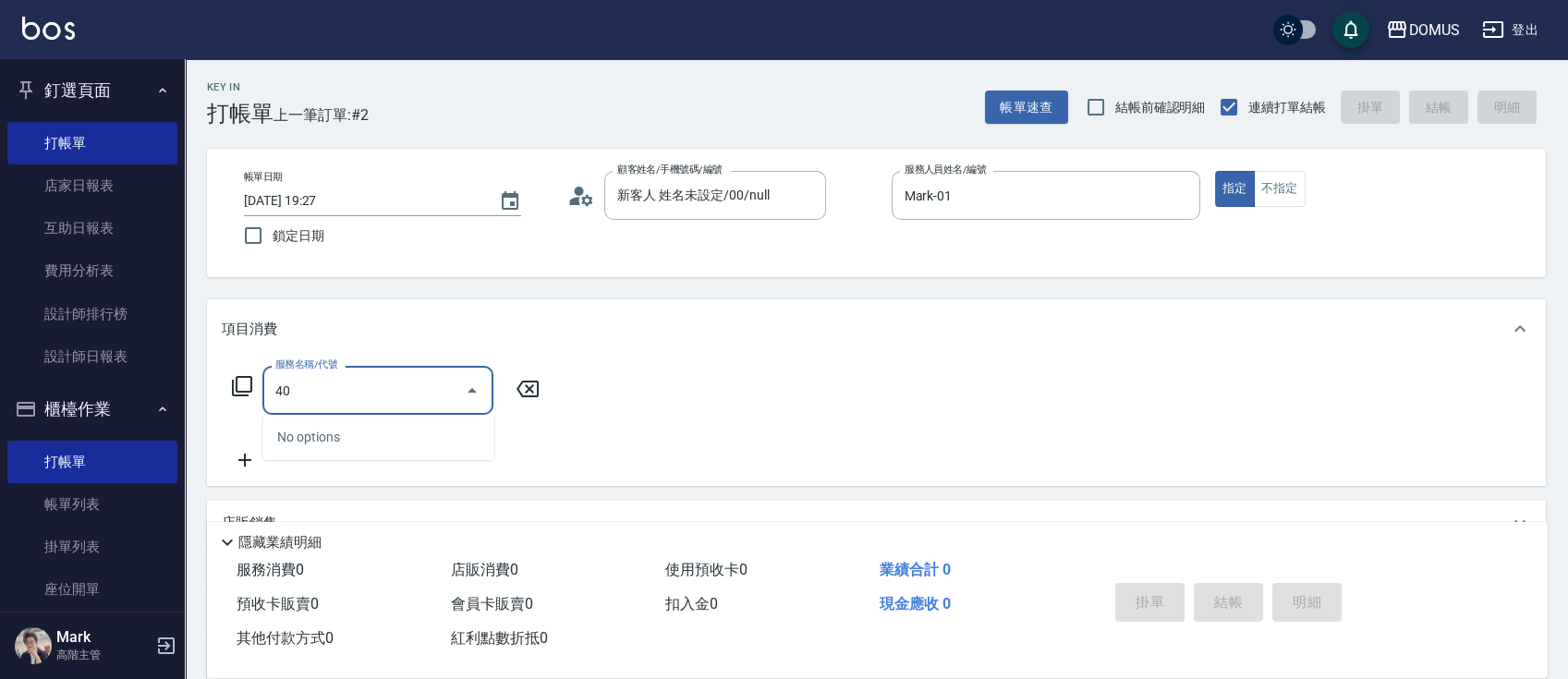
type input "401"
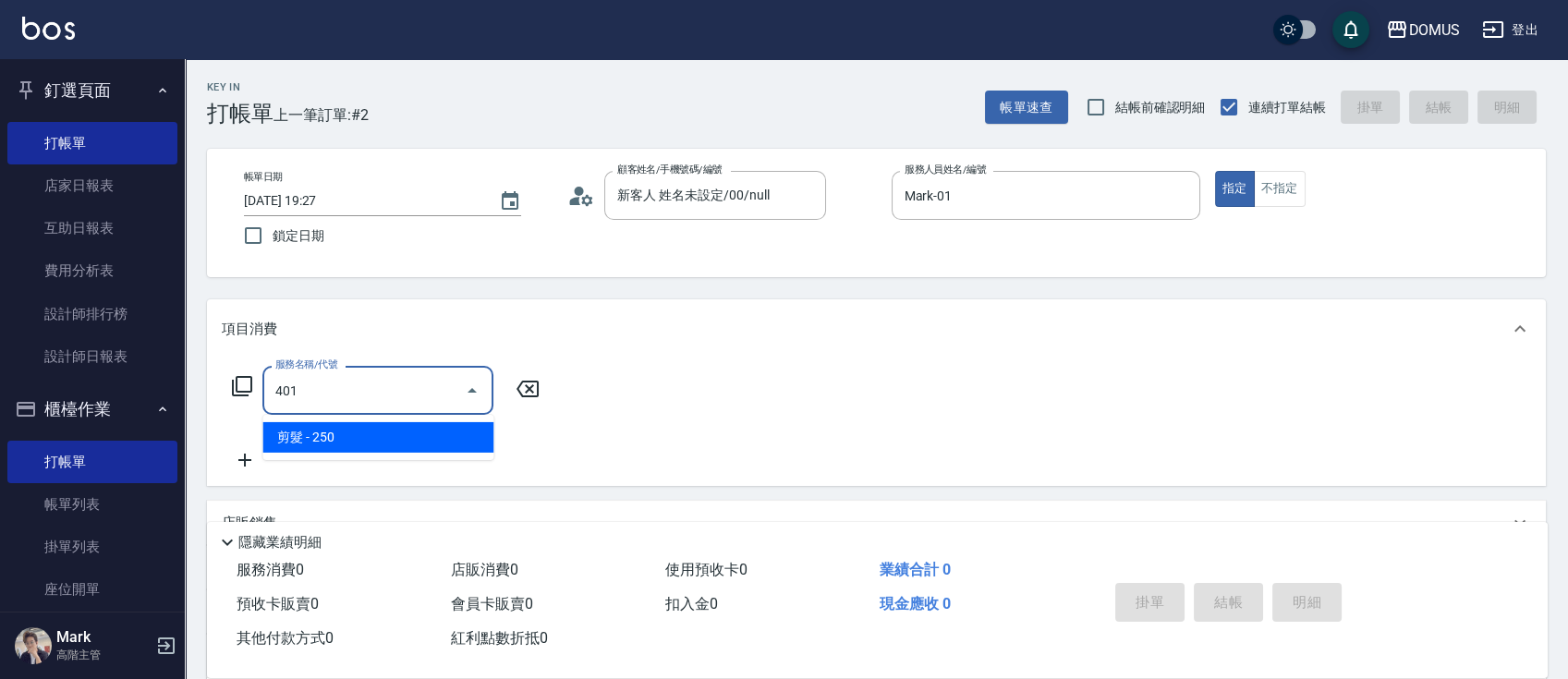
type input "20"
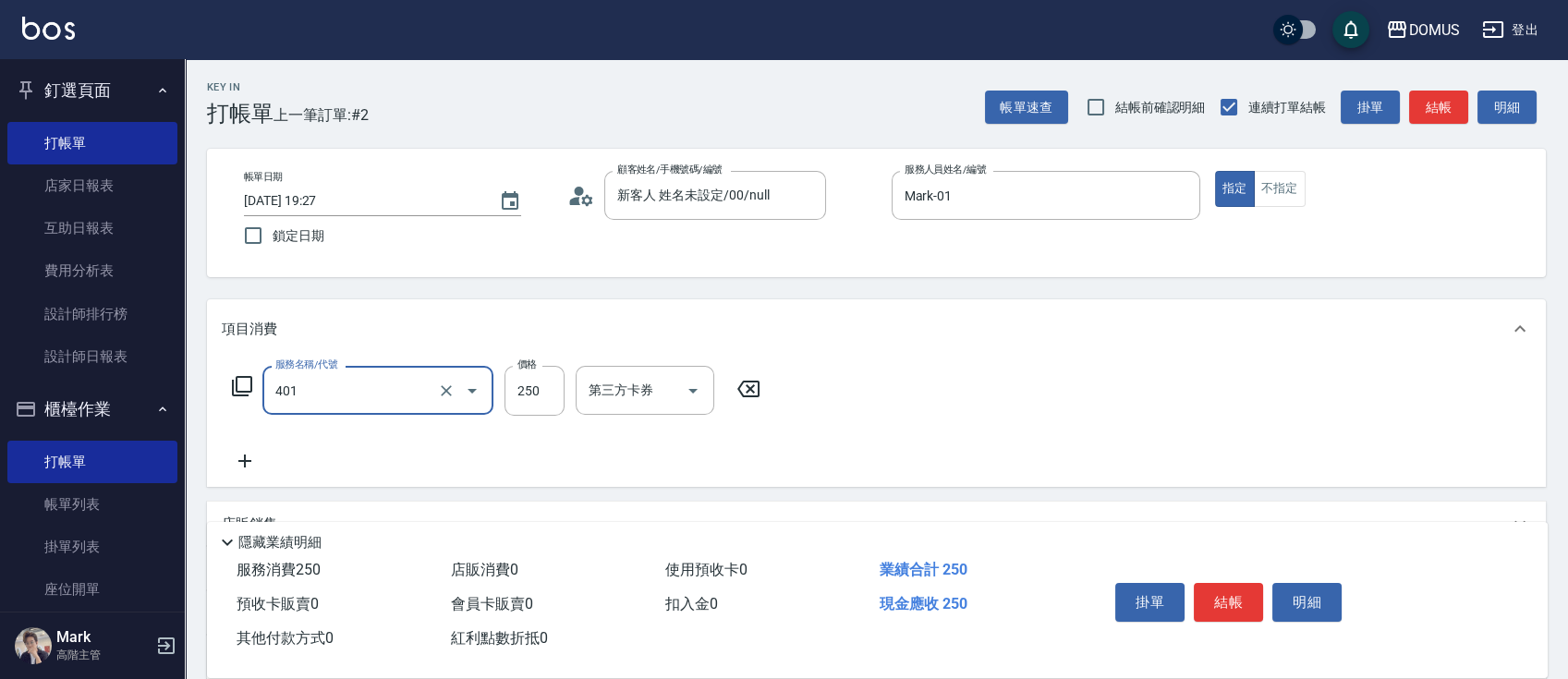
type input "剪髮(401)"
type input "0"
type input "60"
type input "600"
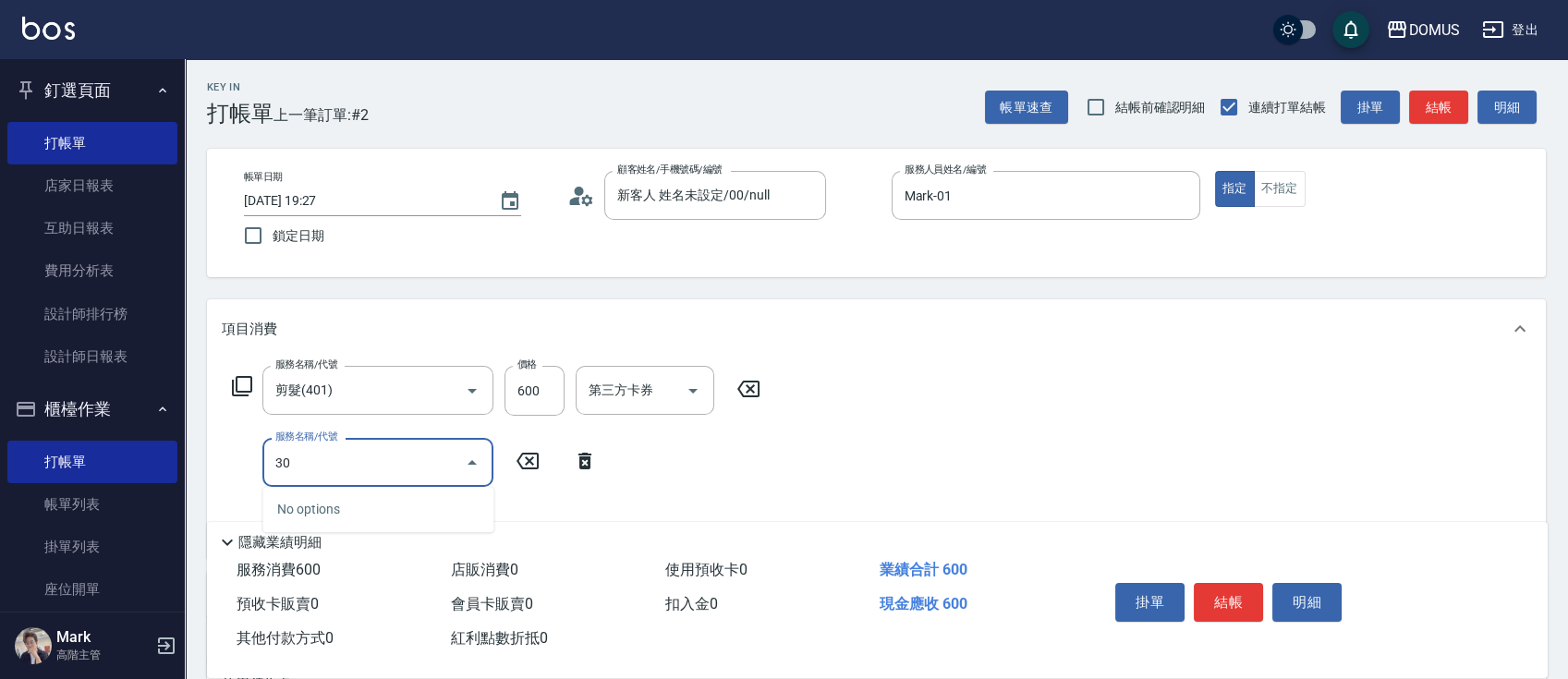
type input "3"
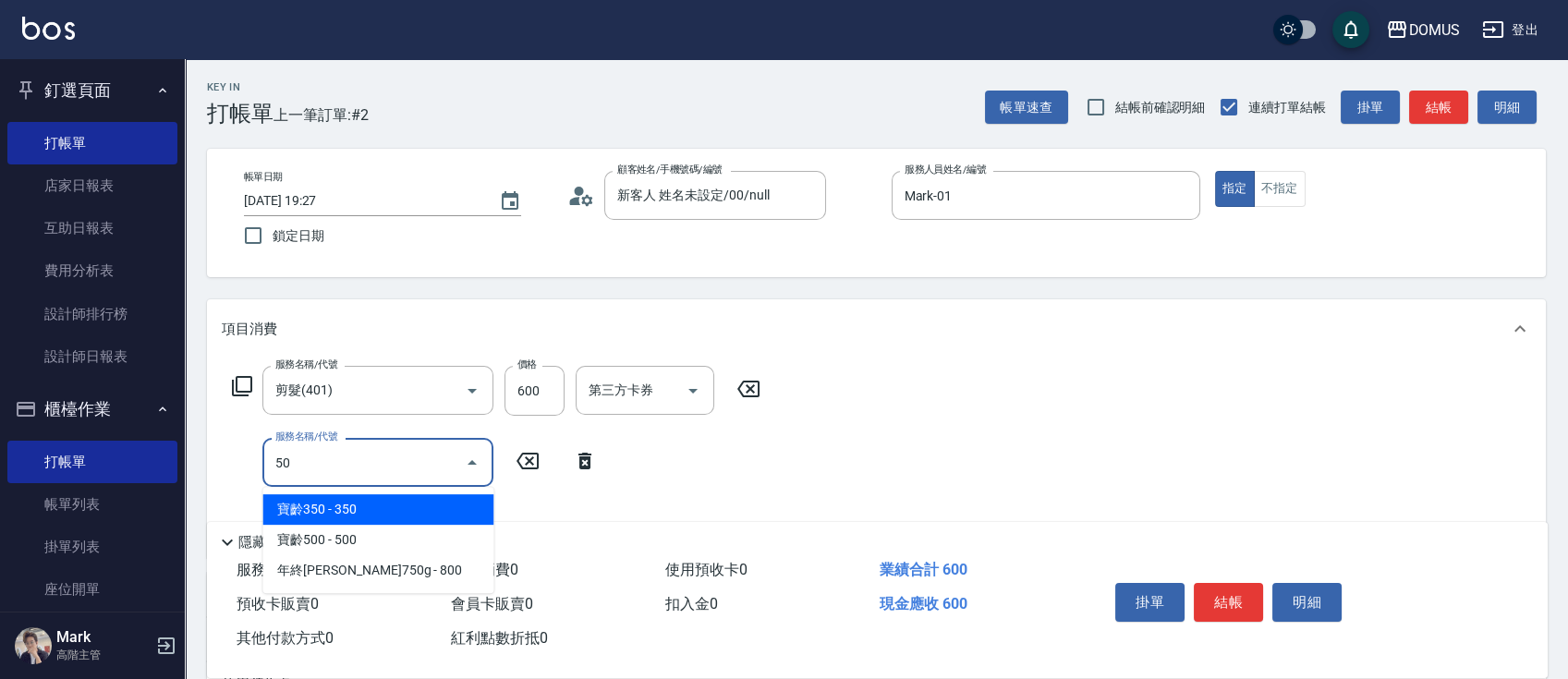
type input "501"
type input "160"
type input "染髮(501)"
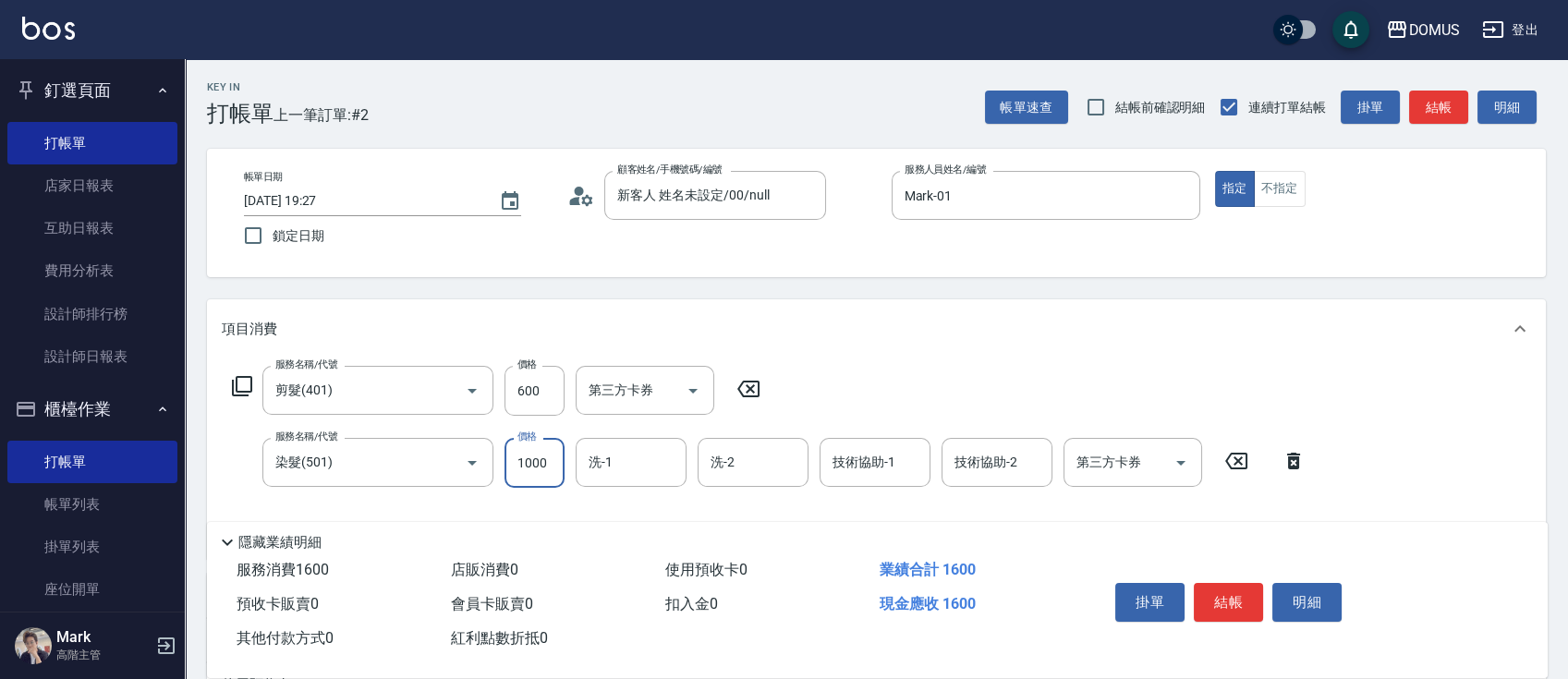
type input "60"
type input "15"
type input "70"
type input "150"
type input "210"
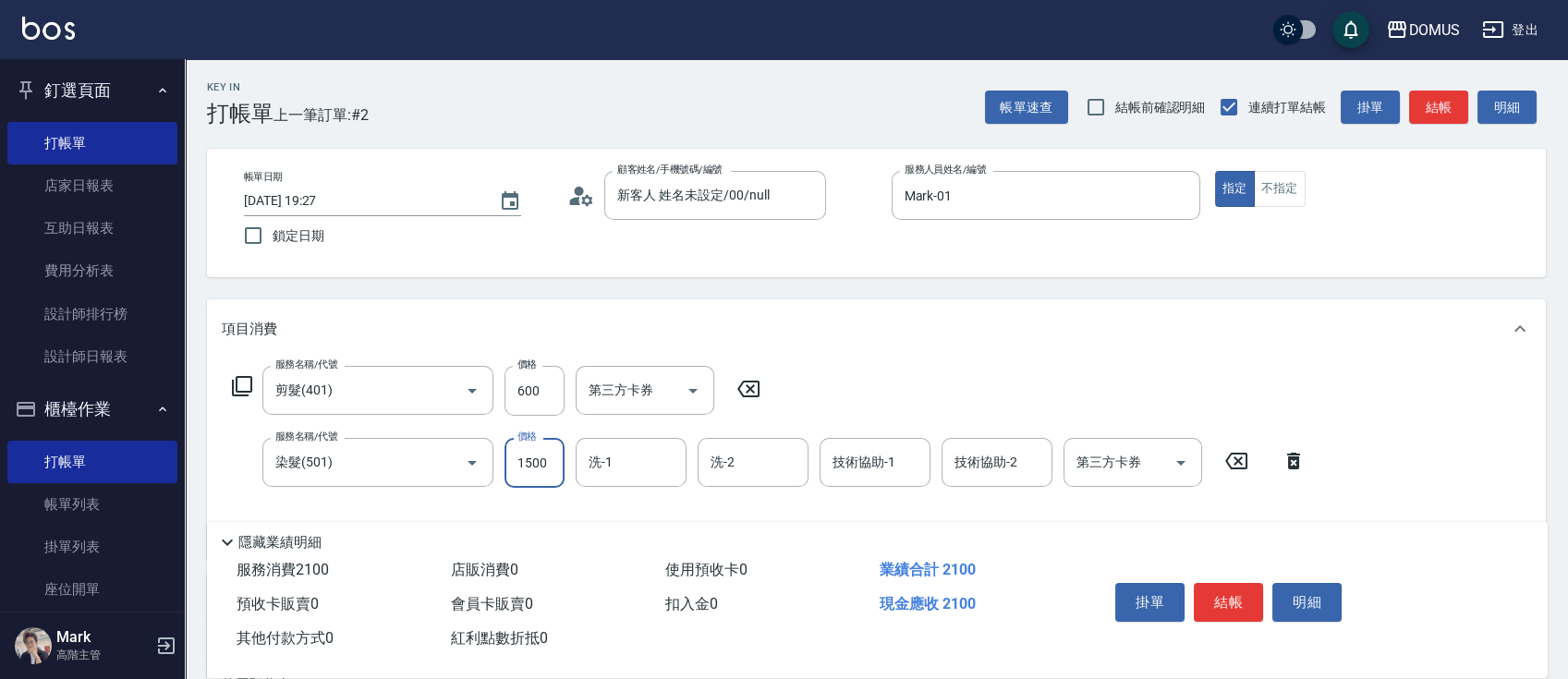
type input "1500"
type input "林怡靜-37"
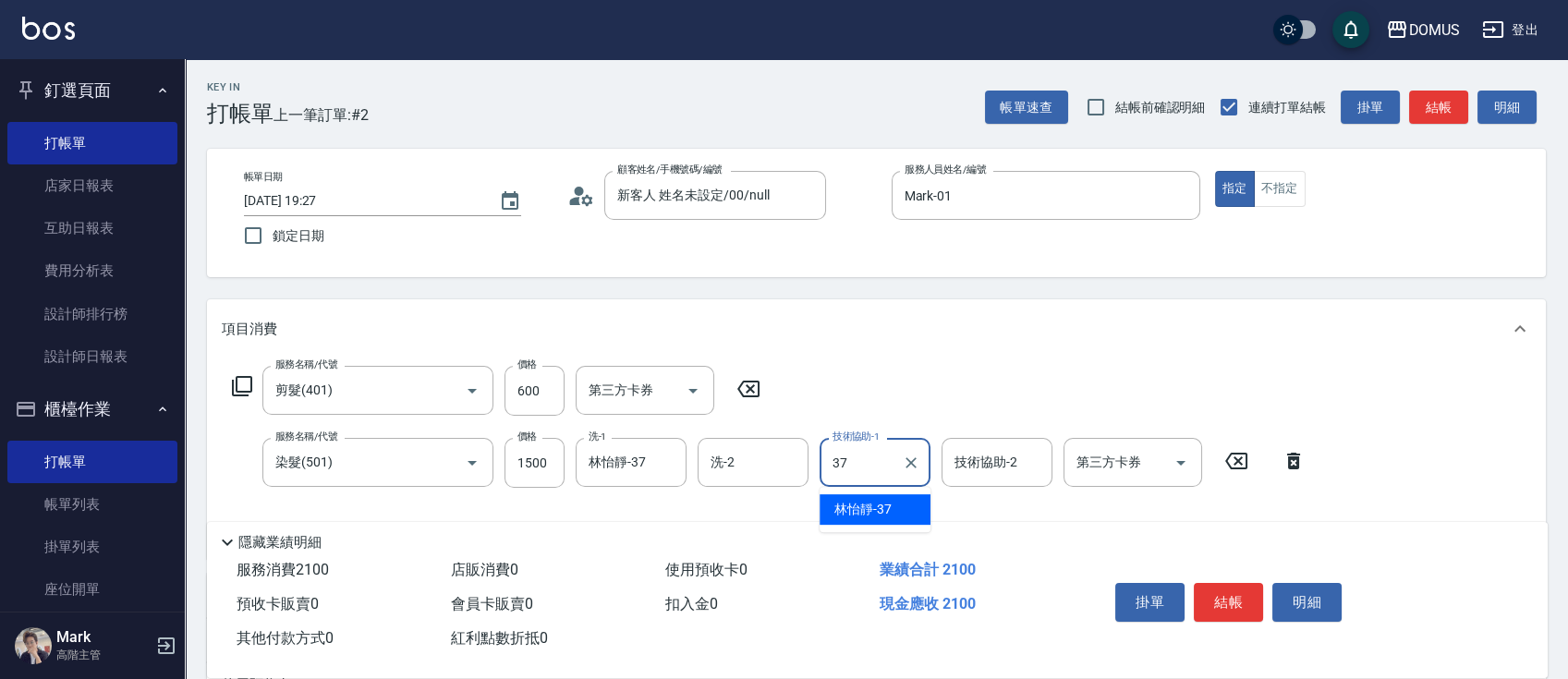
type input "林怡靜-37"
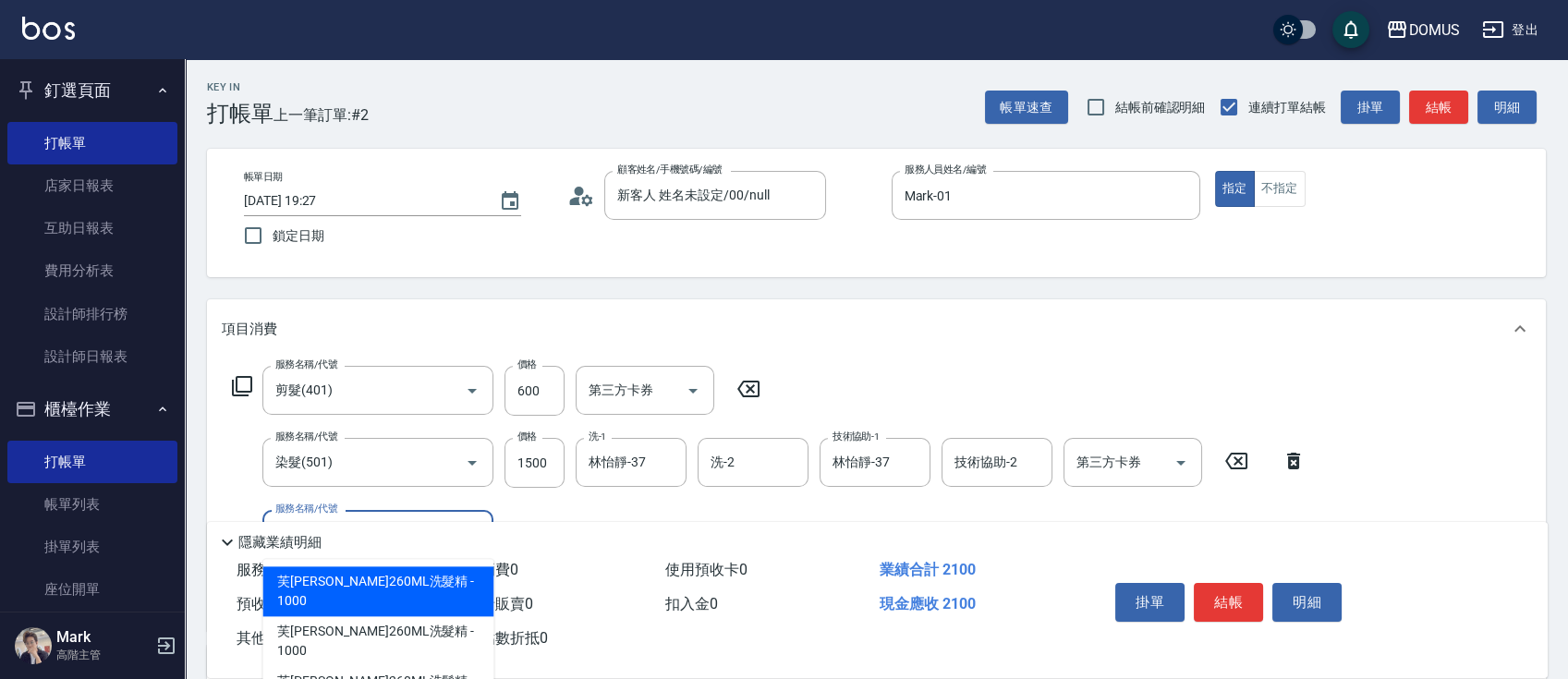
type input "604"
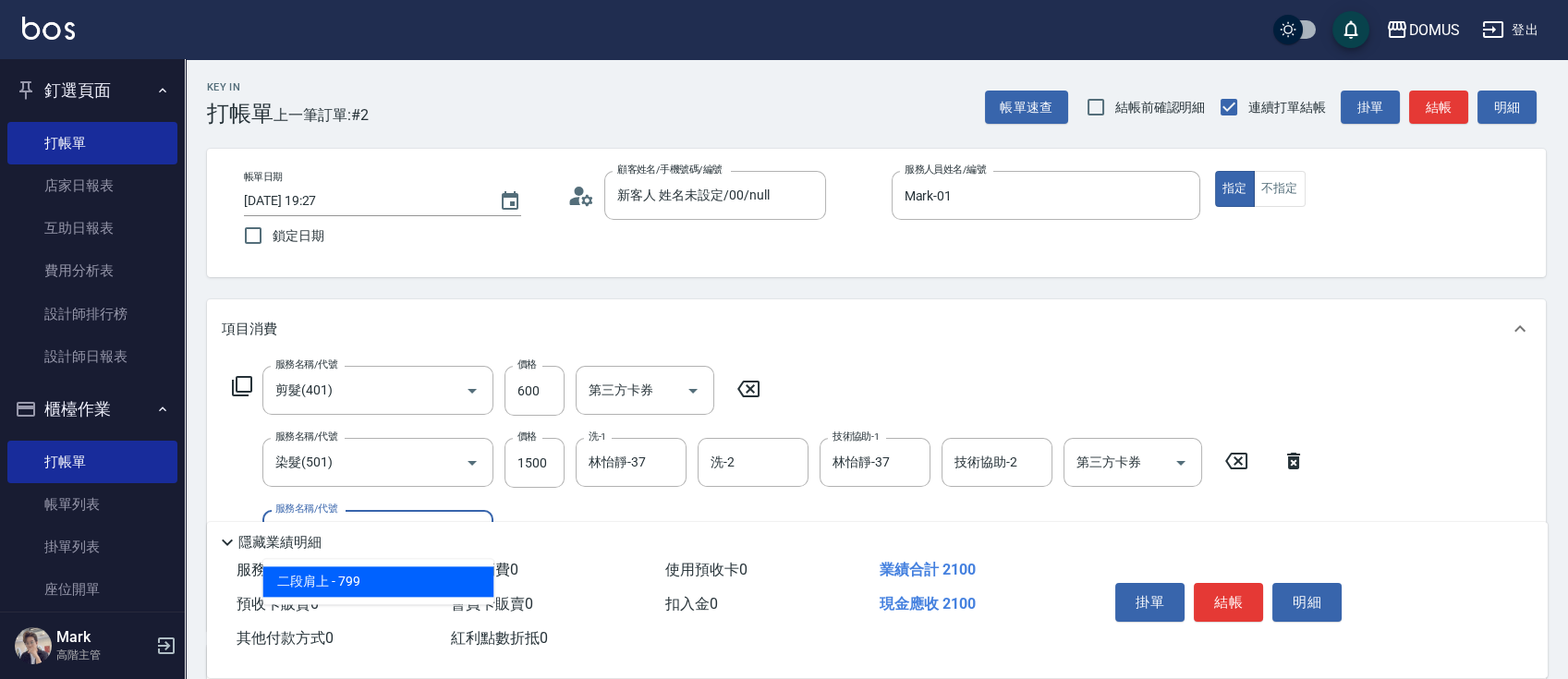
type input "280"
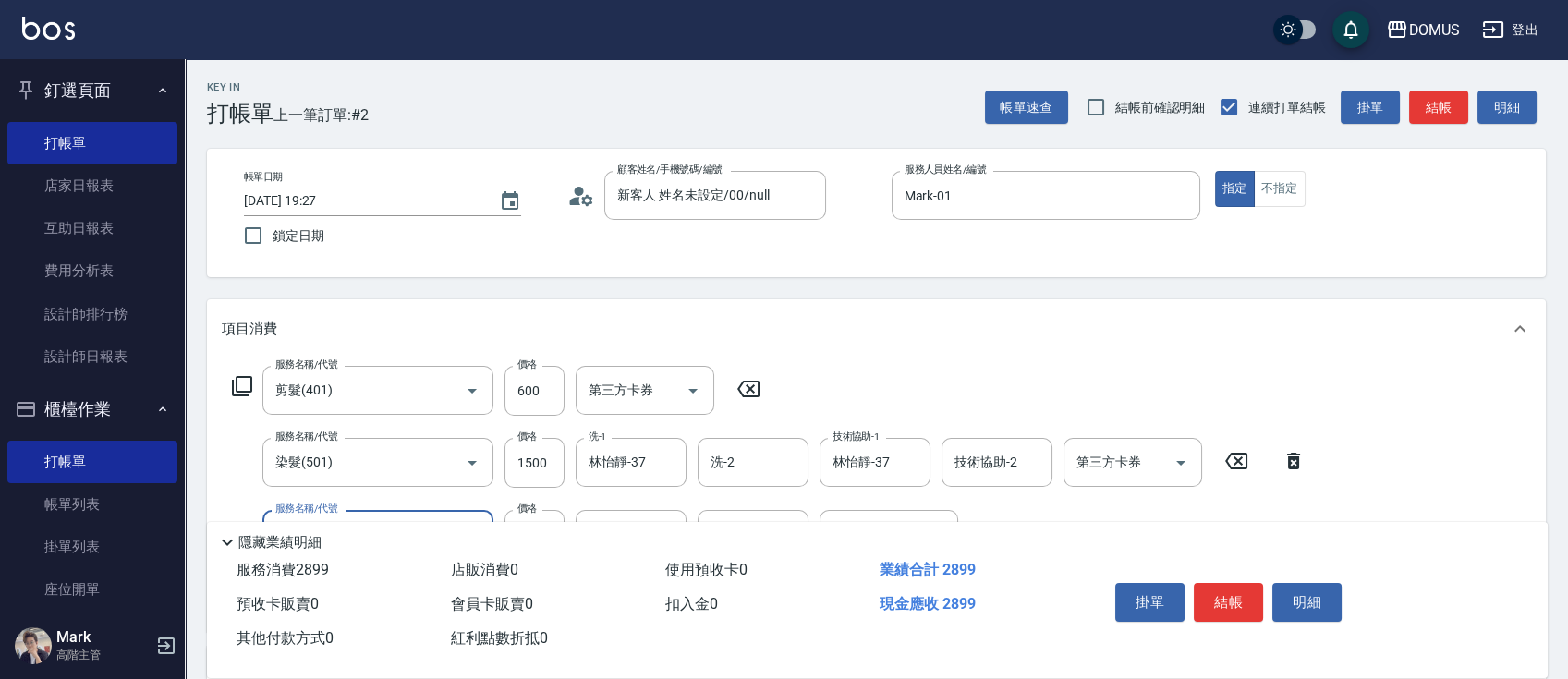
type input "二段肩上(604)"
type input "8"
type input "210"
type input "80"
type input "290"
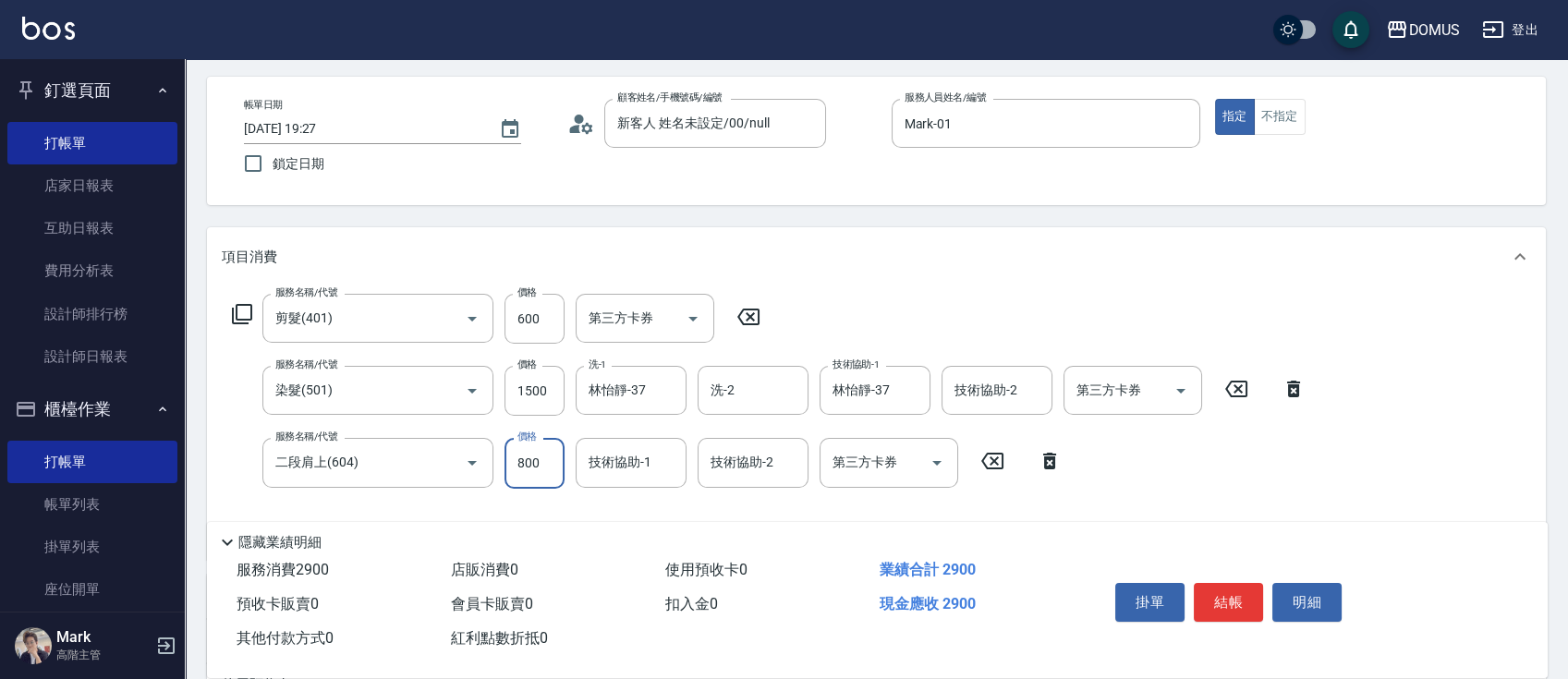
scroll to position [123, 0]
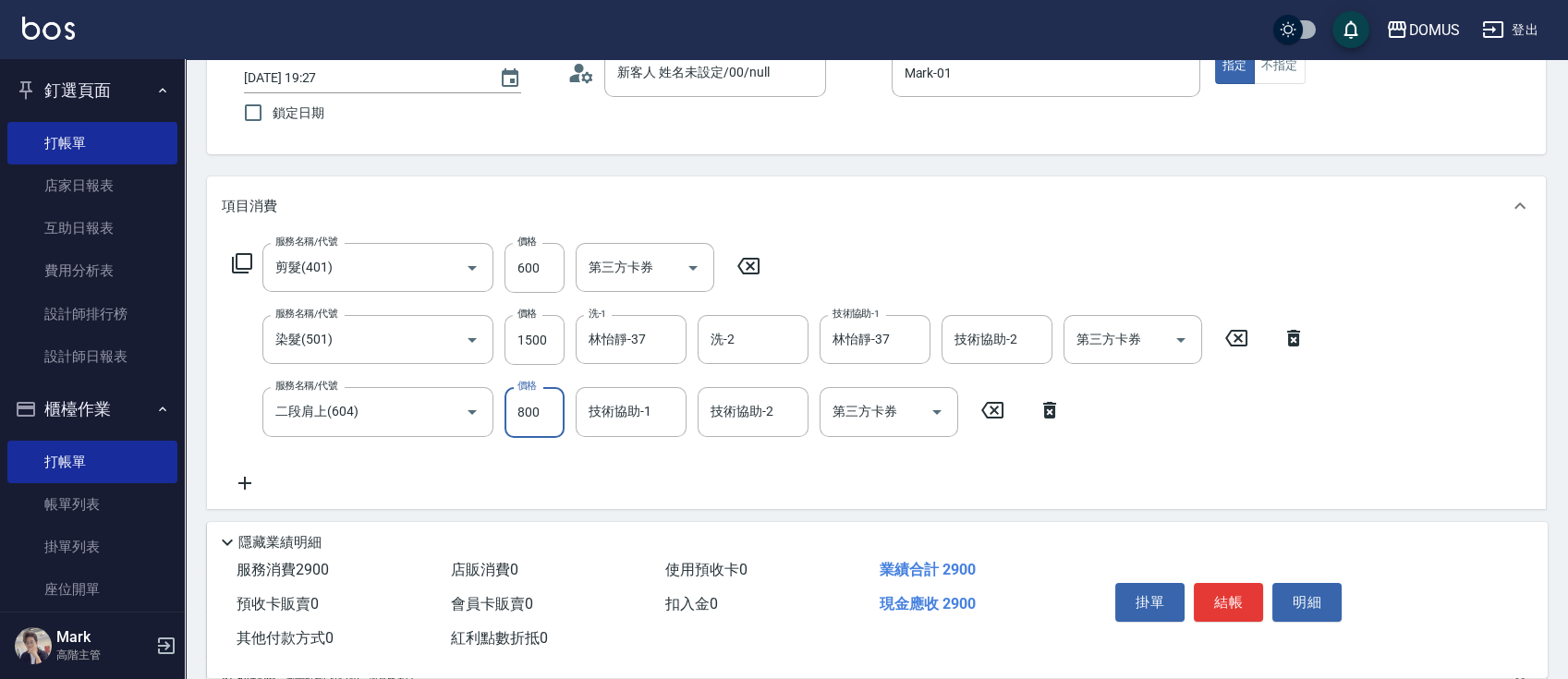
type input "800"
type input "林怡靜-37"
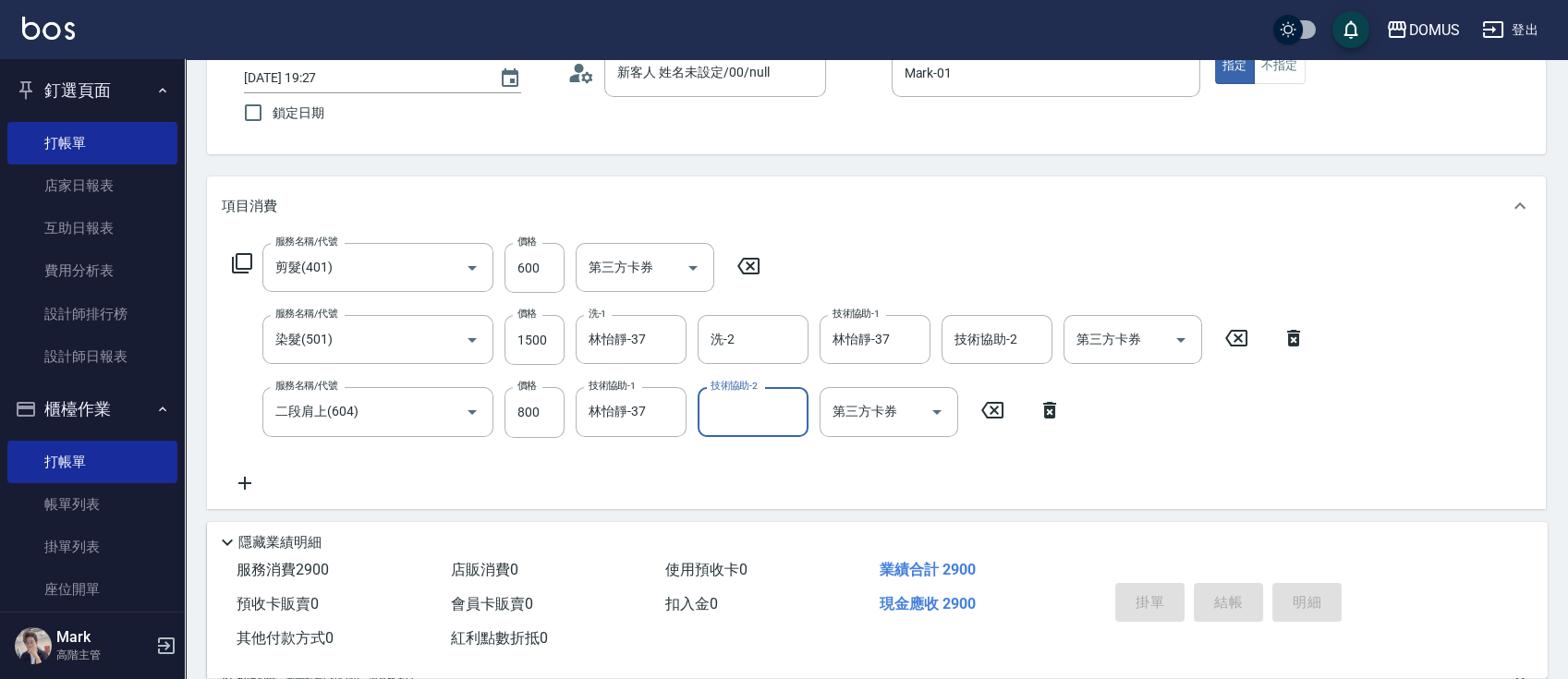
type input "0"
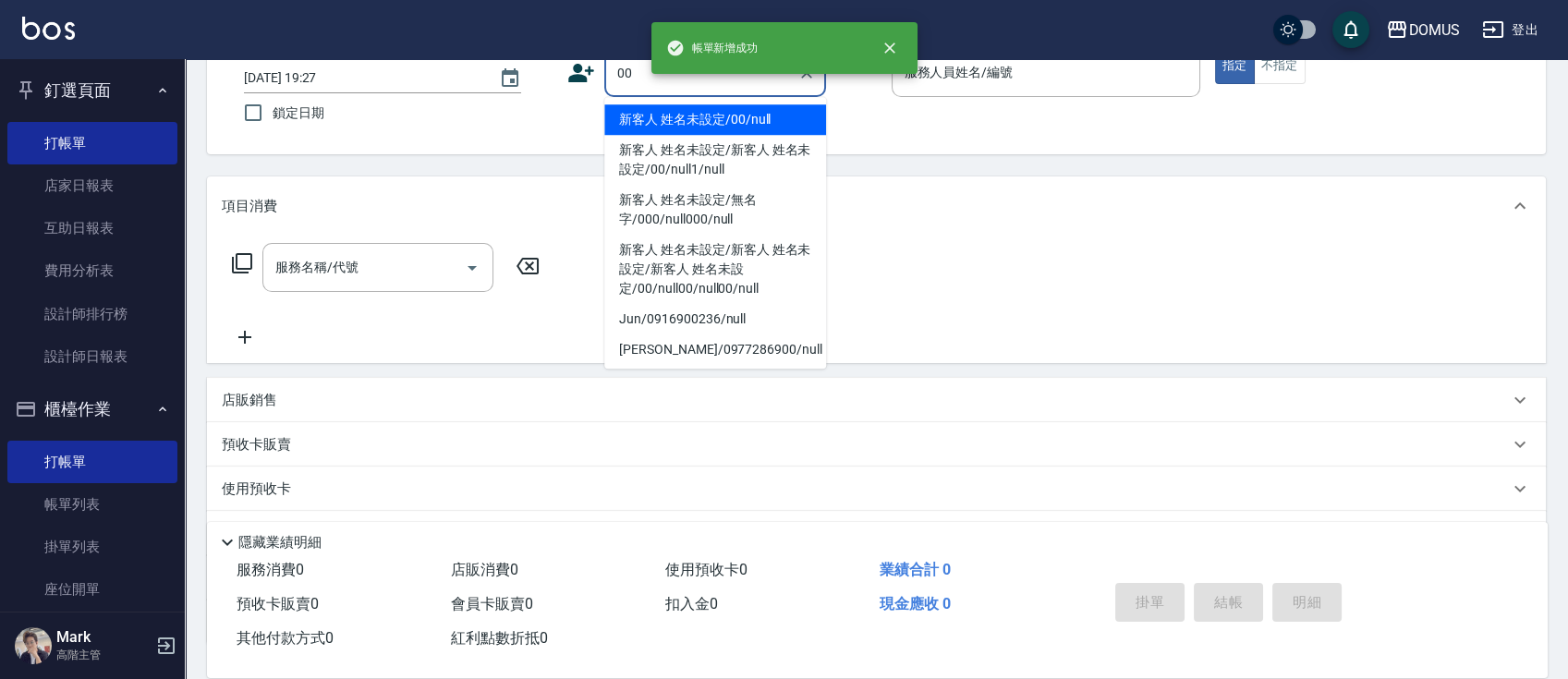
type input "新客人 姓名未設定/00/null"
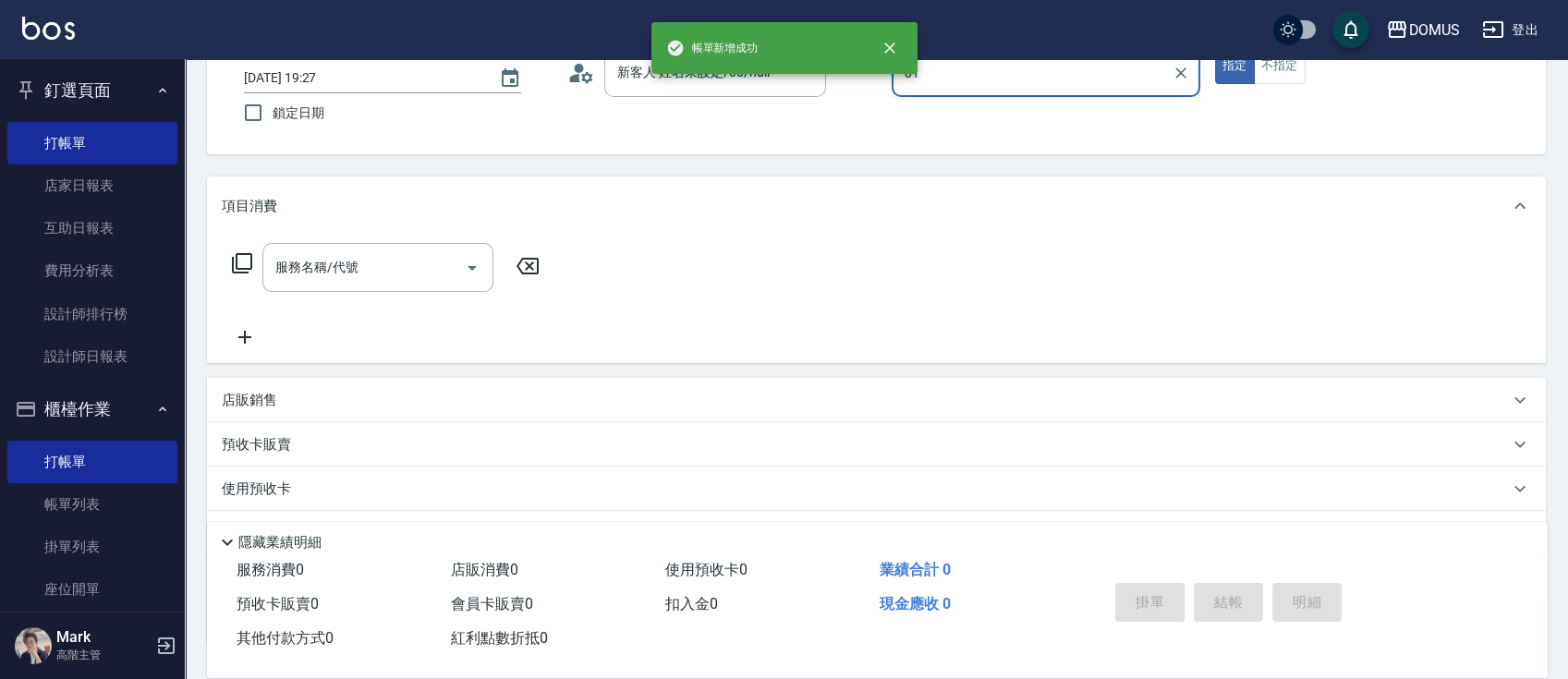
type input "Mark-01"
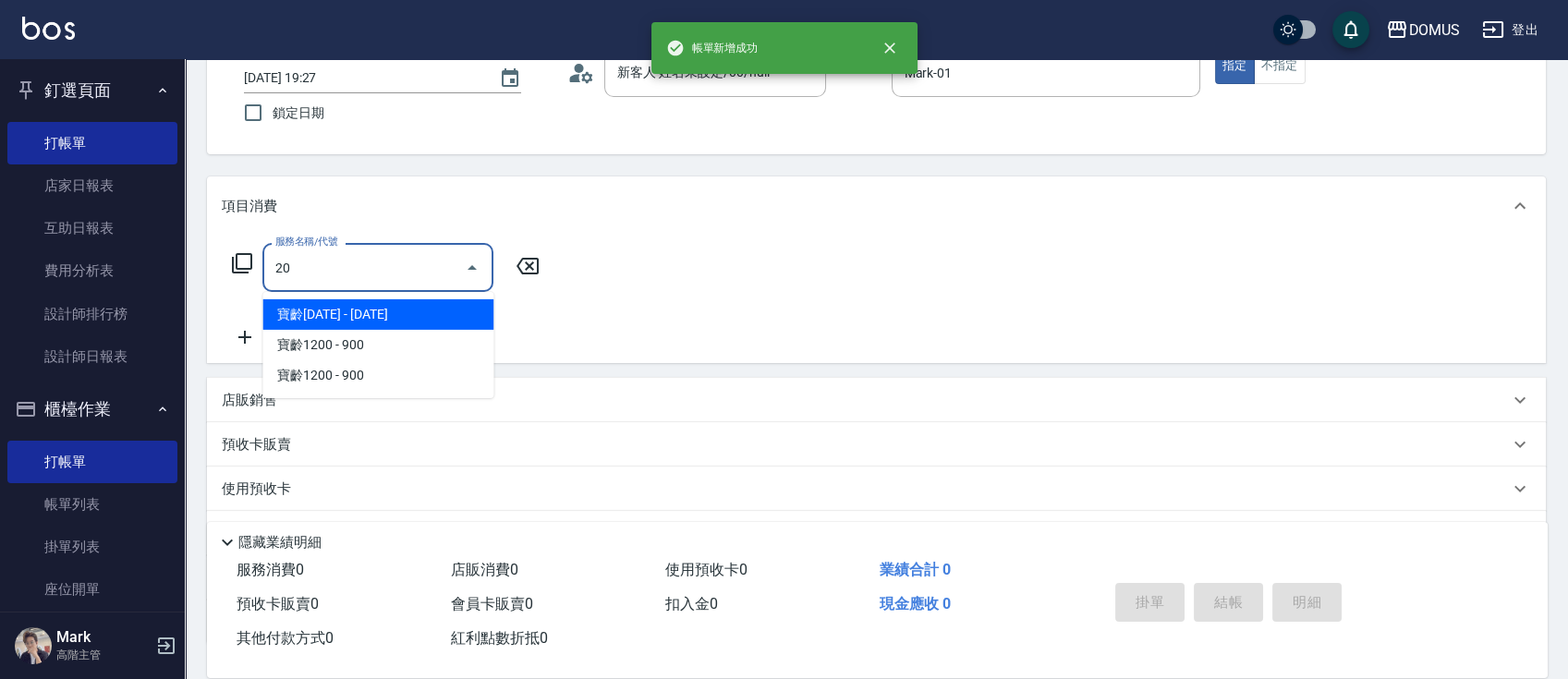
type input "206"
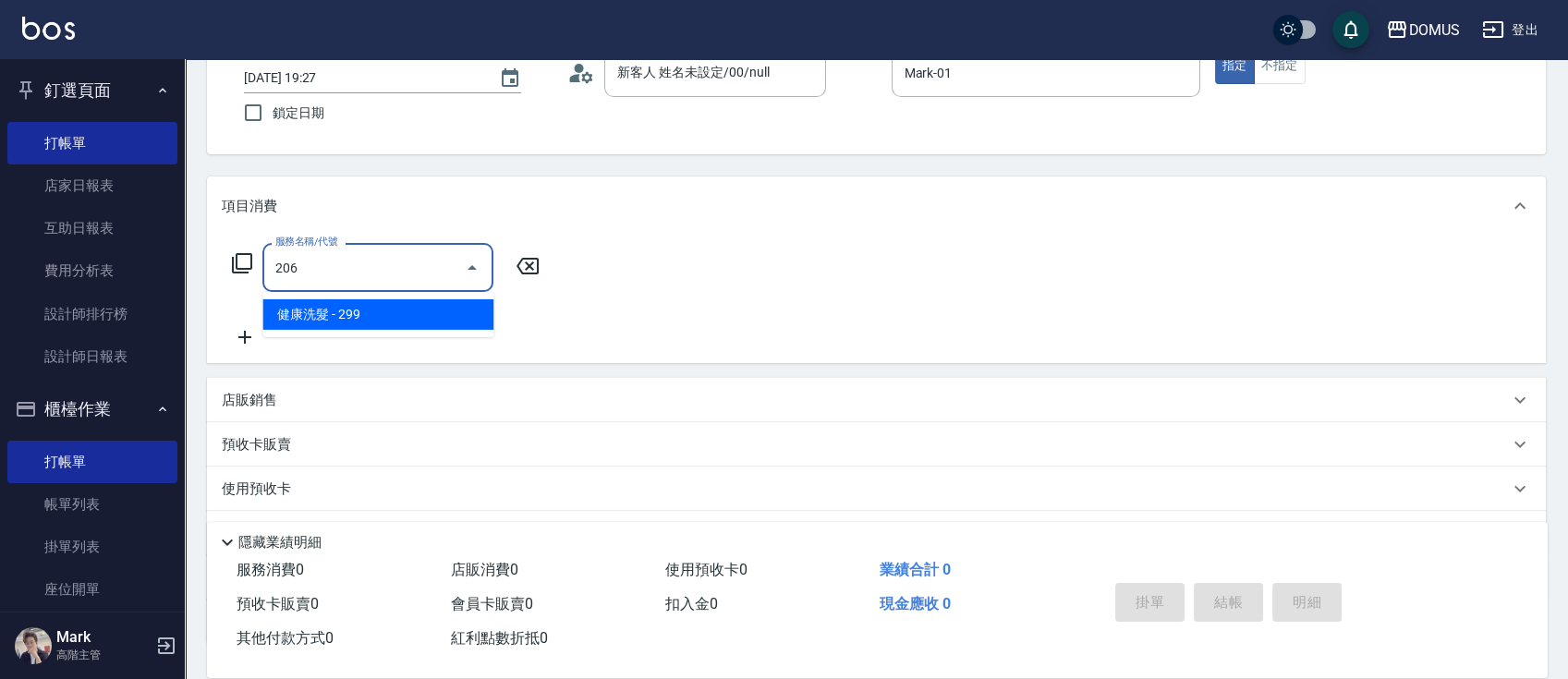
type input "20"
type input "健康洗髮(206)"
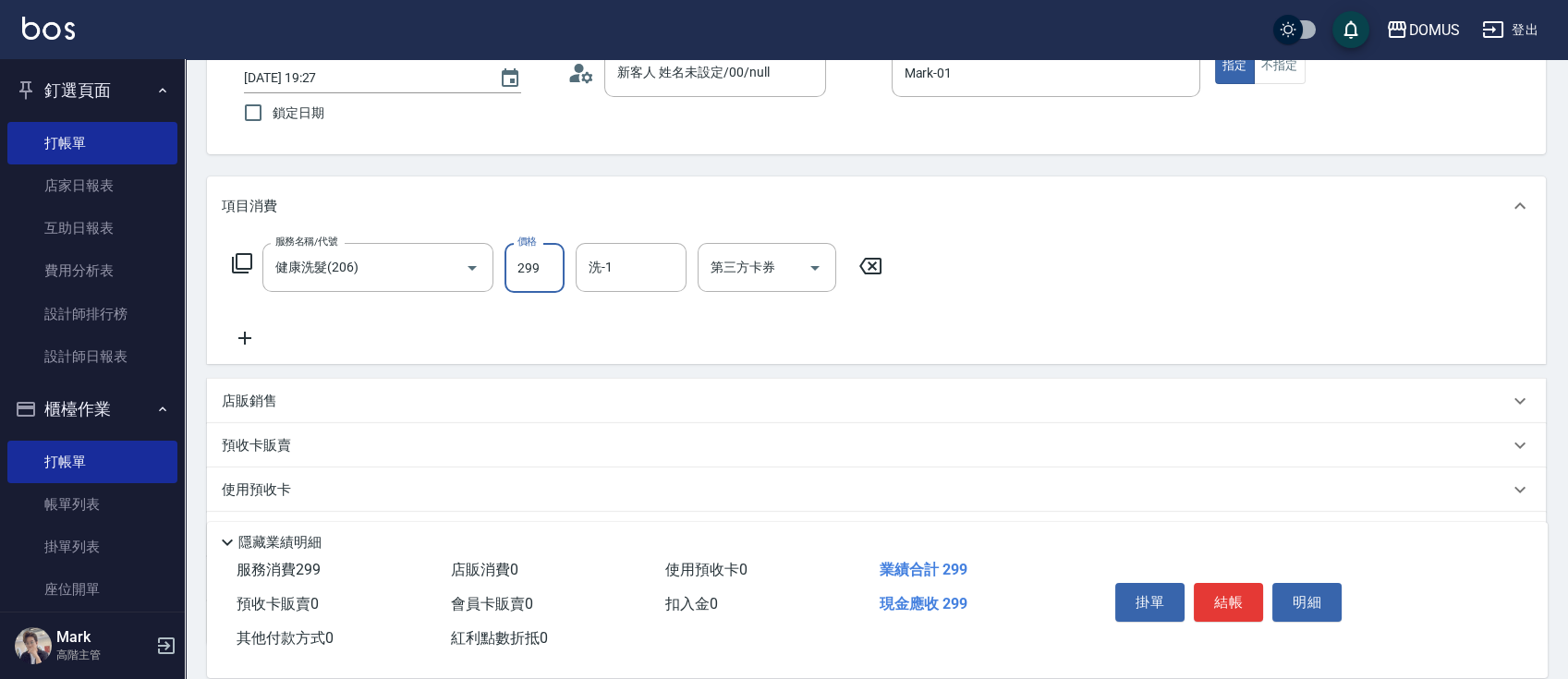
type input "3"
type input "0"
type input "30"
type input "300"
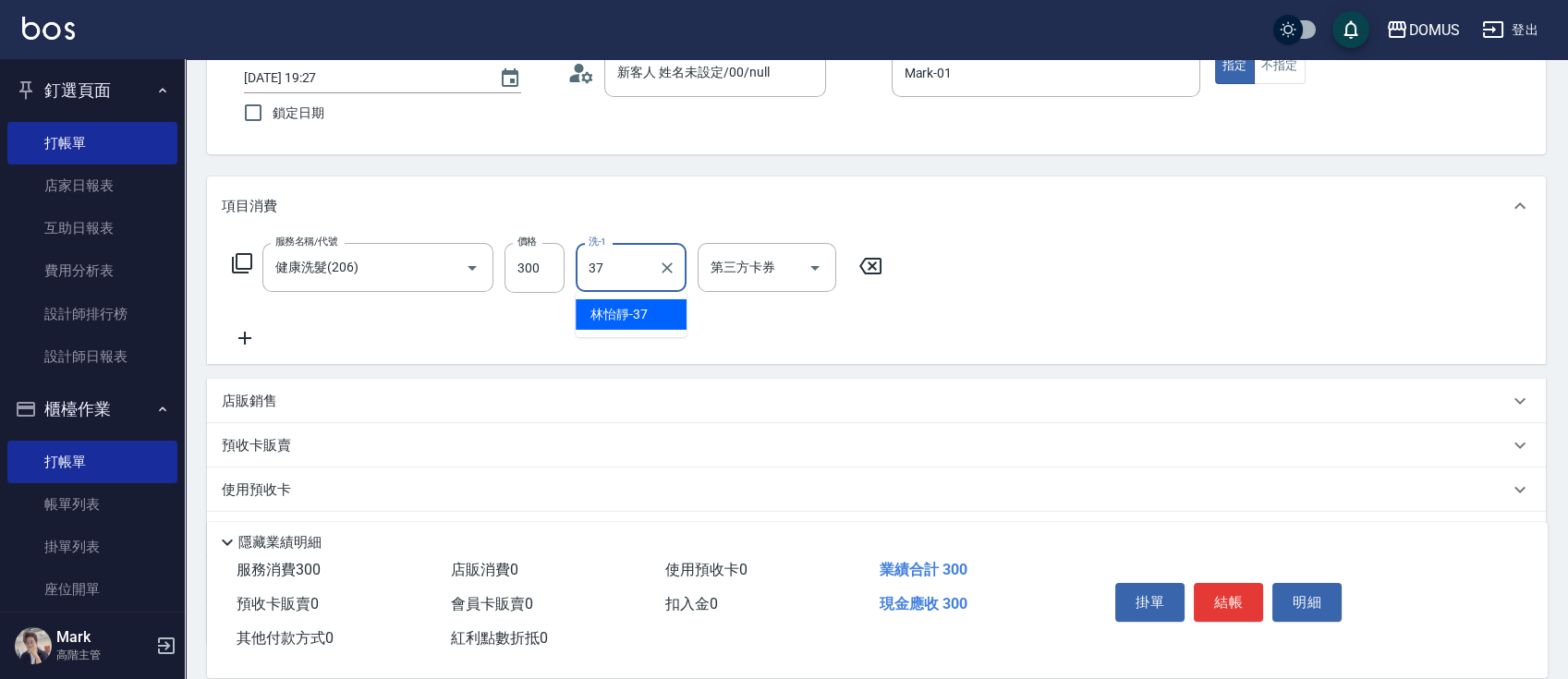
type input "林怡靜-37"
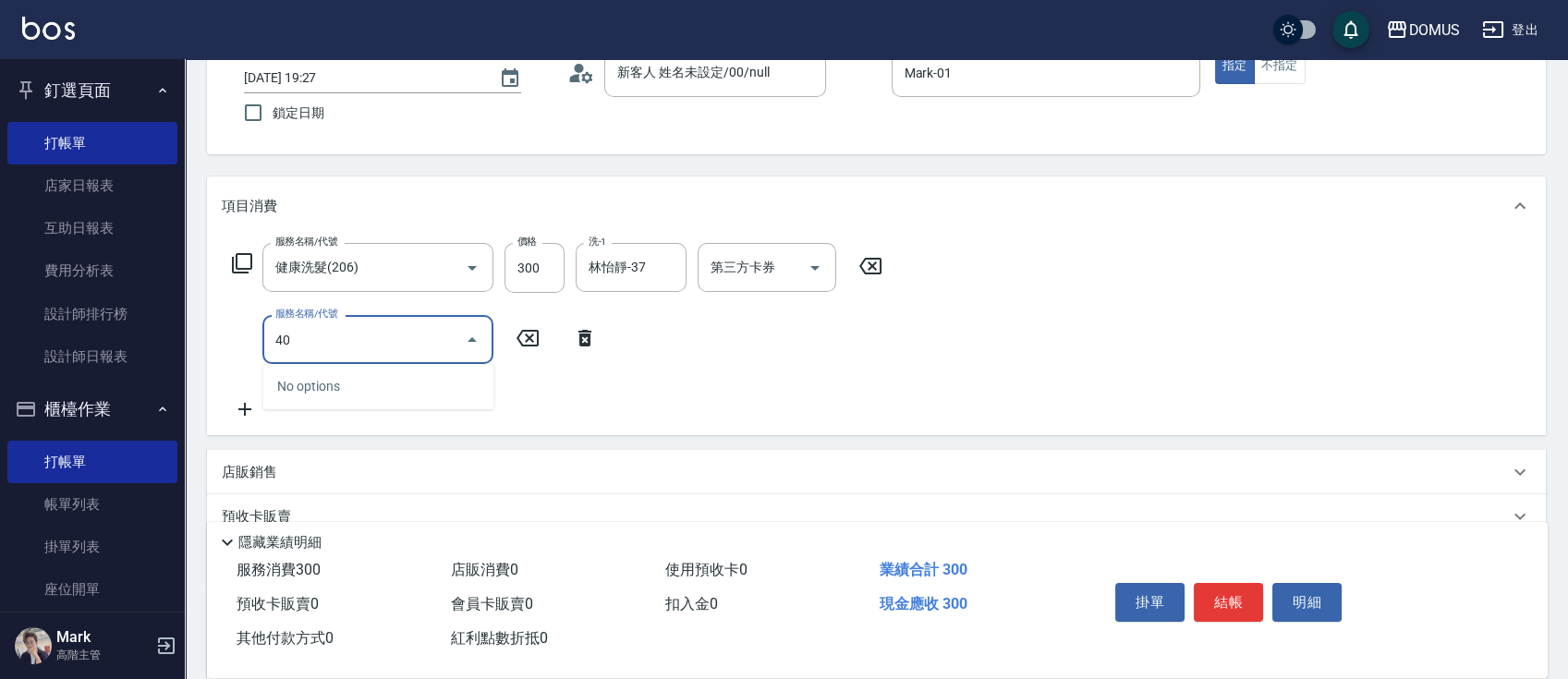
type input "401"
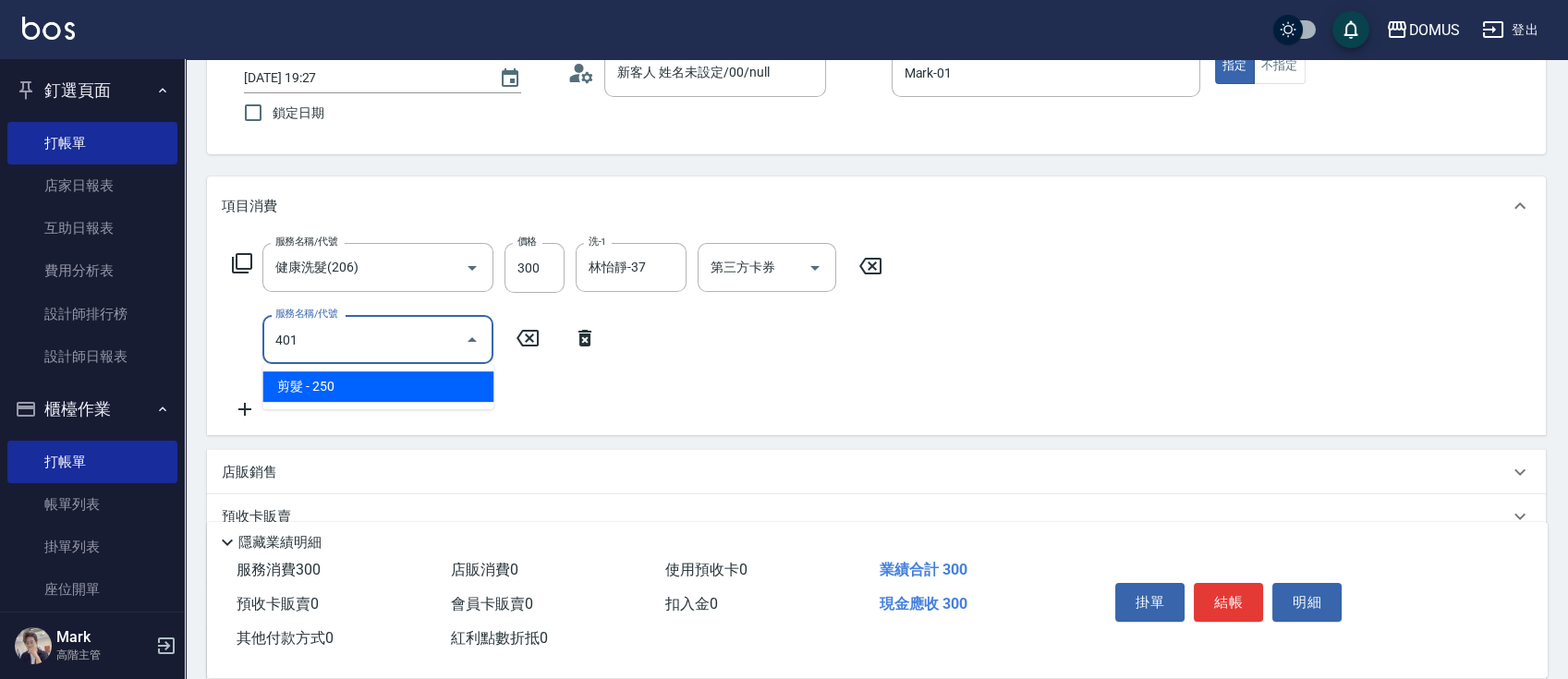
type input "50"
type input "剪髮(401)"
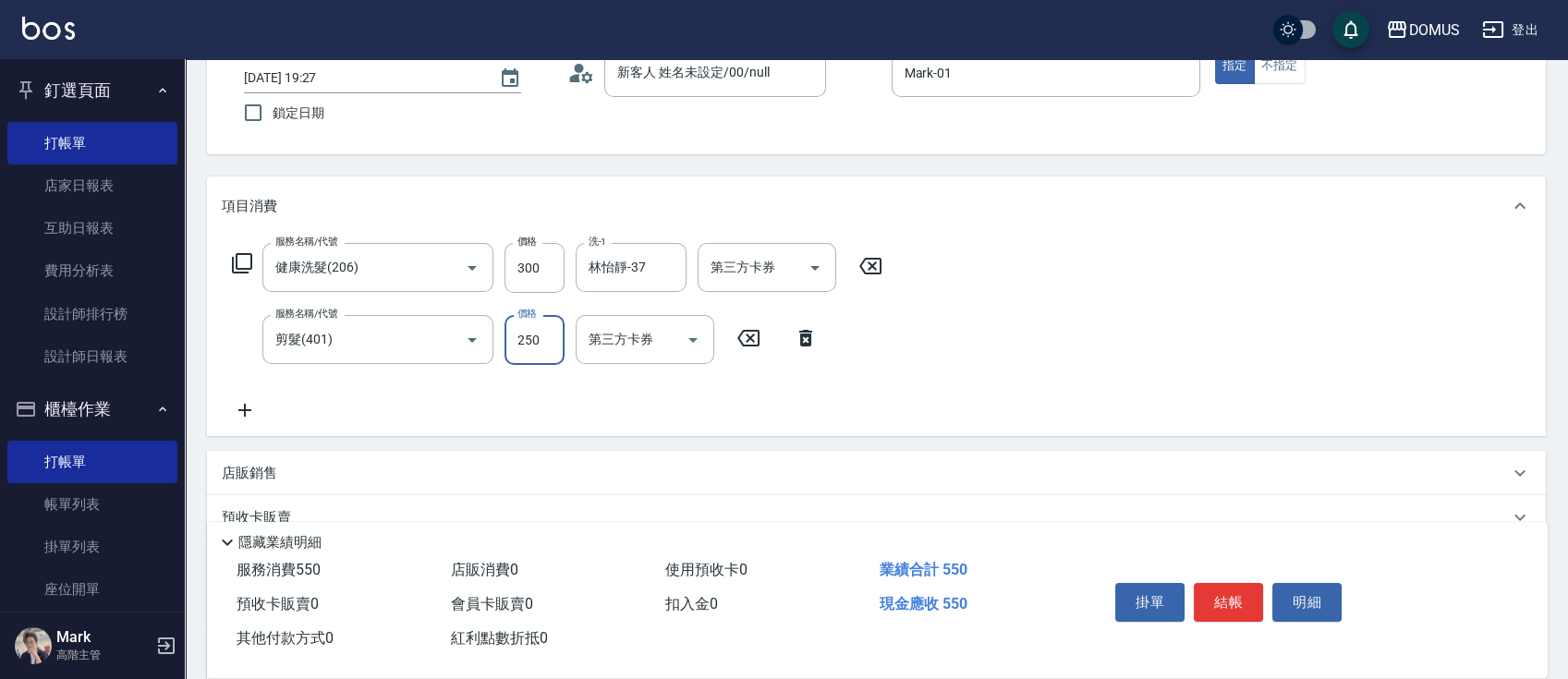
type input "30"
type input "40"
type input "70"
type input "400"
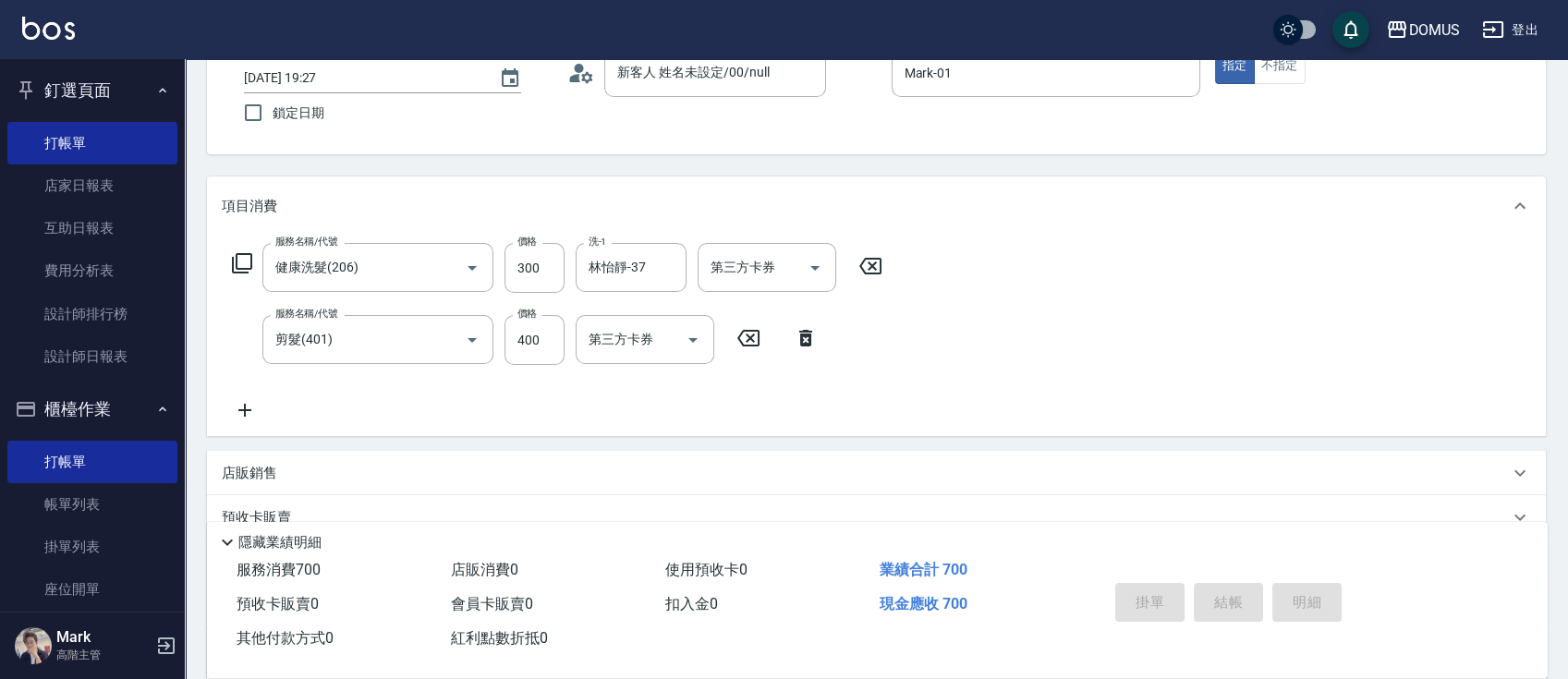
type input "0"
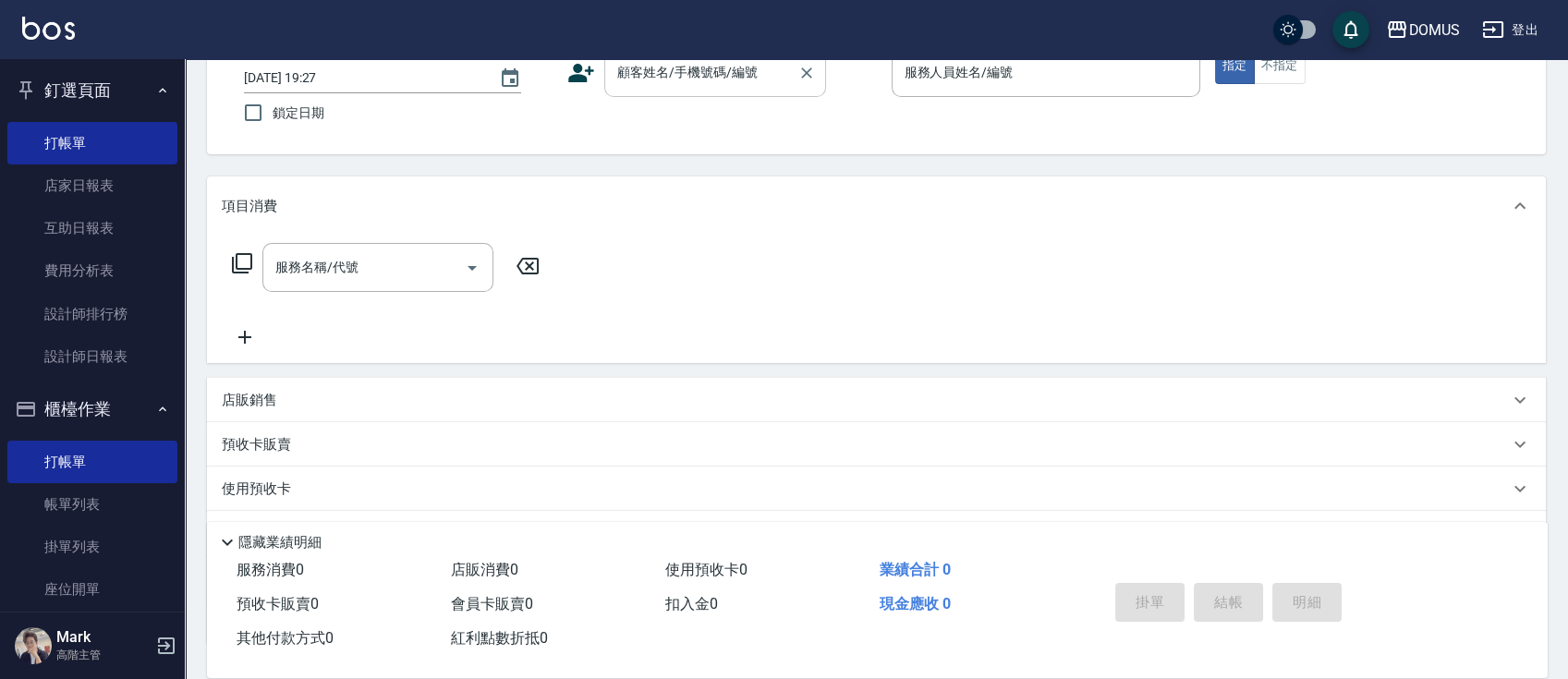
drag, startPoint x: 867, startPoint y: 160, endPoint x: 735, endPoint y: 89, distance: 149.9
click at [735, 89] on div "顧客姓名/手機號碼/編號" at bounding box center [715, 72] width 222 height 49
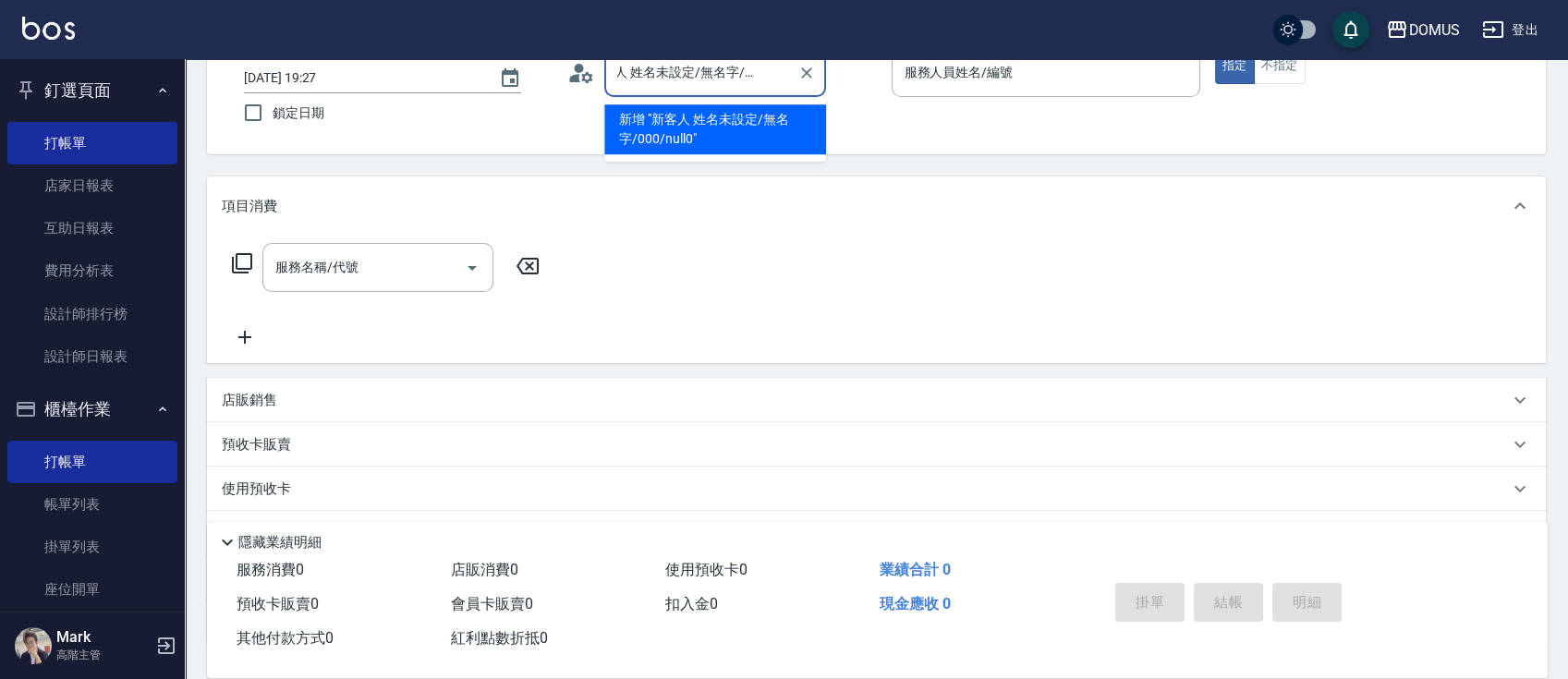
scroll to position [0, 0]
type input "新"
type input "00"
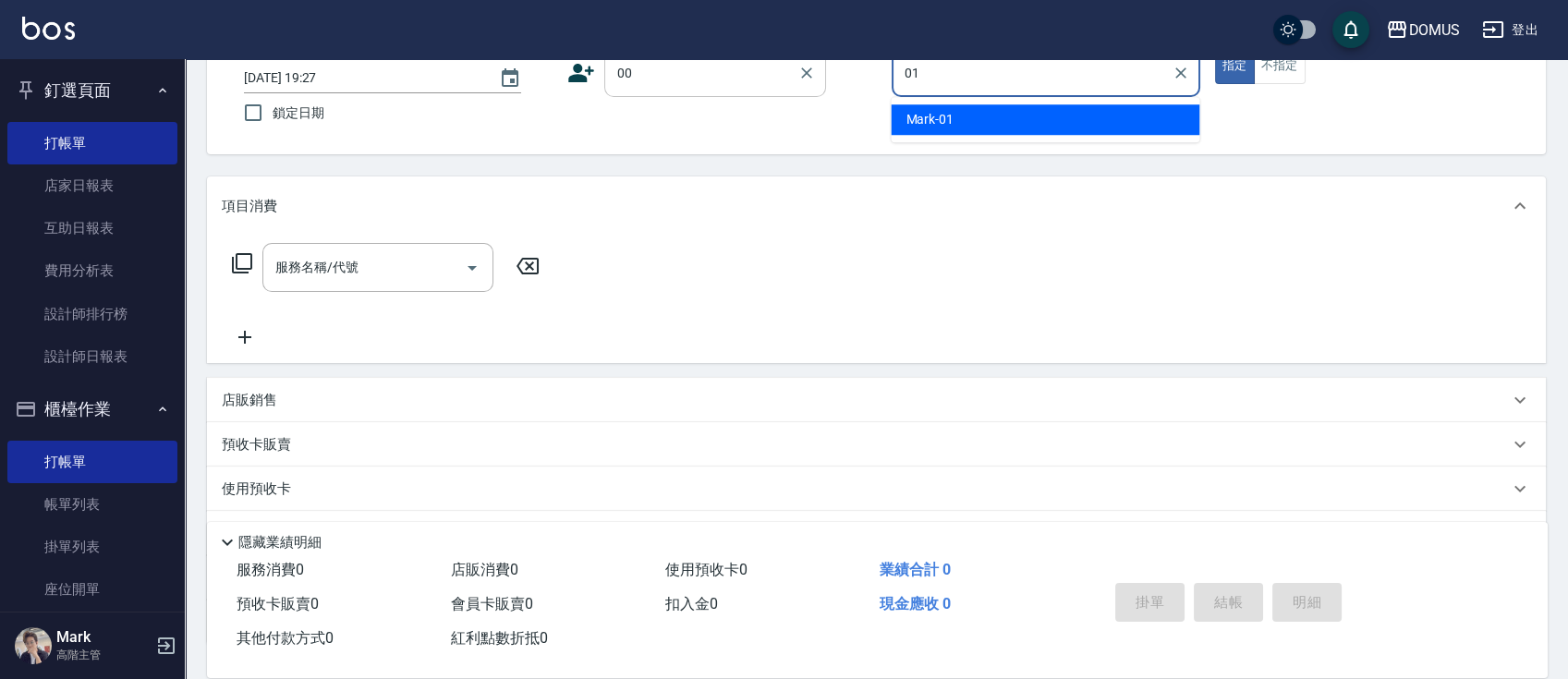
type input "Mark-01"
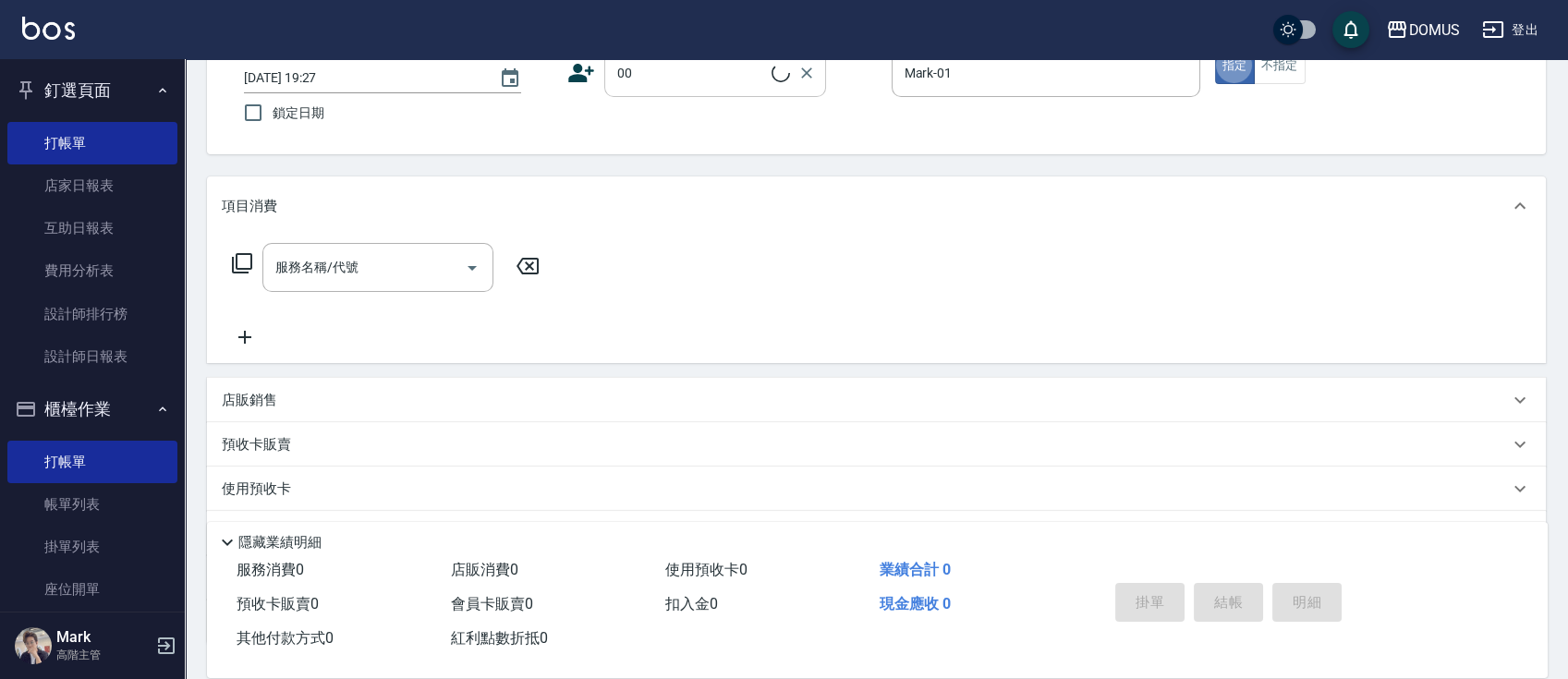
type input "新客人 姓名未設定/00/null"
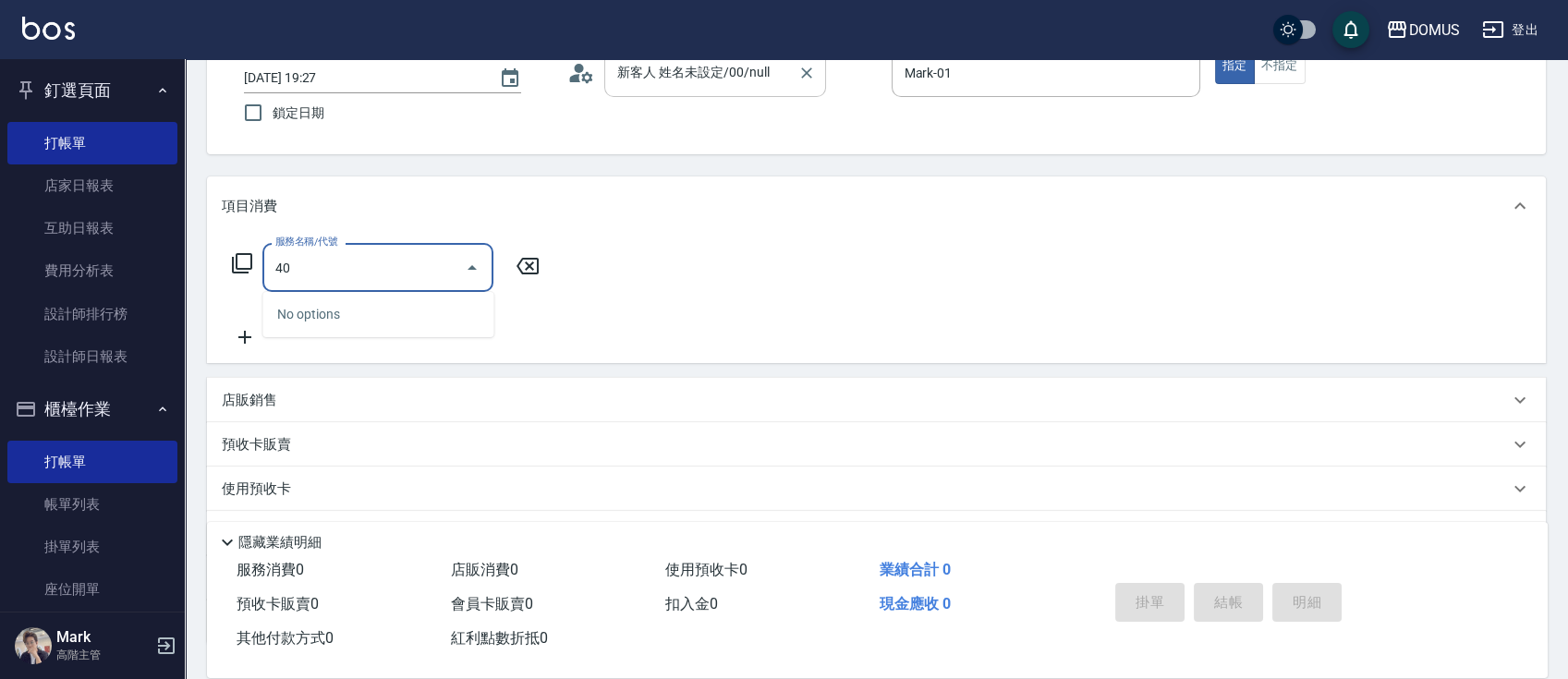
type input "401"
type input "20"
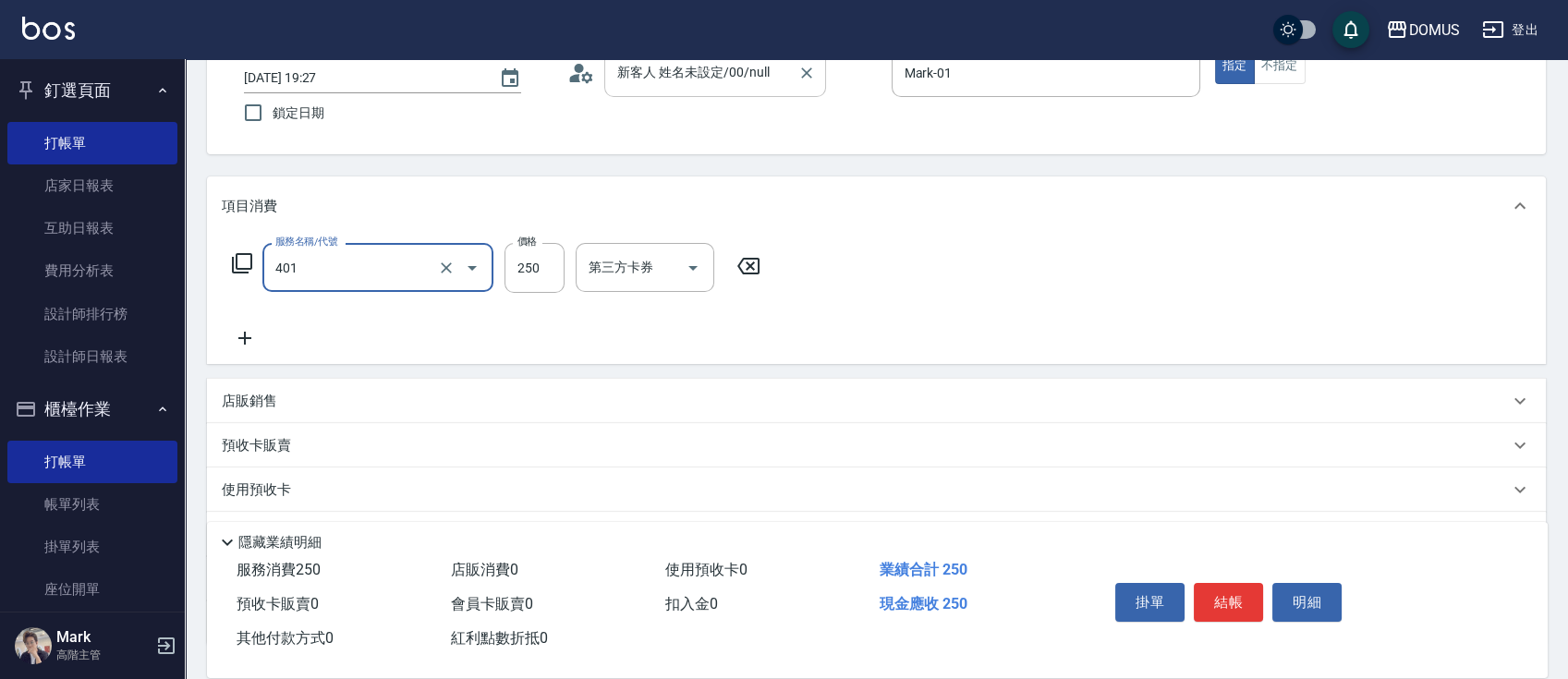
type input "剪髮(401)"
type input "0"
type input "60"
type input "600"
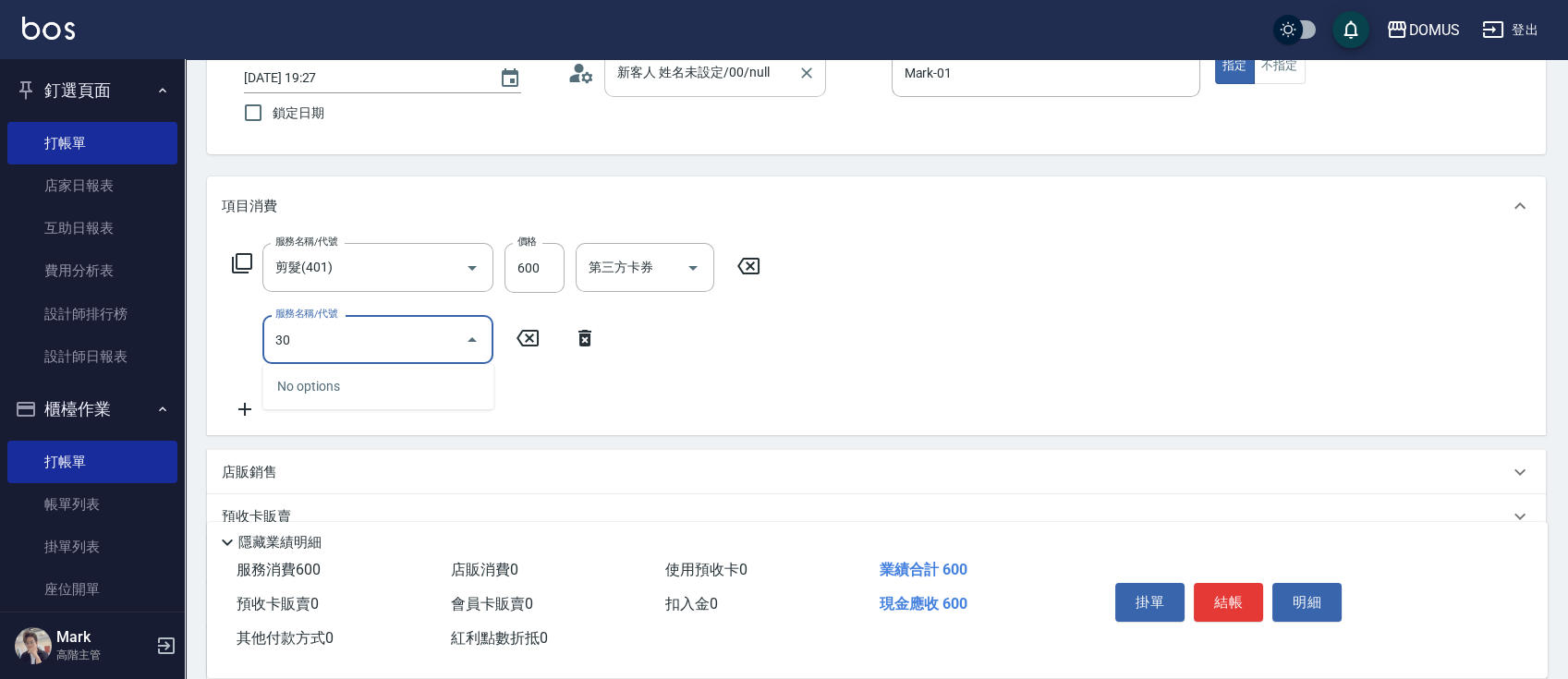
type input "301"
type input "210"
type input "燙髮(301)"
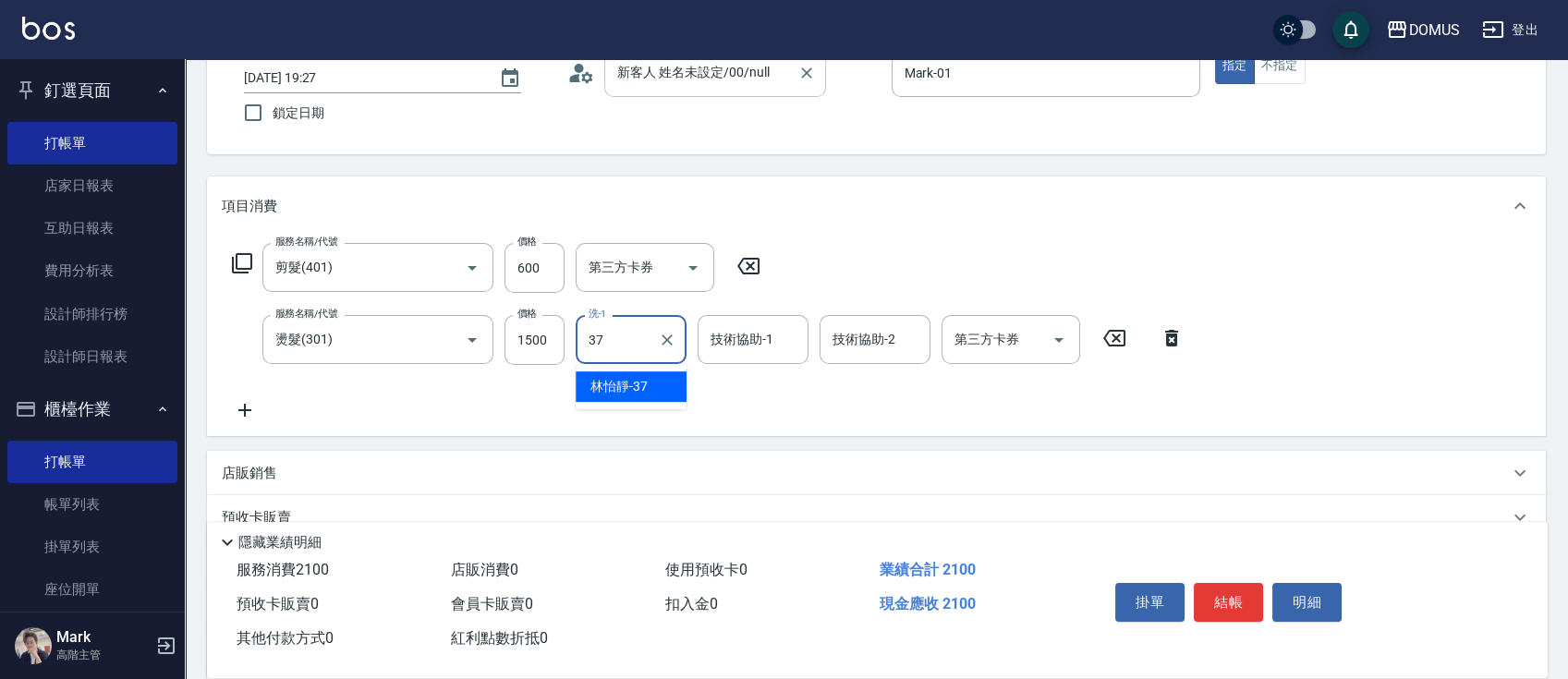
type input "林怡靜-37"
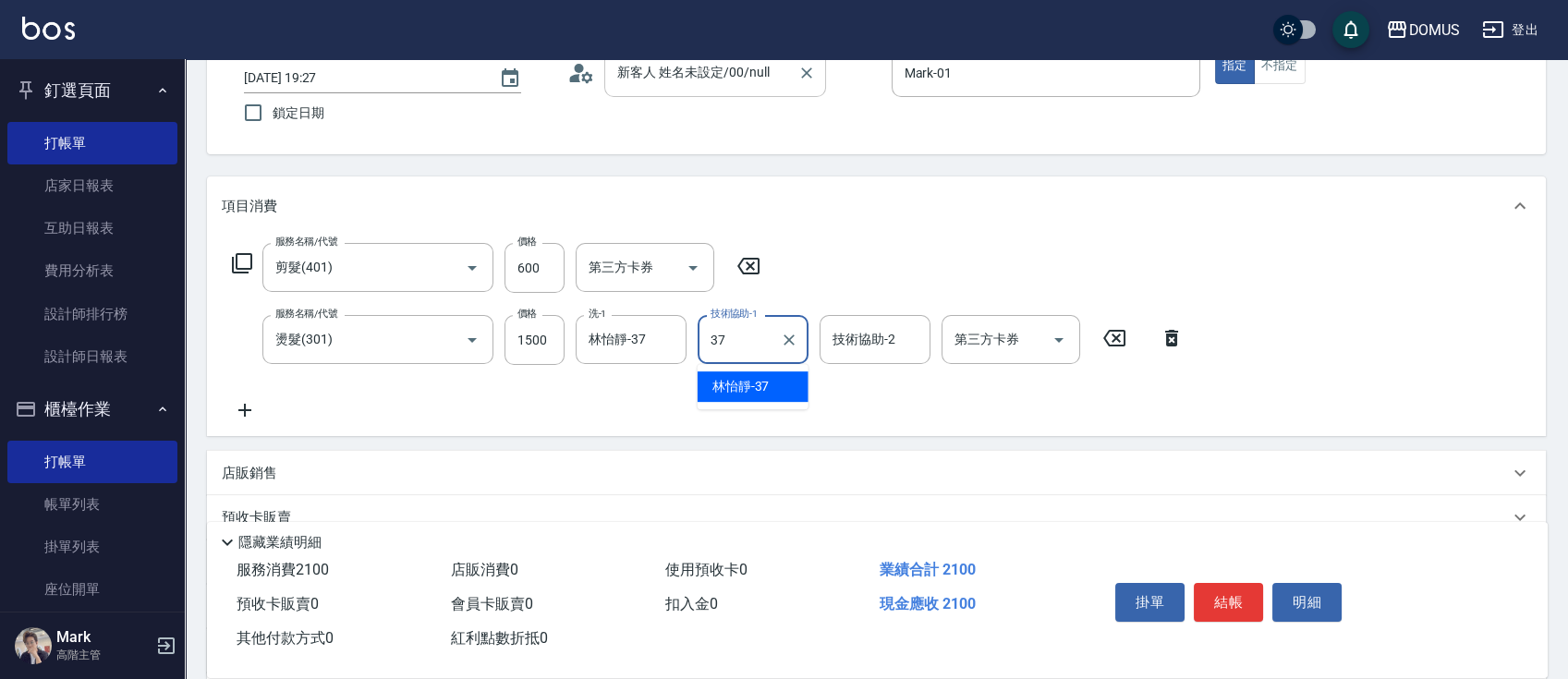
type input "林怡靜-37"
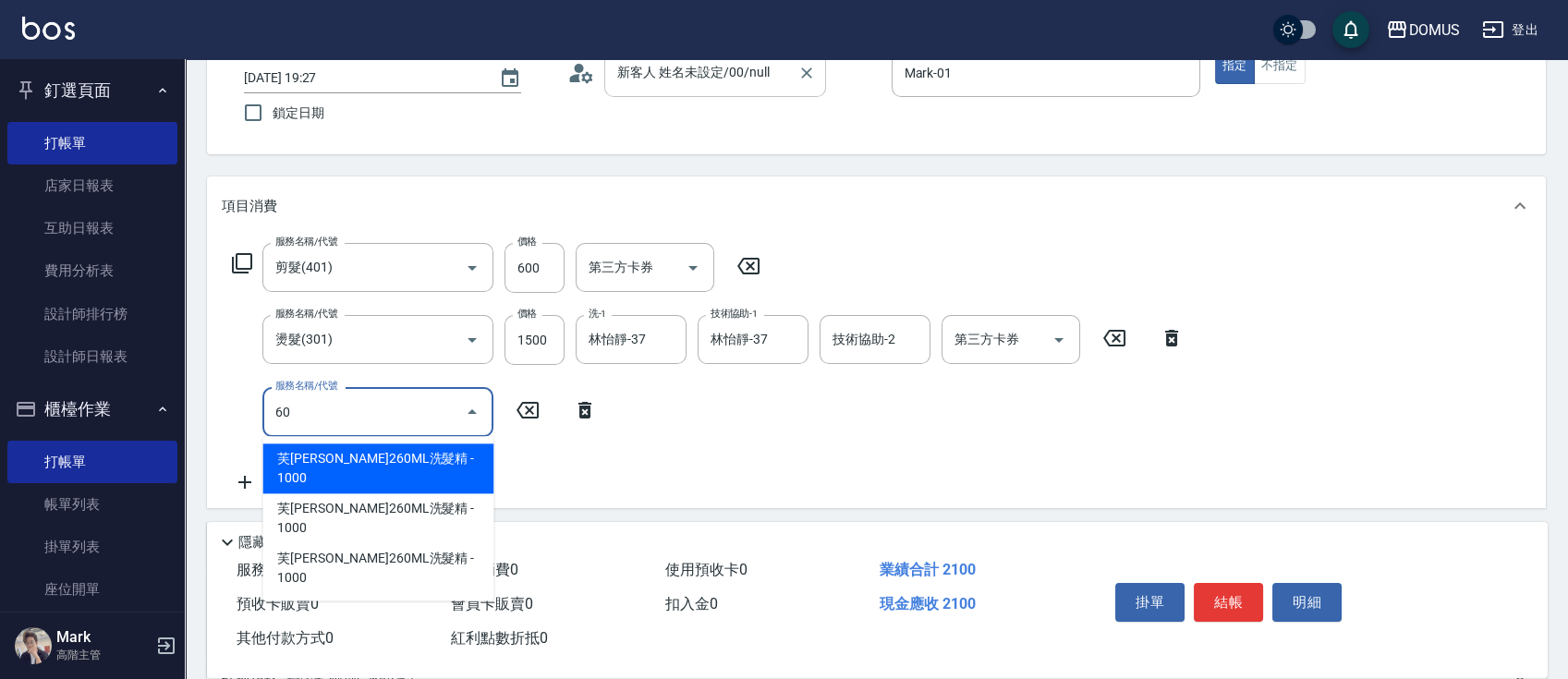
type input "604"
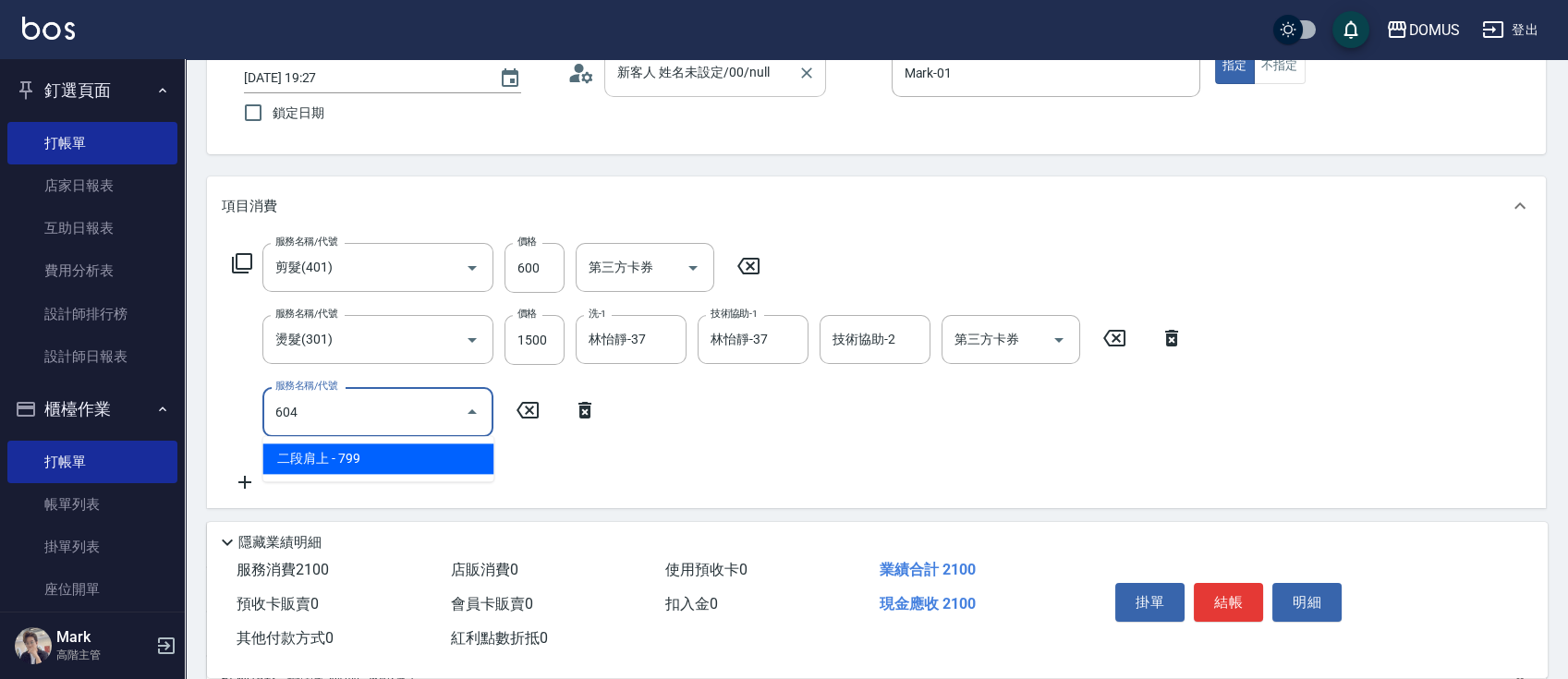
type input "280"
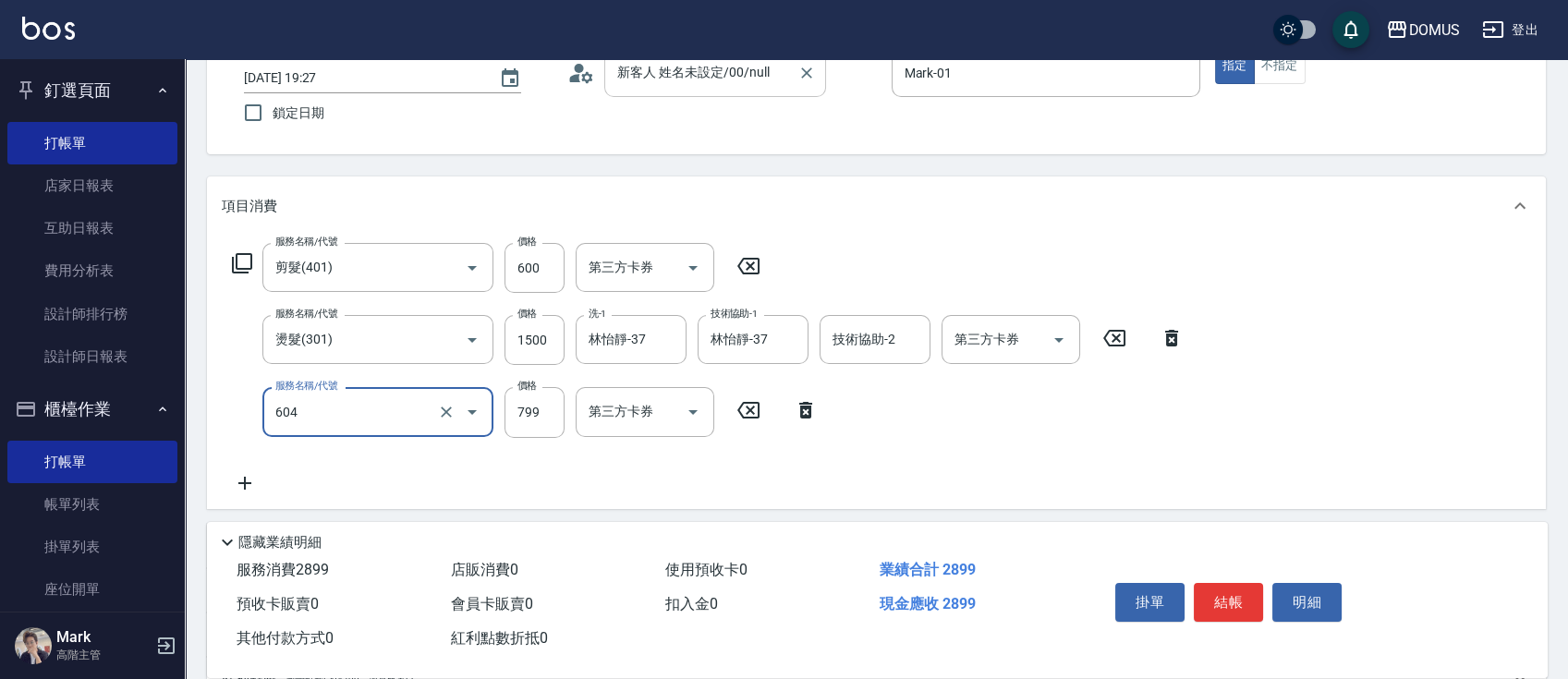
type input "二段肩上(604)"
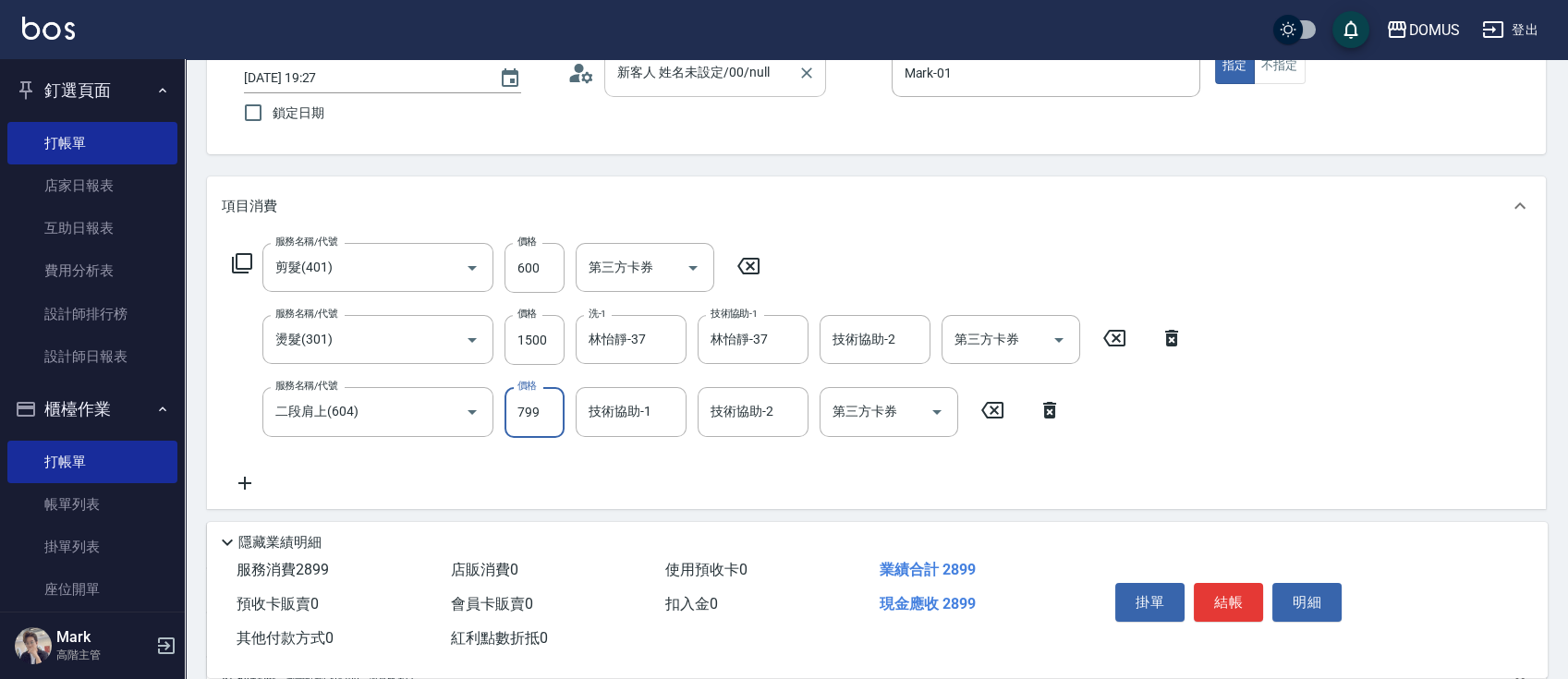
type input "8"
type input "210"
type input "80"
type input "290"
type input "800"
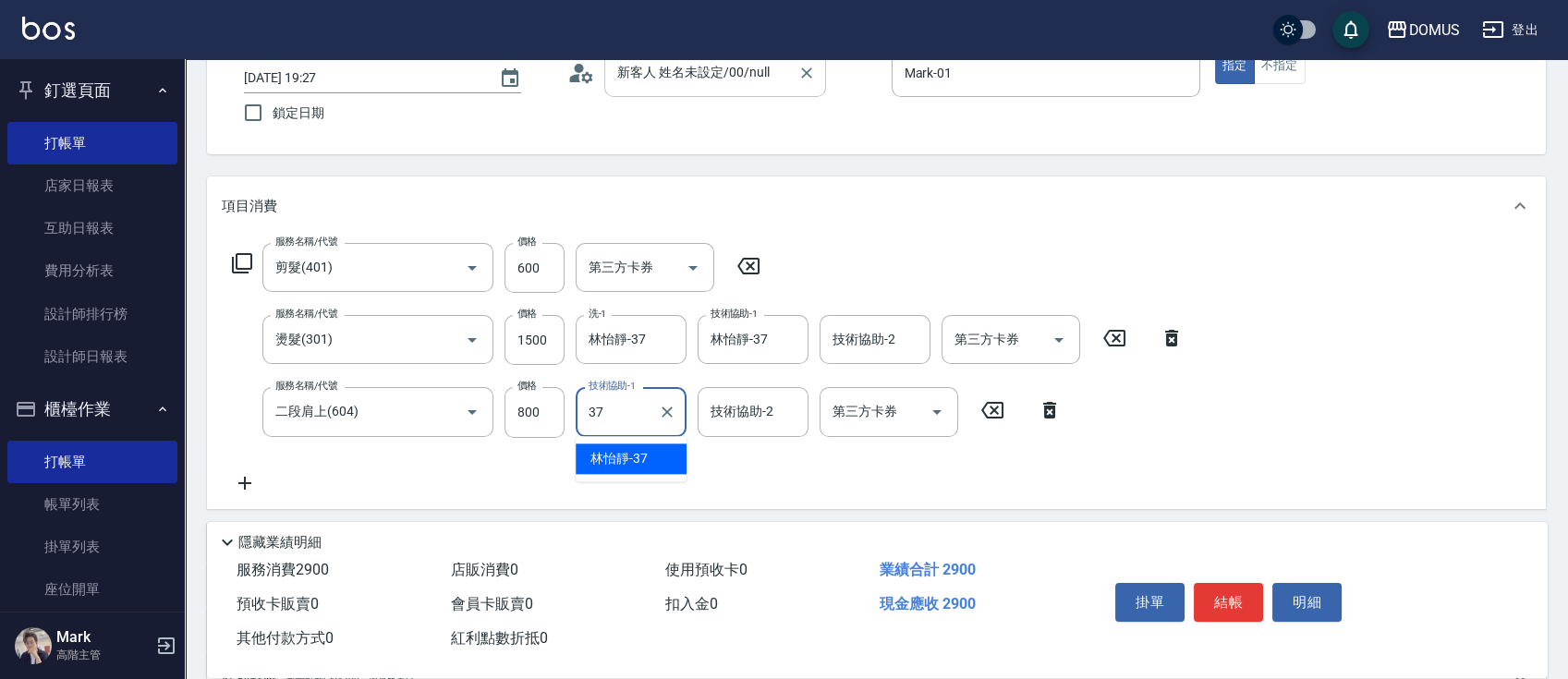
type input "林怡靜-37"
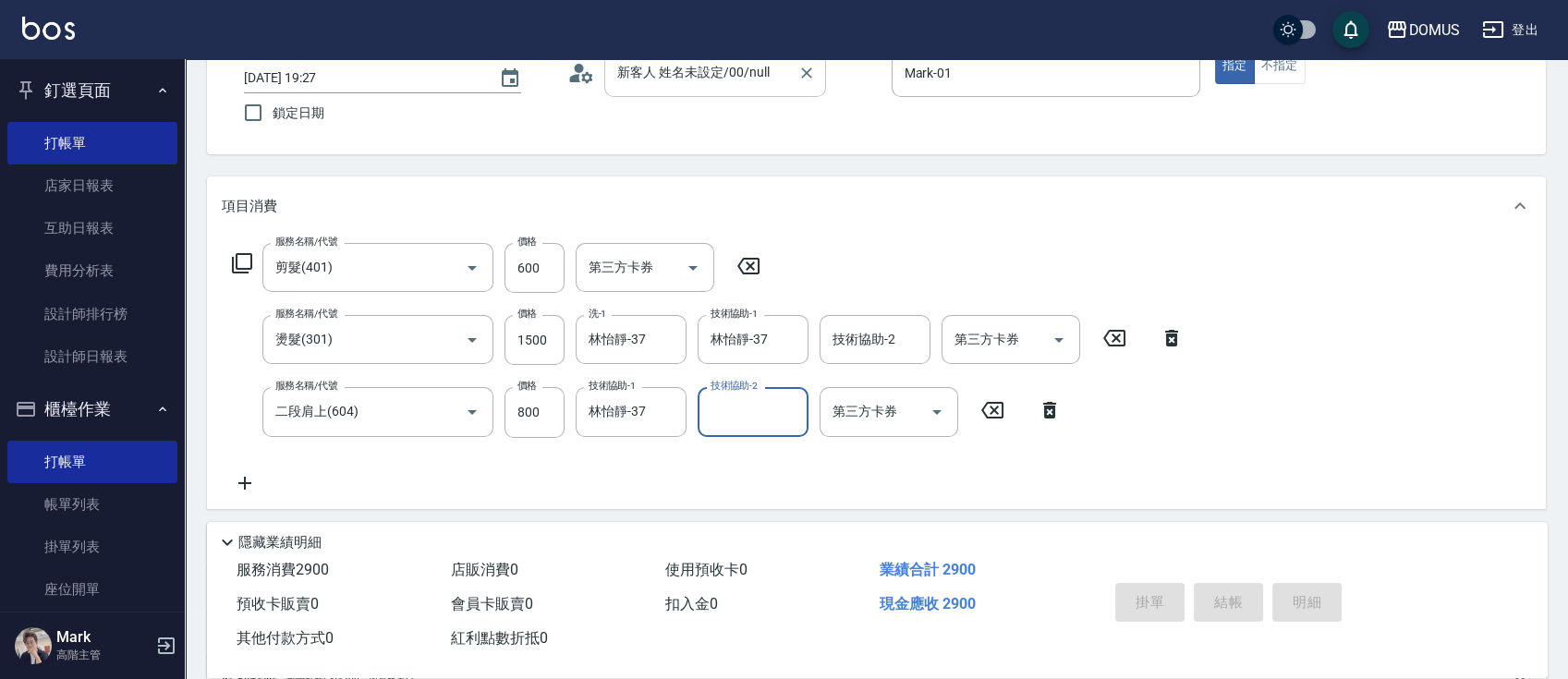
type input "0"
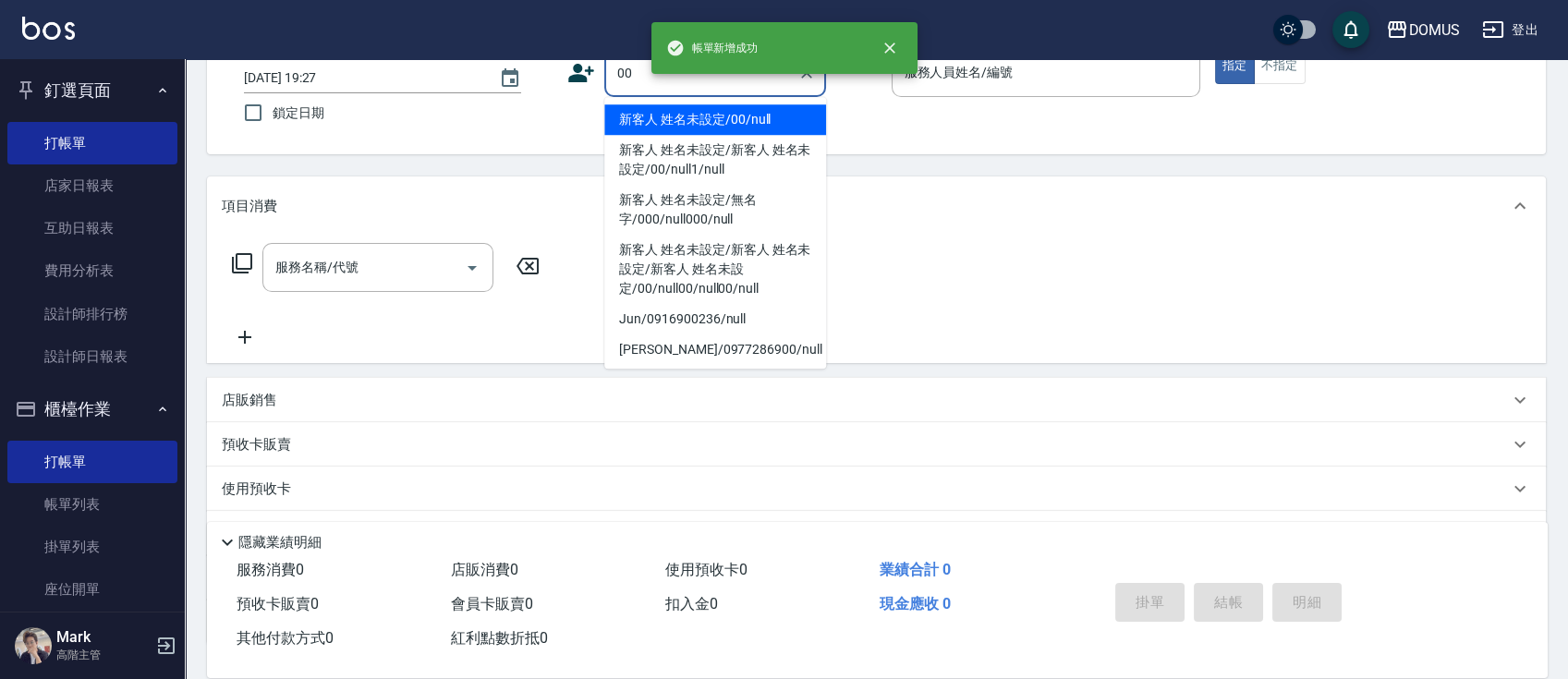
type input "新客人 姓名未設定/00/null"
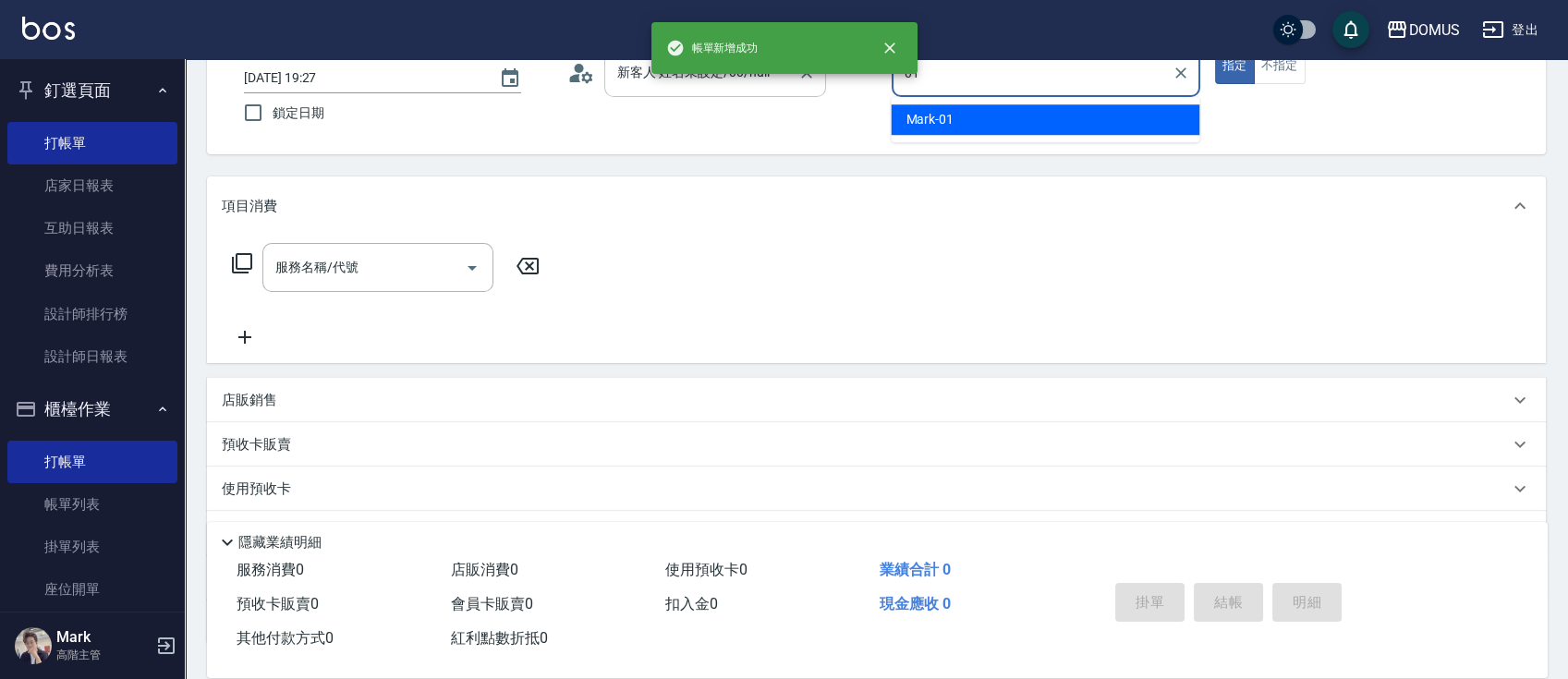
type input "Mark-01"
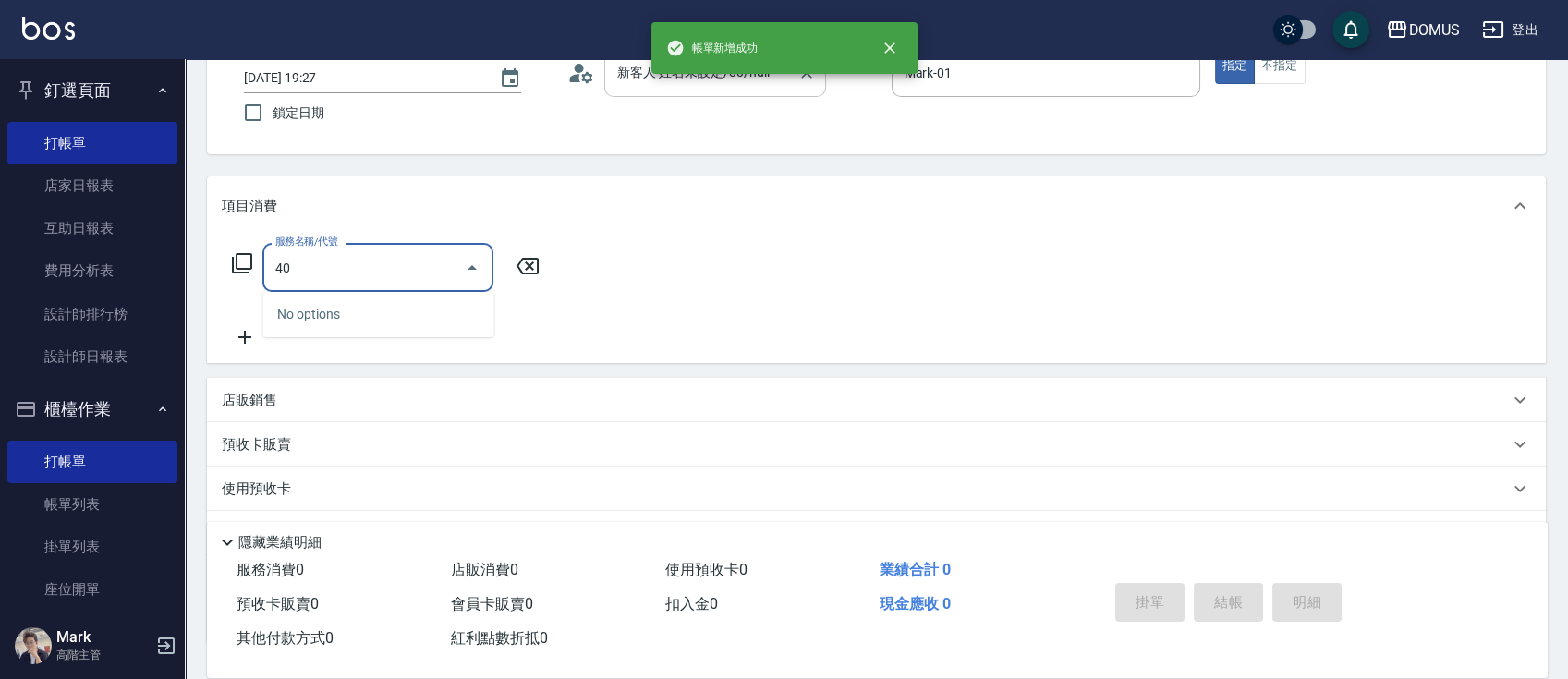
type input "401"
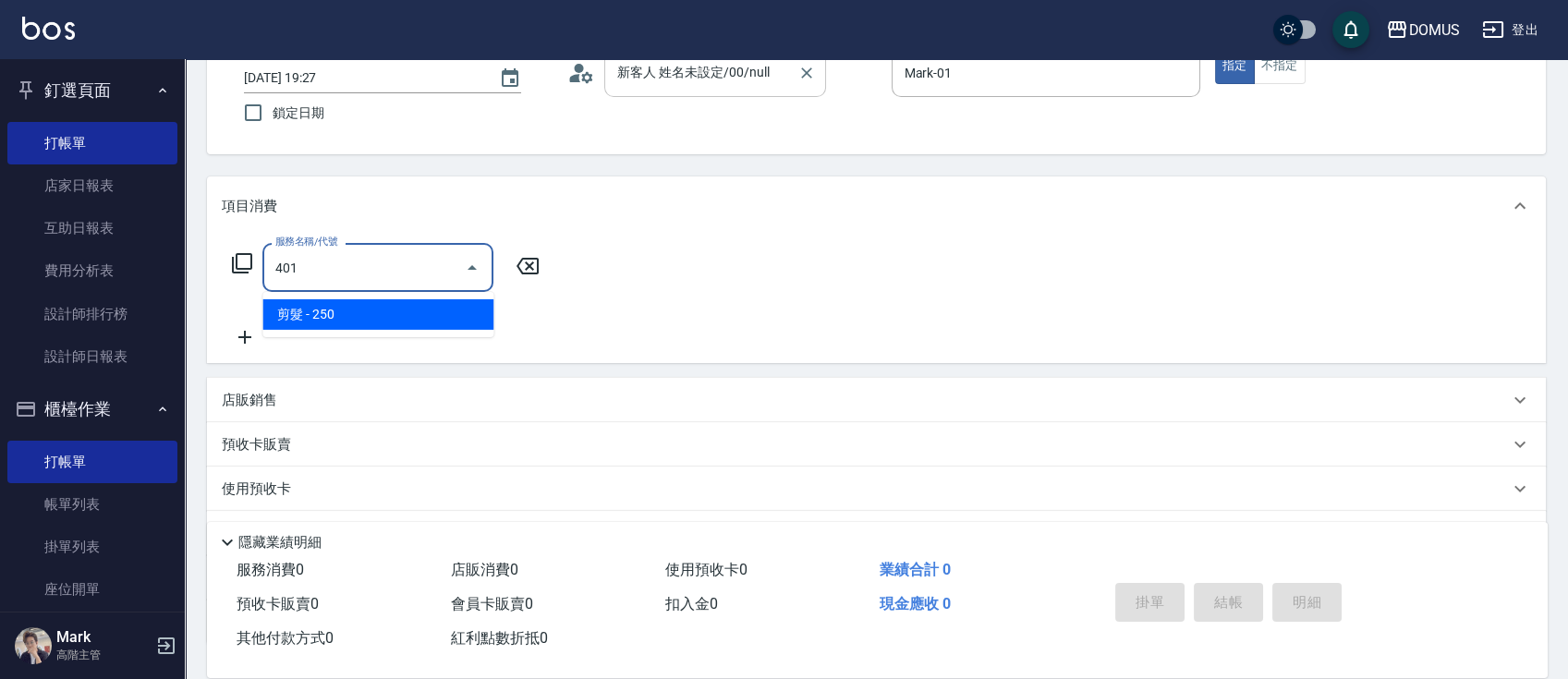
type input "20"
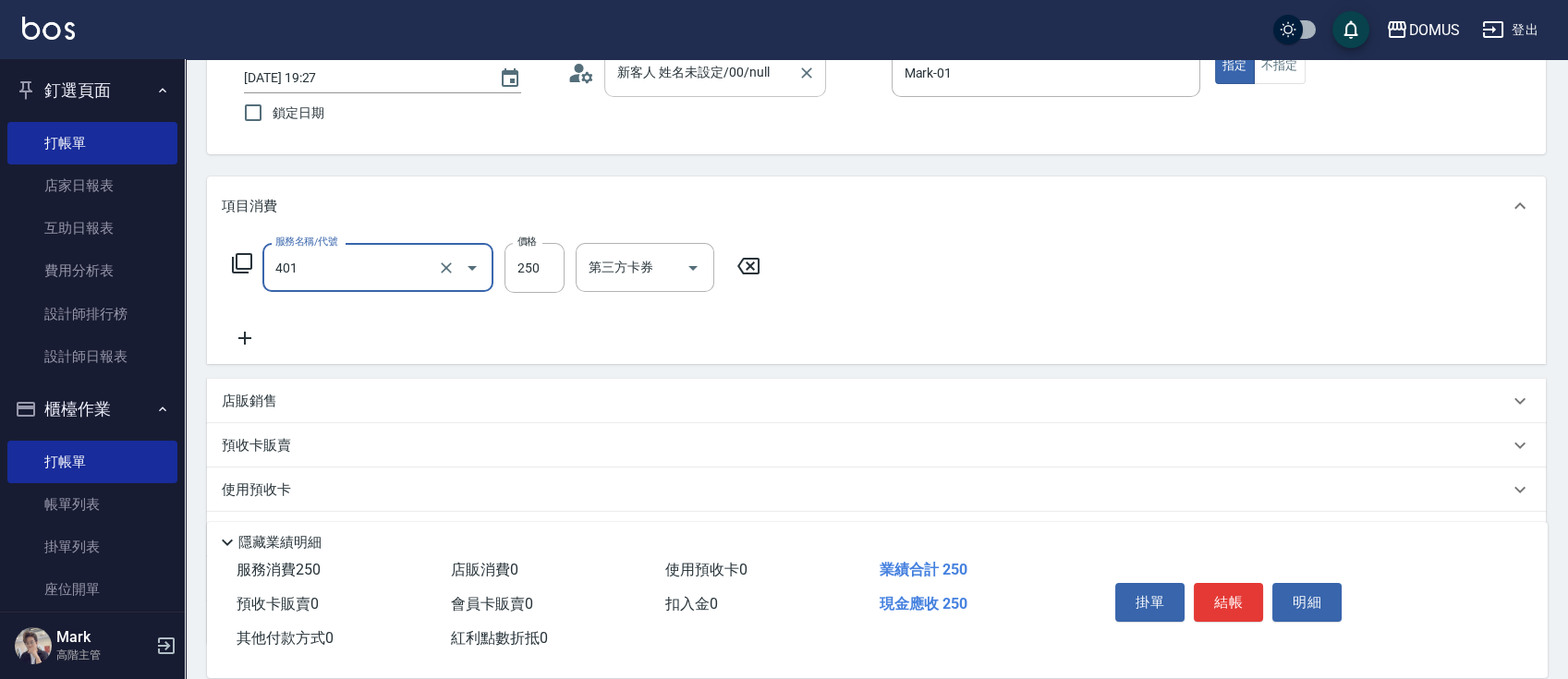
type input "剪髮(401)"
type input "0"
type input "80"
type input "800"
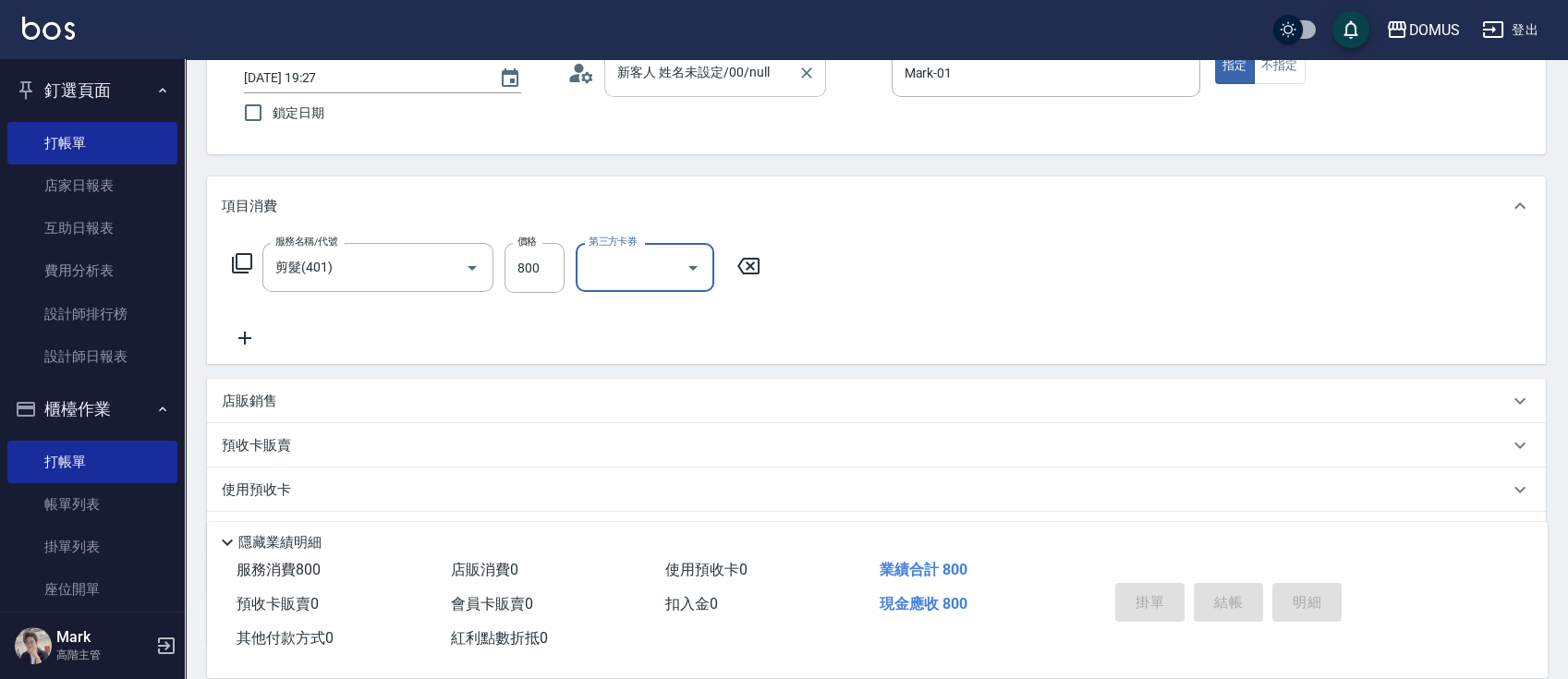
type input "0"
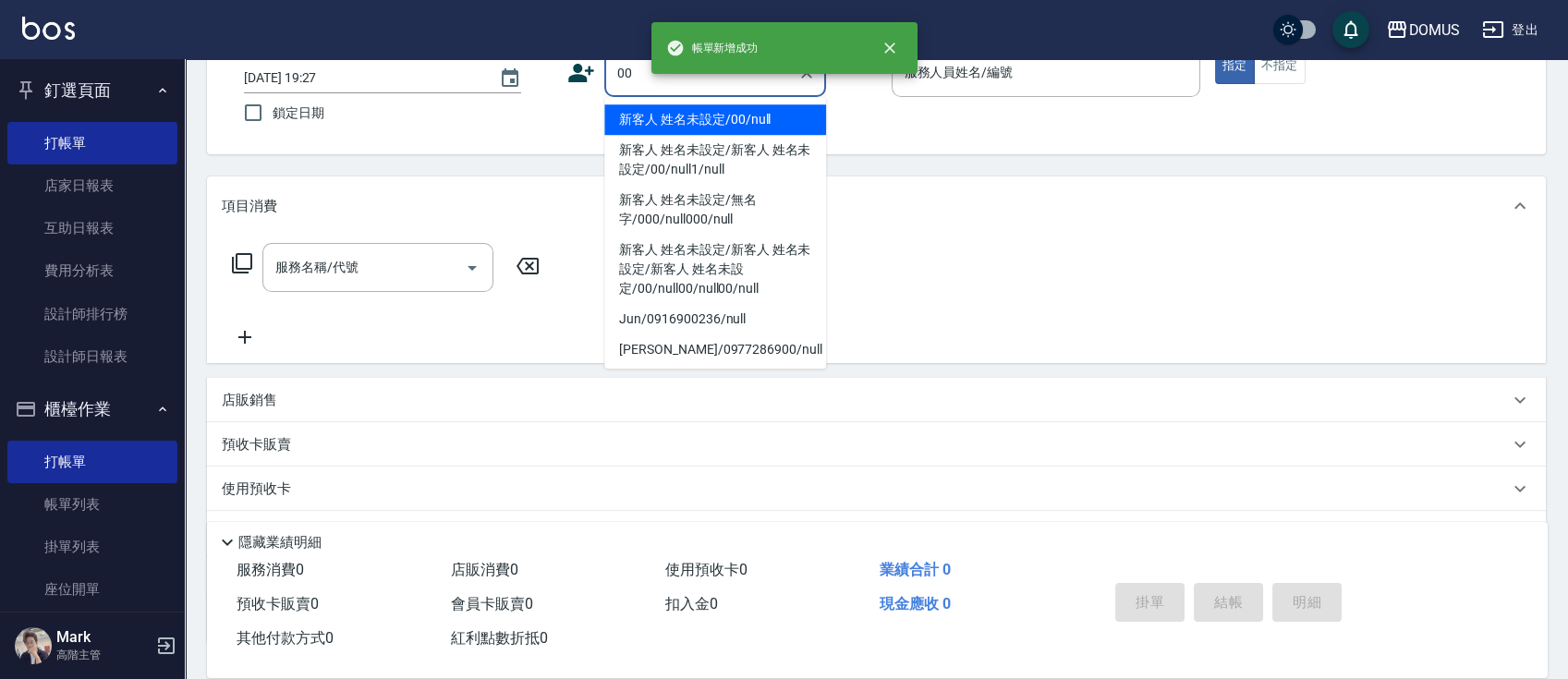
type input "新客人 姓名未設定/00/null"
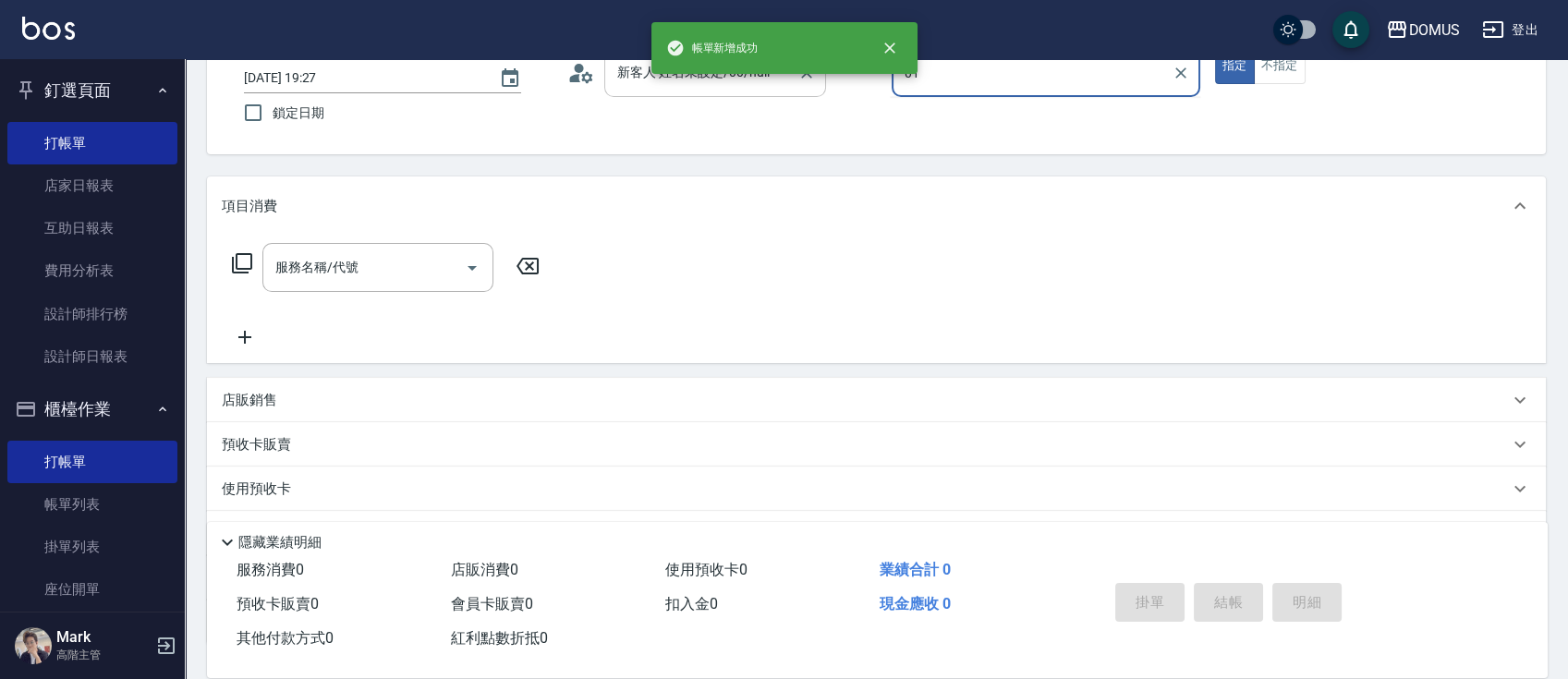
type input "Mark-01"
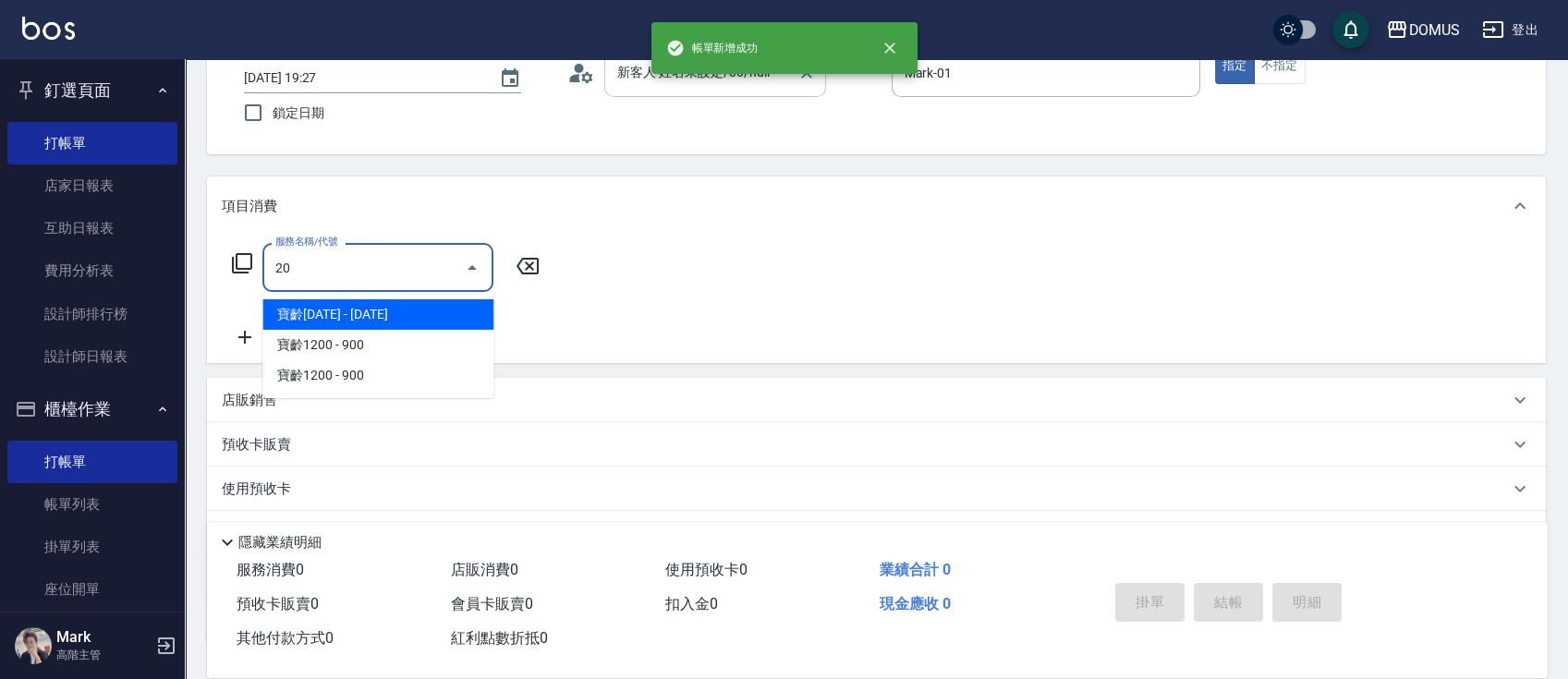
type input "206"
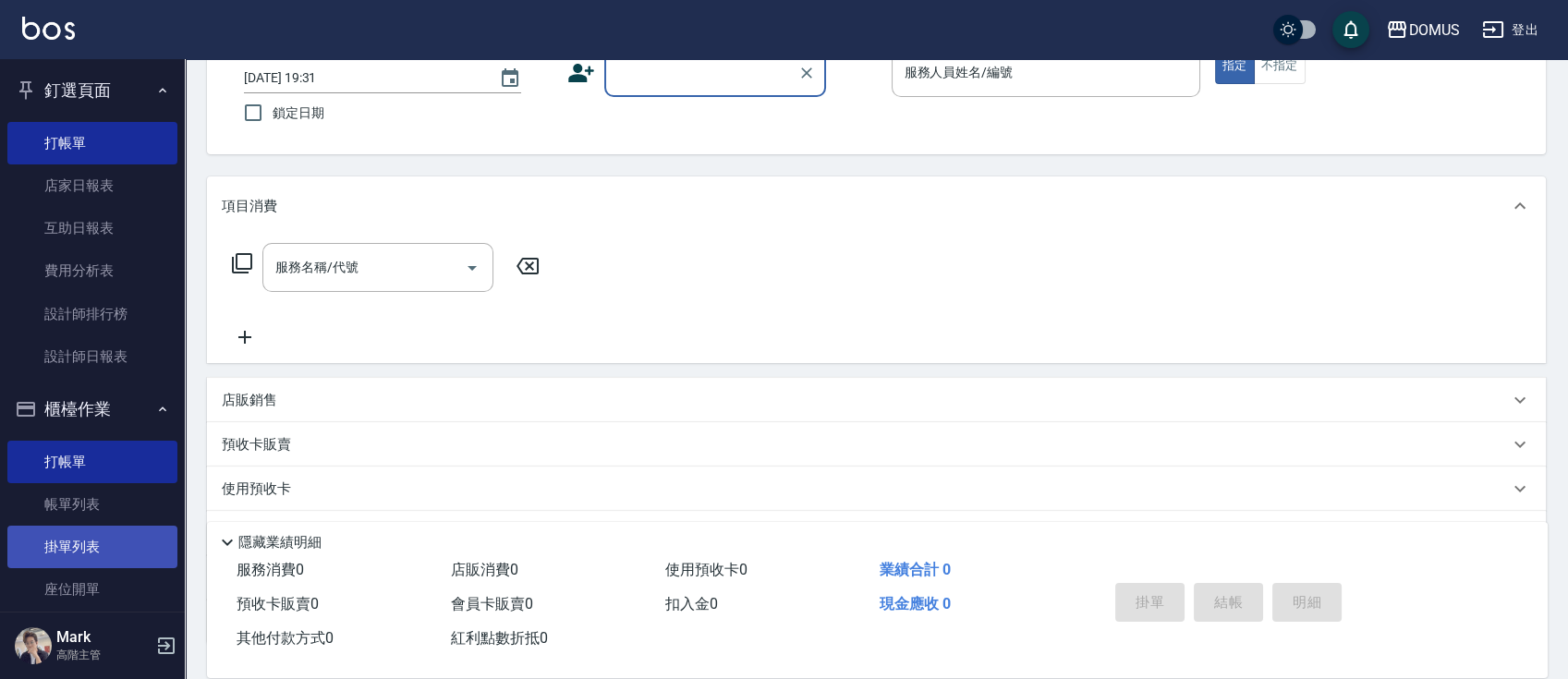
click at [113, 529] on link "掛單列表" at bounding box center [92, 547] width 170 height 42
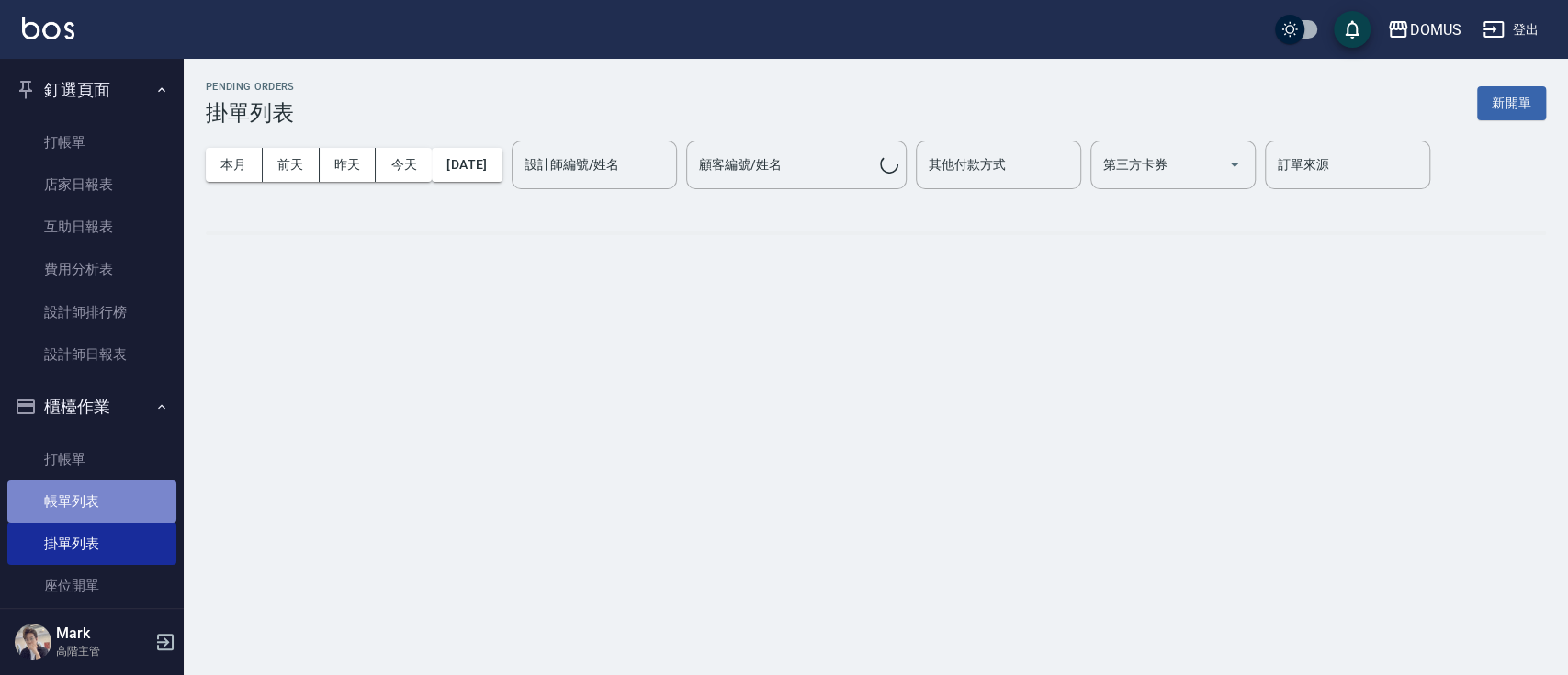
click at [132, 508] on link "帳單列表" at bounding box center [92, 501] width 169 height 42
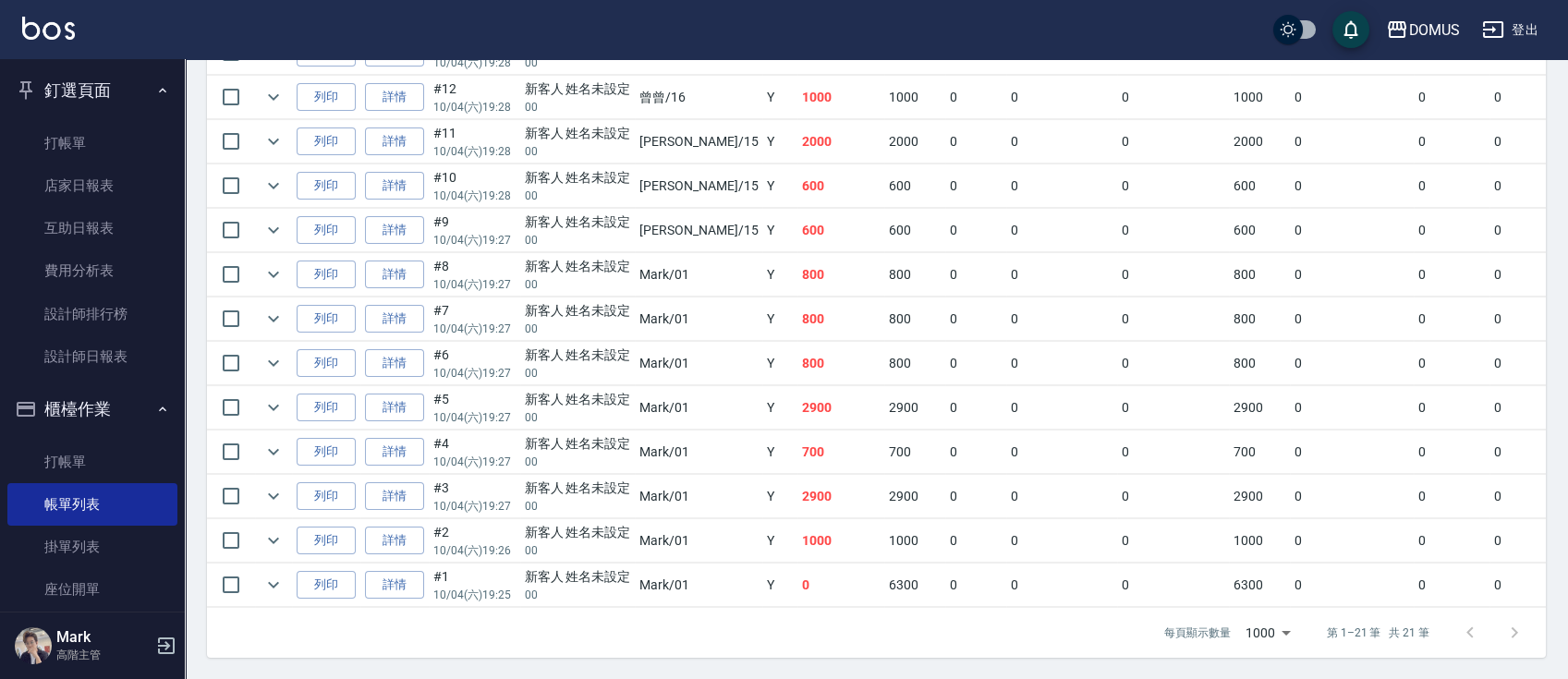
scroll to position [894, 0]
click at [410, 215] on link "詳情" at bounding box center [394, 229] width 59 height 29
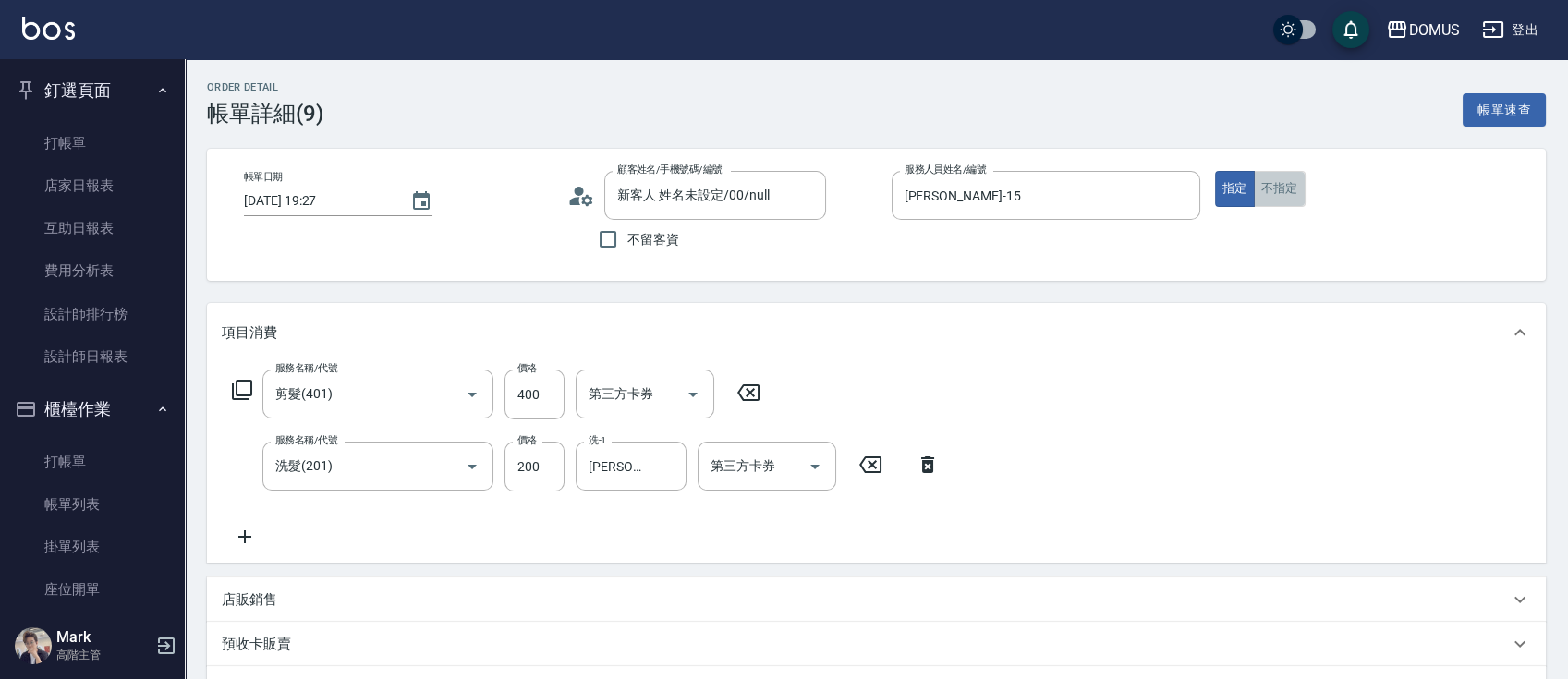
click at [1283, 179] on button "不指定" at bounding box center [1280, 189] width 52 height 36
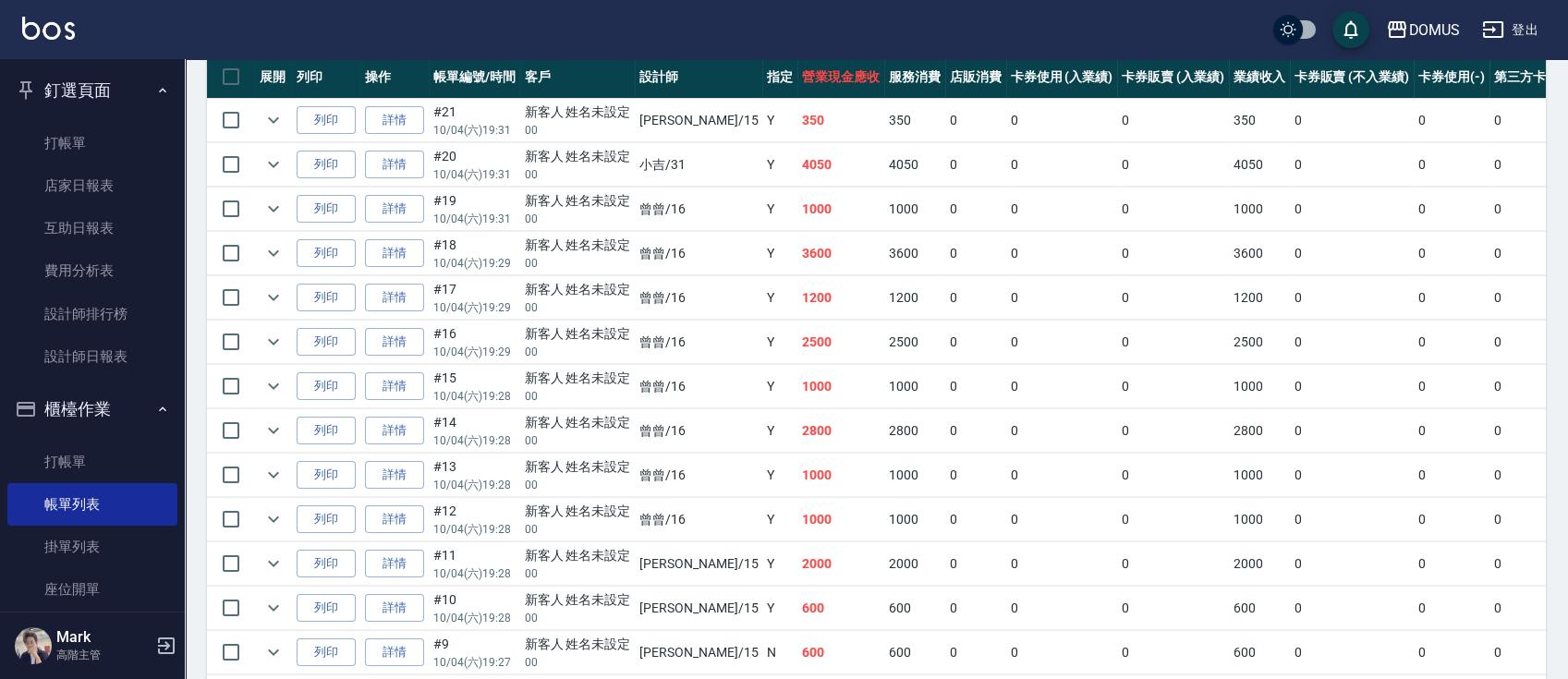
scroll to position [402, 0]
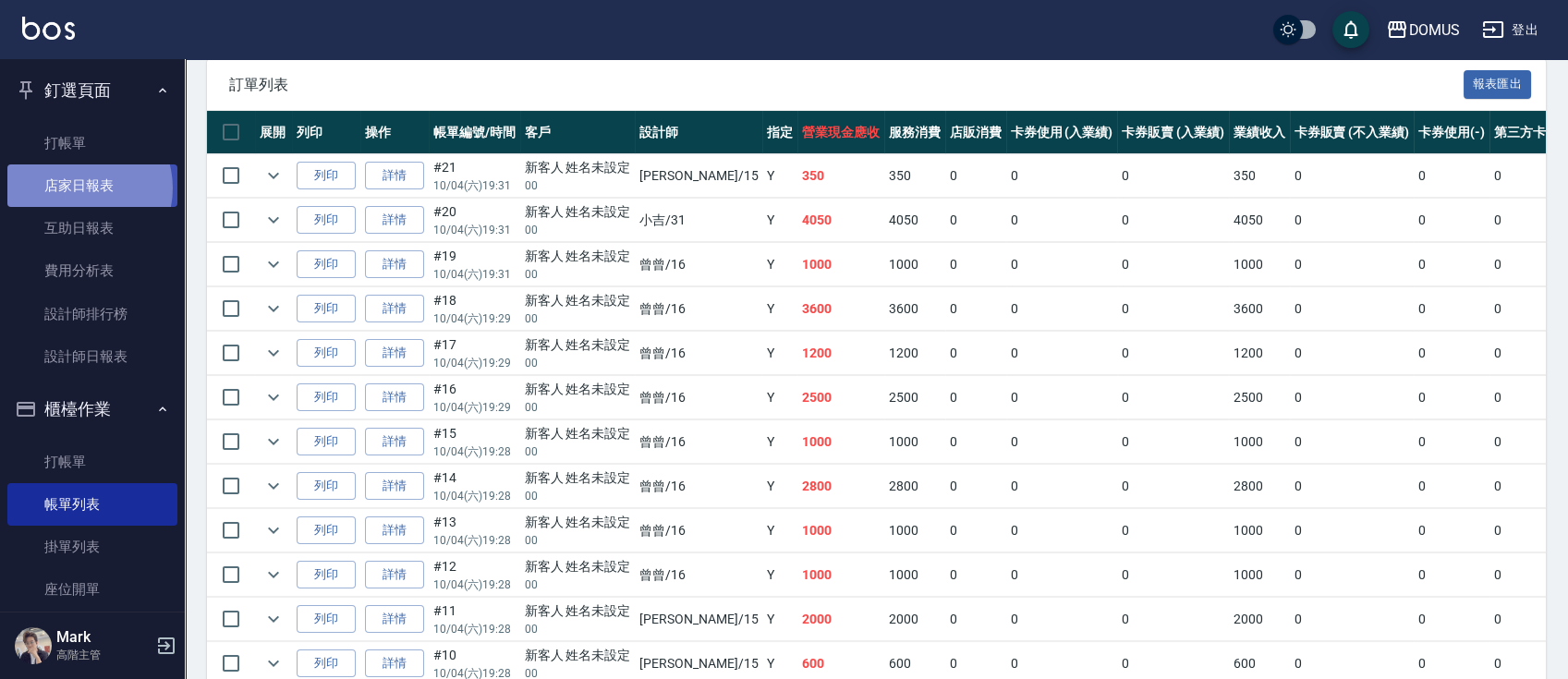
click at [78, 188] on link "店家日報表" at bounding box center [92, 185] width 170 height 42
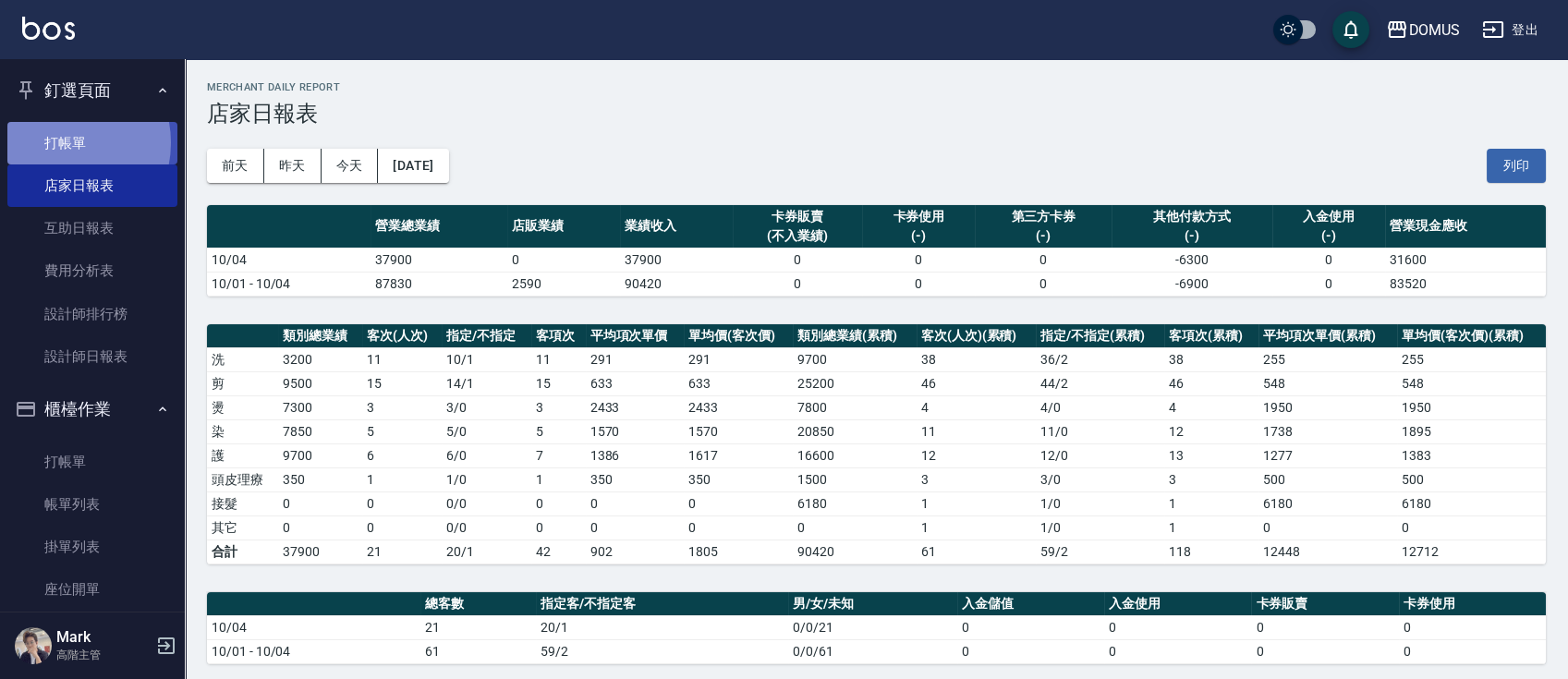
click at [62, 142] on link "打帳單" at bounding box center [92, 143] width 170 height 42
